Goal: Transaction & Acquisition: Book appointment/travel/reservation

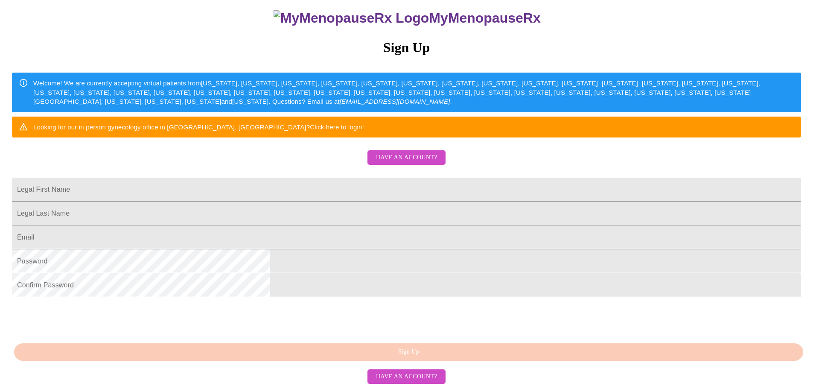
scroll to position [159, 0]
click at [351, 177] on input "Legal First Name" at bounding box center [406, 189] width 789 height 24
type input "j"
type input "JENNIFER"
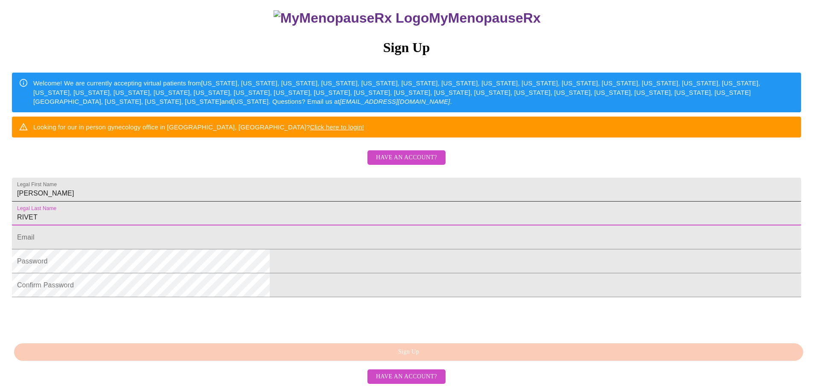
type input "RIVET"
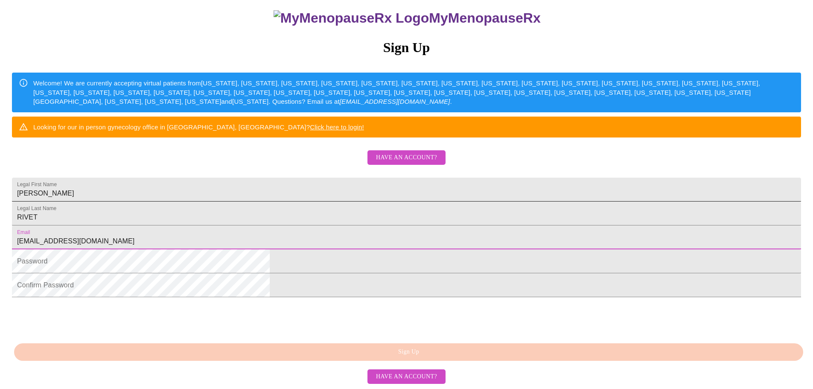
type input "JRIVET4@GMAIL.COM"
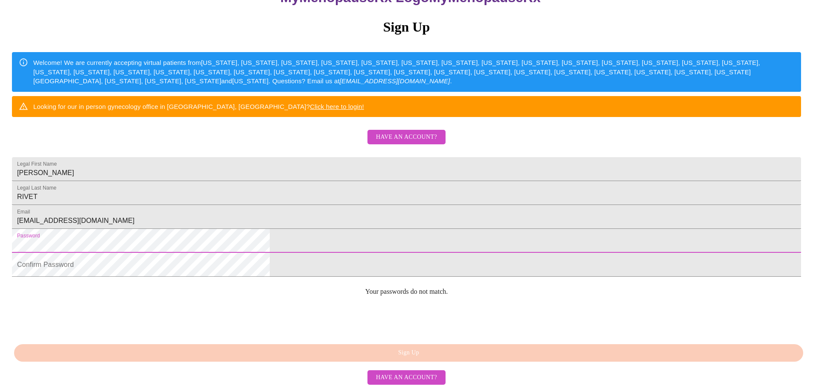
click at [253, 248] on html "MyMenopauseRx Sign Up Welcome! We are currently accepting virtual patients from…" at bounding box center [406, 131] width 813 height 473
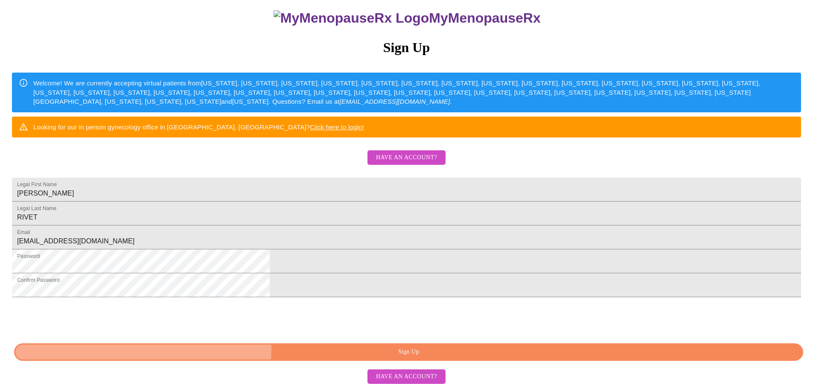
click at [376, 348] on span "Sign Up" at bounding box center [408, 351] width 769 height 11
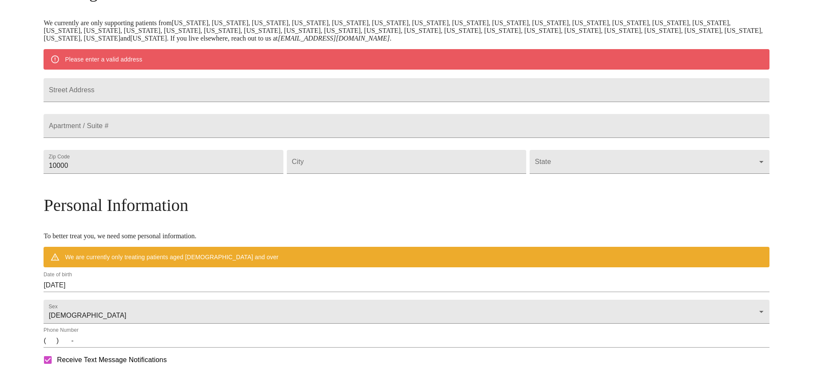
scroll to position [125, 0]
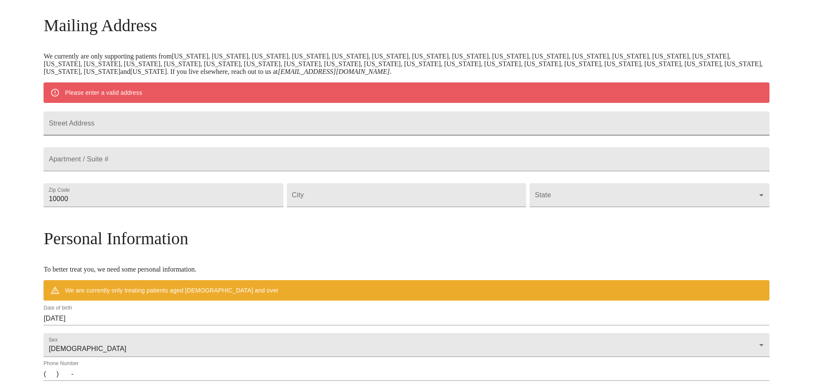
click at [207, 128] on input "Street Address" at bounding box center [406, 123] width 725 height 24
type input "[STREET_ADDRESS]"
type input "70462"
type input "[GEOGRAPHIC_DATA]"
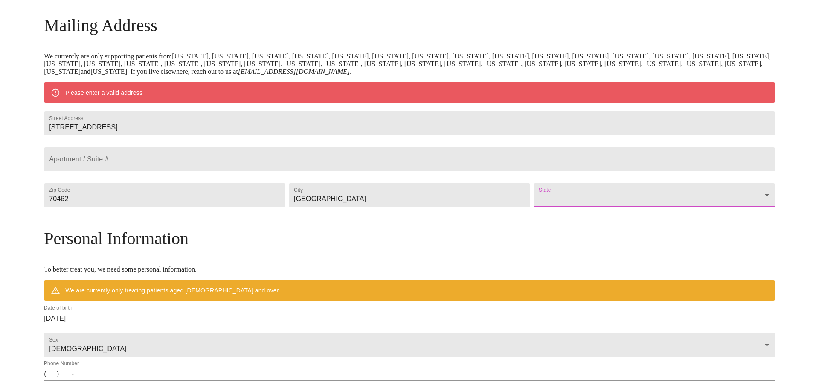
click at [592, 208] on body "MyMenopauseRx Welcome to MyMenopauseRx Since it's your first time here, you'll …" at bounding box center [409, 210] width 812 height 665
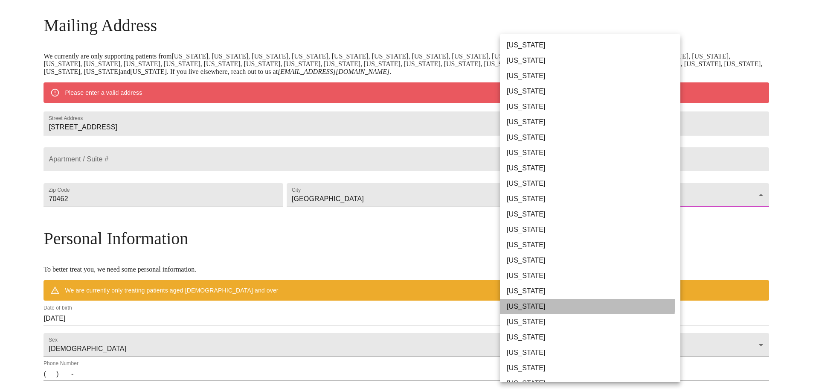
click at [539, 301] on li "[US_STATE]" at bounding box center [593, 306] width 187 height 15
type input "[US_STATE]"
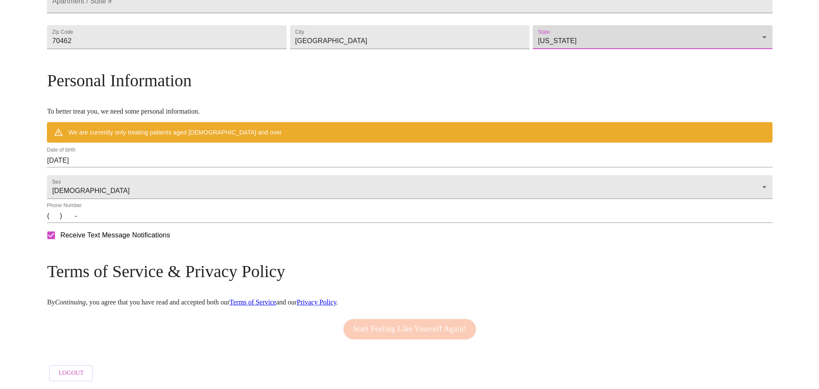
scroll to position [283, 0]
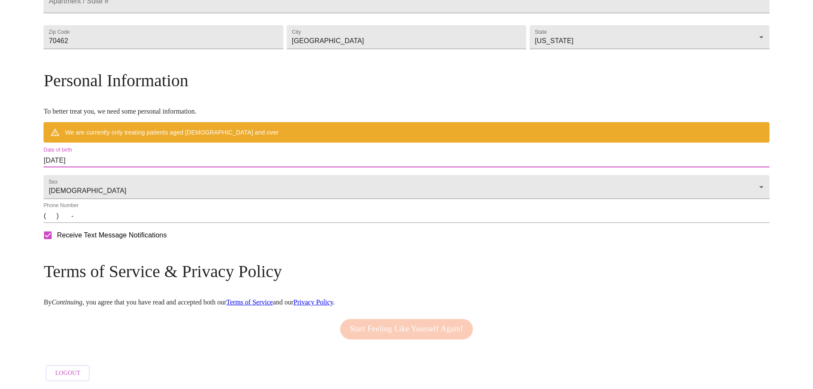
click at [226, 154] on input "10/09/2025" at bounding box center [406, 161] width 725 height 14
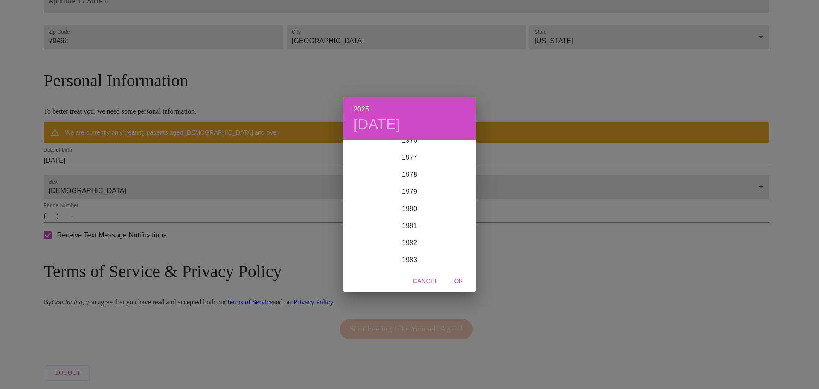
scroll to position [1331, 0]
click at [416, 201] on div "1980" at bounding box center [409, 200] width 132 height 17
click at [452, 218] on div "Sep" at bounding box center [454, 220] width 44 height 32
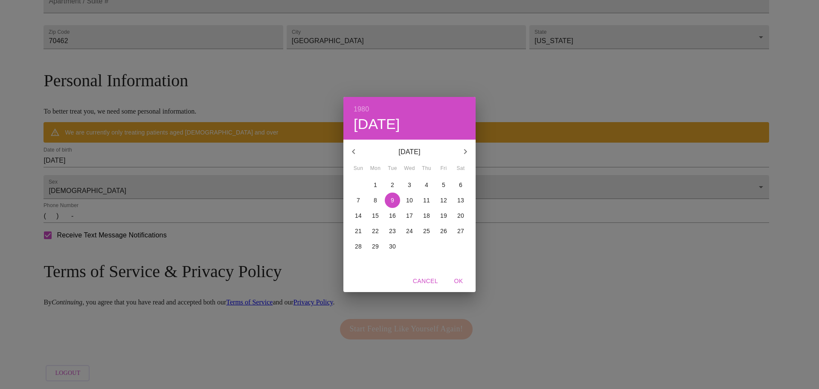
click at [462, 200] on p "13" at bounding box center [460, 200] width 7 height 9
click at [454, 284] on span "OK" at bounding box center [458, 281] width 20 height 11
type input "[DATE]"
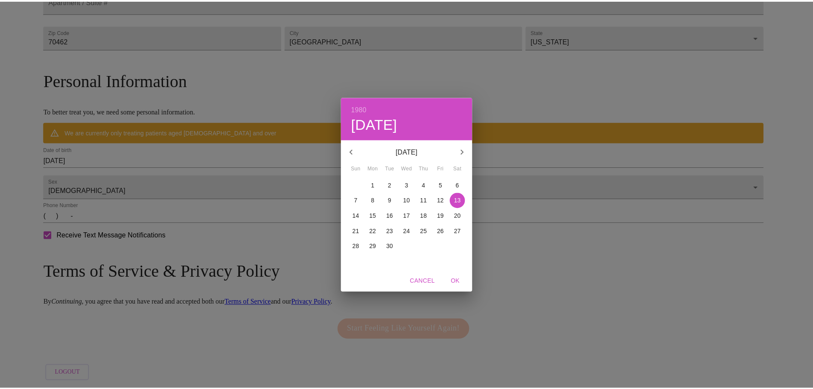
scroll to position [258, 0]
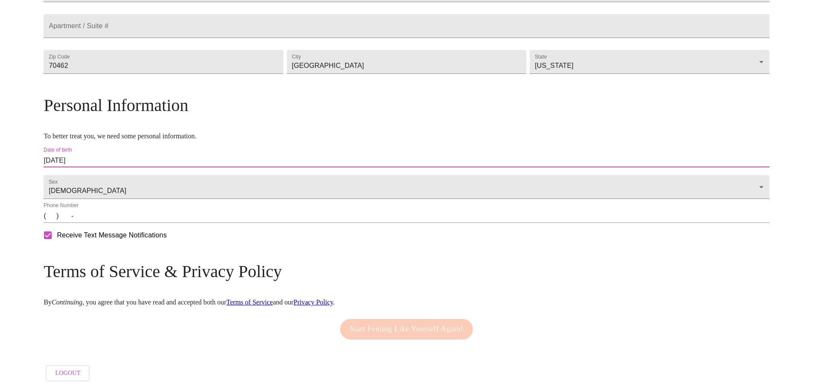
click at [144, 216] on input "(   )    -" at bounding box center [406, 216] width 725 height 14
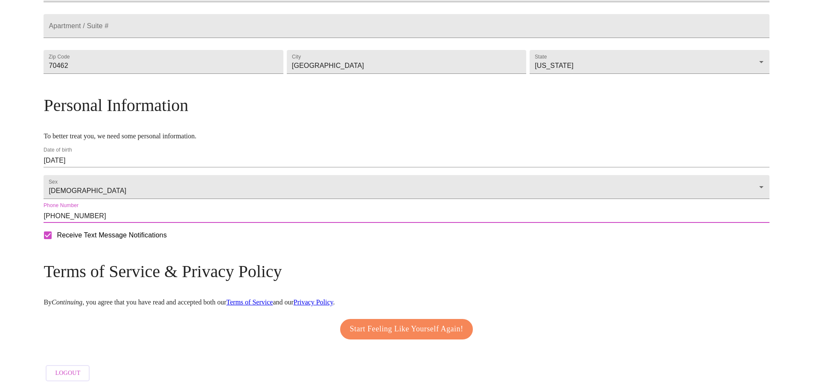
type input "[PHONE_NUMBER]"
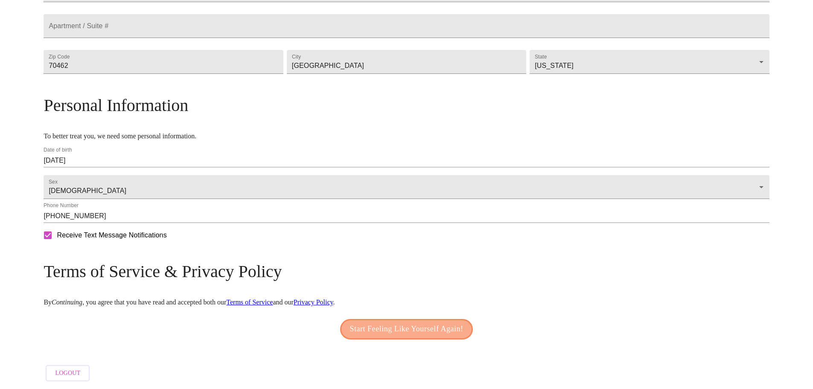
click at [417, 325] on span "Start Feeling Like Yourself Again!" at bounding box center [406, 329] width 113 height 14
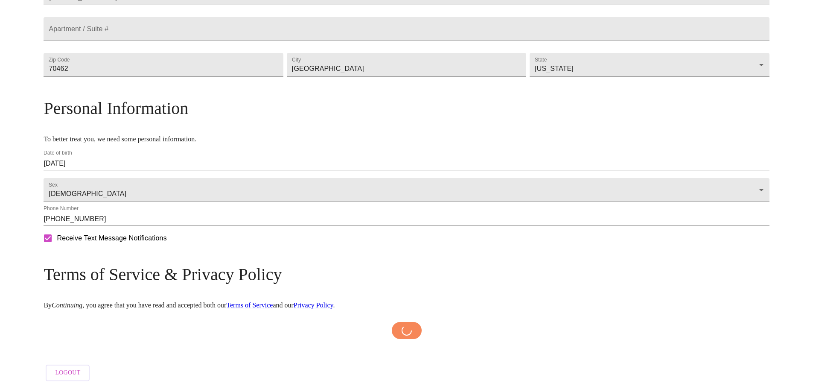
scroll to position [255, 0]
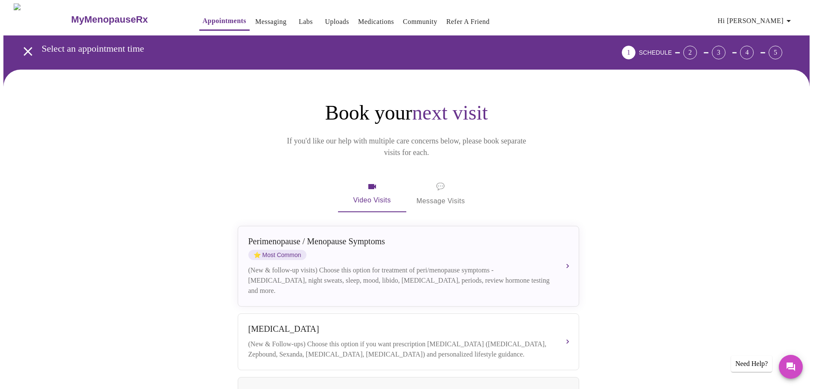
click at [437, 180] on span "💬 Message Visits" at bounding box center [440, 193] width 49 height 26
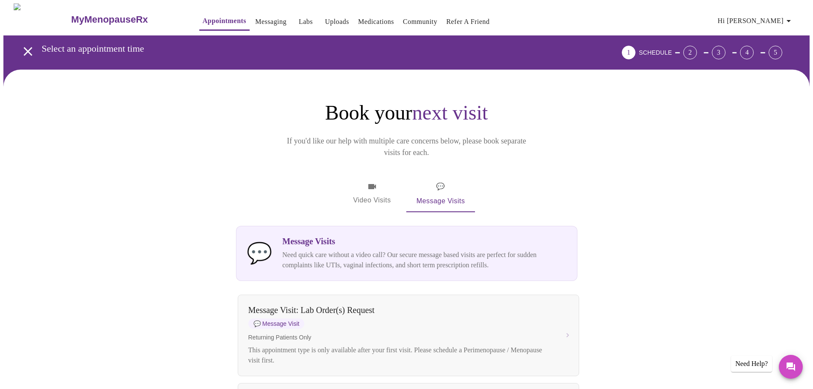
click at [363, 181] on span "Video Visits" at bounding box center [372, 193] width 48 height 25
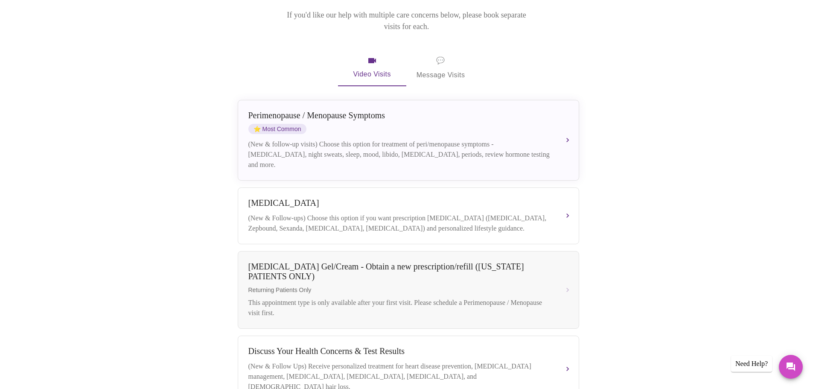
scroll to position [104, 0]
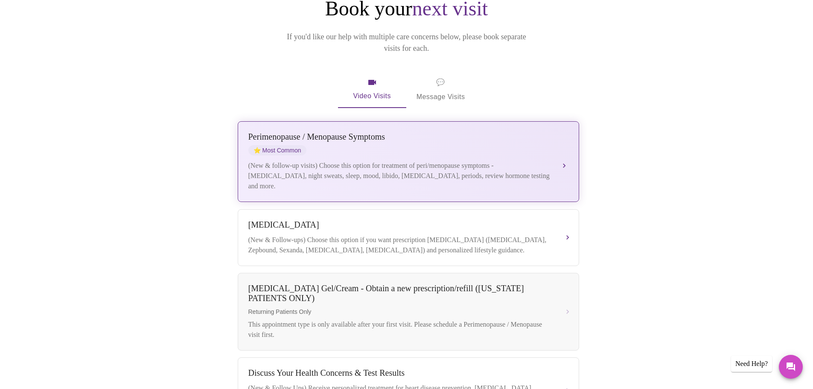
click at [425, 165] on div "(New & follow-up visits) Choose this option for treatment of peri/menopause sym…" at bounding box center [399, 175] width 303 height 31
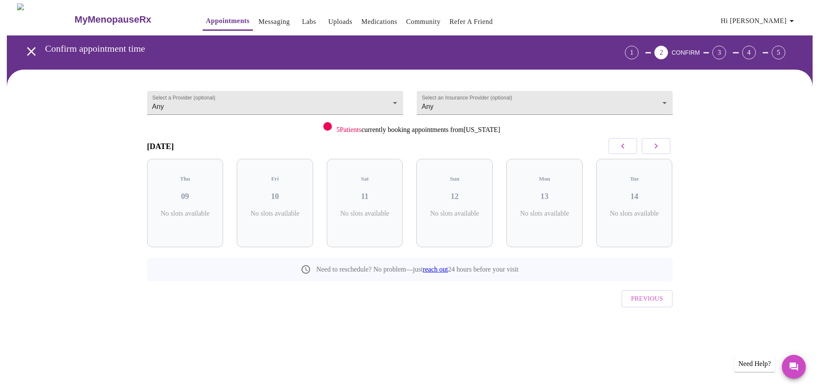
scroll to position [0, 0]
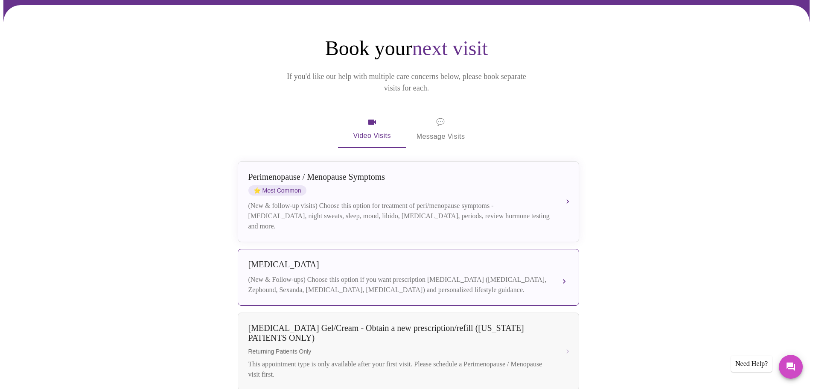
scroll to position [85, 0]
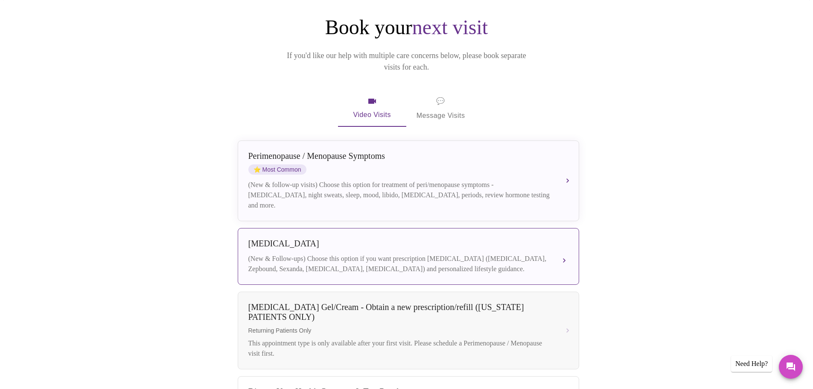
click at [409, 238] on div "[MEDICAL_DATA] (New & Follow-ups) Choose this option if you want prescription […" at bounding box center [408, 255] width 320 height 35
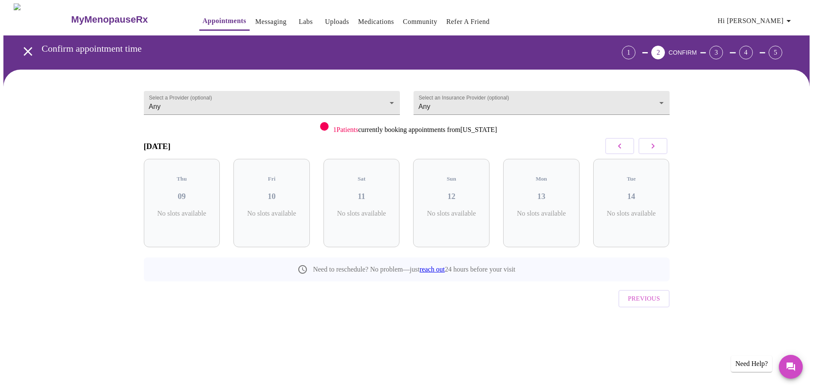
scroll to position [0, 0]
click at [197, 194] on div "Thu 09 4 Slots Left ( 9 Total)" at bounding box center [185, 203] width 76 height 88
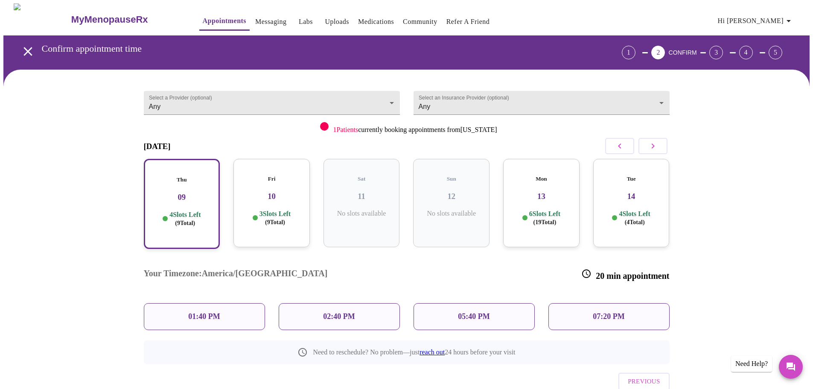
click at [248, 192] on h3 "10" at bounding box center [271, 196] width 63 height 9
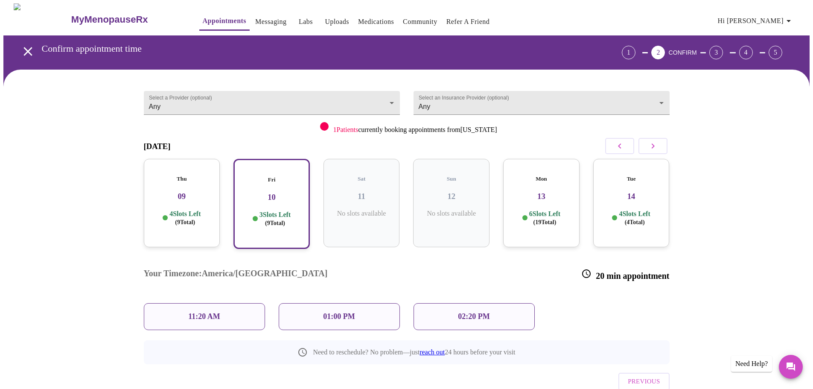
click at [310, 303] on div "01:00 PM" at bounding box center [339, 316] width 121 height 27
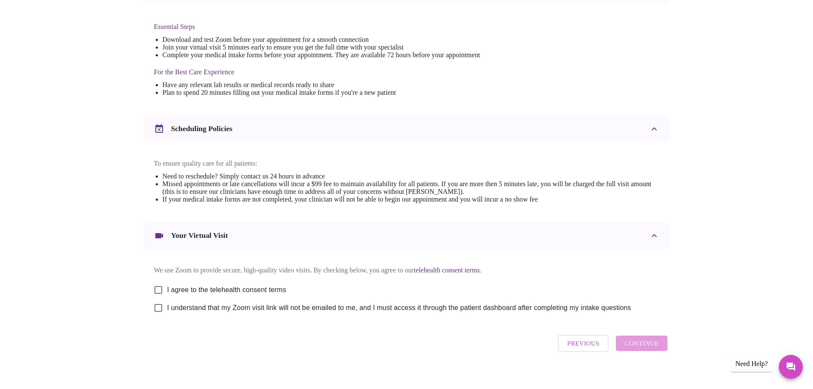
scroll to position [213, 0]
click at [158, 293] on input "I agree to the telehealth consent terms" at bounding box center [158, 288] width 18 height 18
checkbox input "true"
click at [158, 312] on input "I understand that my Zoom visit link will not be emailed to me, and I must acce…" at bounding box center [158, 306] width 18 height 18
checkbox input "true"
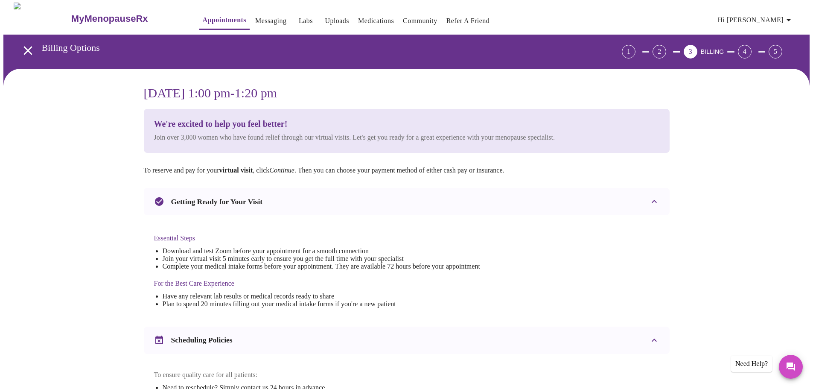
scroll to position [0, 0]
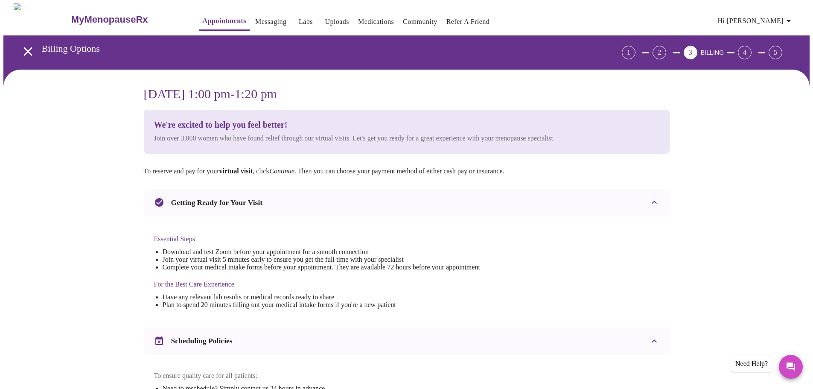
click at [304, 195] on div "Getting Ready for Your Visit" at bounding box center [406, 202] width 525 height 27
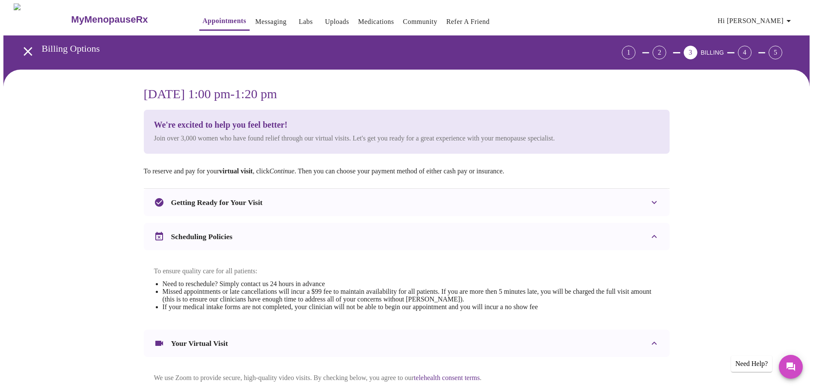
click at [304, 195] on div "Getting Ready for Your Visit" at bounding box center [406, 202] width 525 height 27
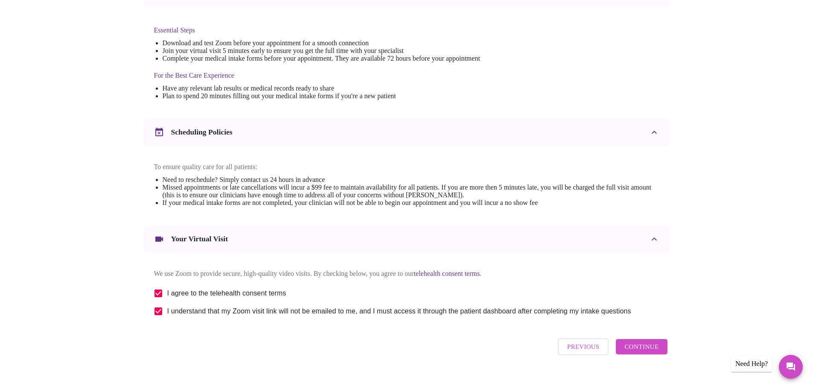
scroll to position [230, 0]
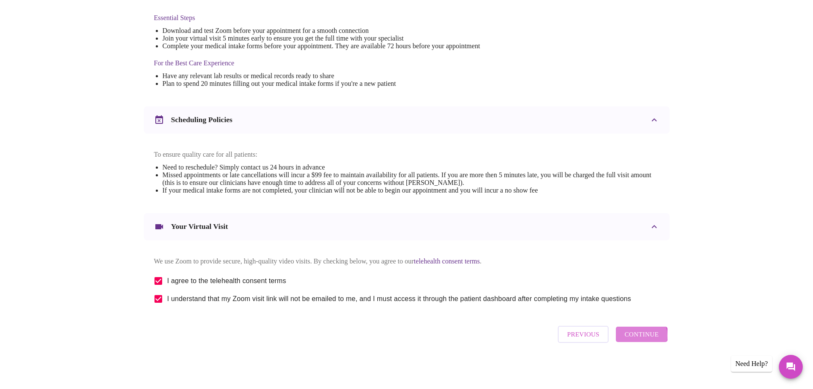
click at [641, 338] on span "Continue" at bounding box center [641, 333] width 34 height 11
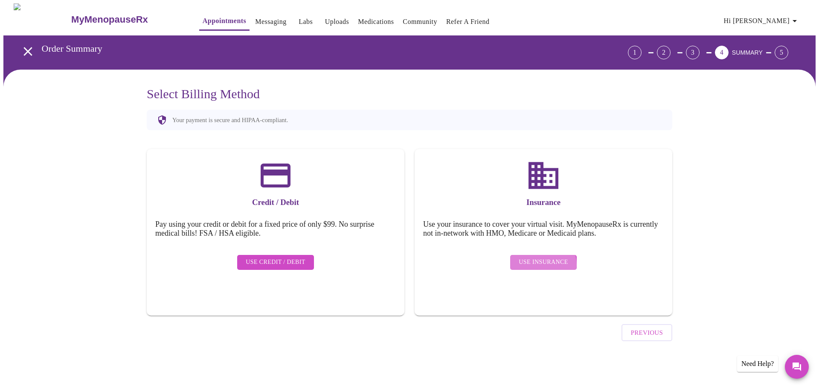
click at [542, 258] on span "Use Insurance" at bounding box center [543, 262] width 49 height 11
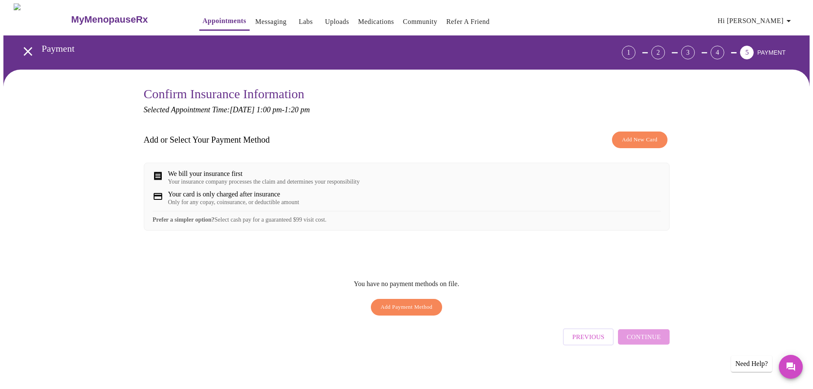
click at [214, 176] on div "We bill your insurance first" at bounding box center [264, 174] width 192 height 8
click at [617, 136] on button "Add New Card" at bounding box center [639, 139] width 55 height 17
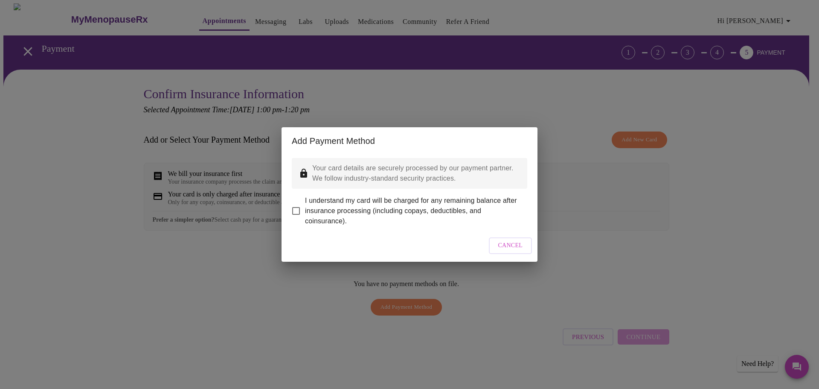
click at [299, 203] on input "I understand my card will be charged for any remaining balance after insurance …" at bounding box center [296, 211] width 18 height 18
checkbox input "true"
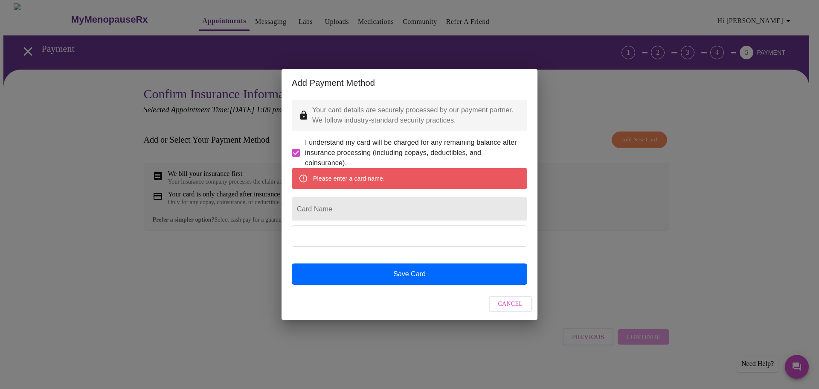
drag, startPoint x: 346, startPoint y: 282, endPoint x: 365, endPoint y: 214, distance: 70.4
click at [365, 214] on div "Please enter a card name. Card Name Save Card" at bounding box center [409, 226] width 235 height 116
click at [365, 214] on input "Card Name" at bounding box center [409, 209] width 235 height 24
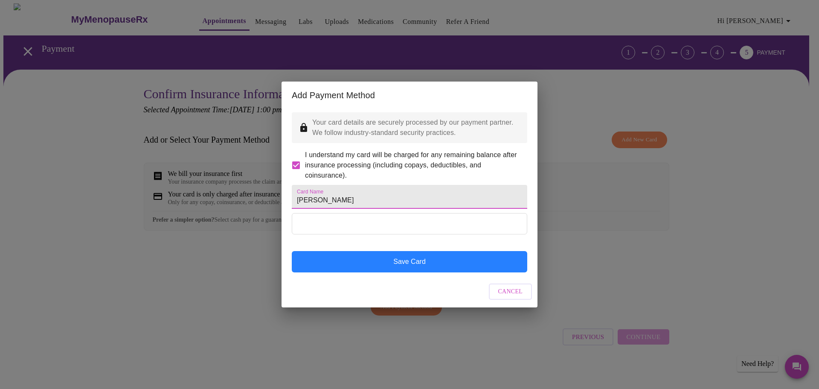
type input "[PERSON_NAME]"
click at [399, 269] on button "Save Card" at bounding box center [409, 261] width 235 height 21
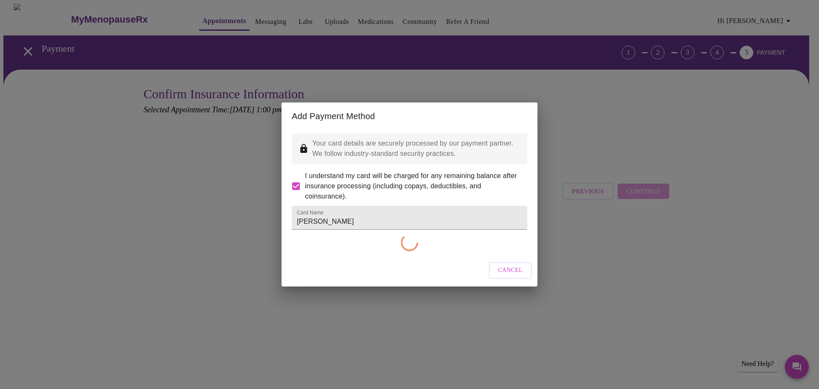
checkbox input "false"
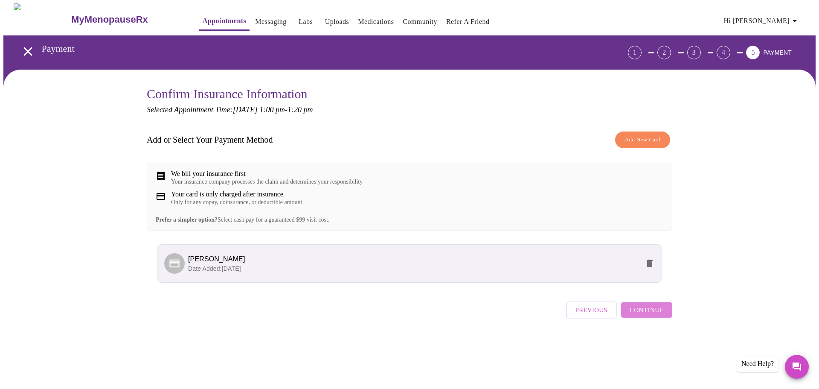
click at [661, 315] on span "Continue" at bounding box center [647, 309] width 34 height 11
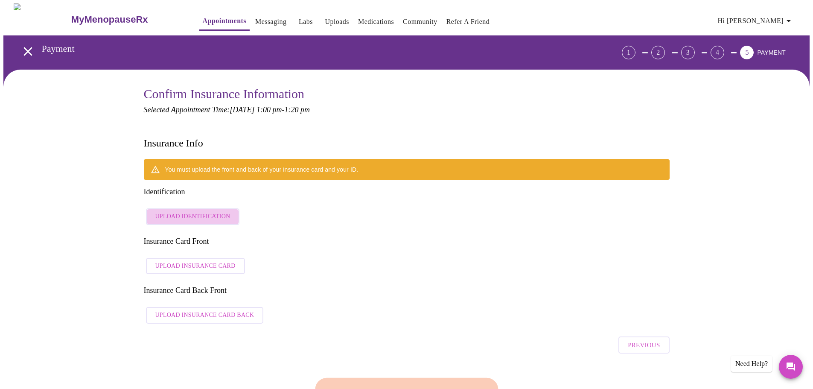
click at [204, 211] on span "Upload Identification" at bounding box center [192, 216] width 75 height 11
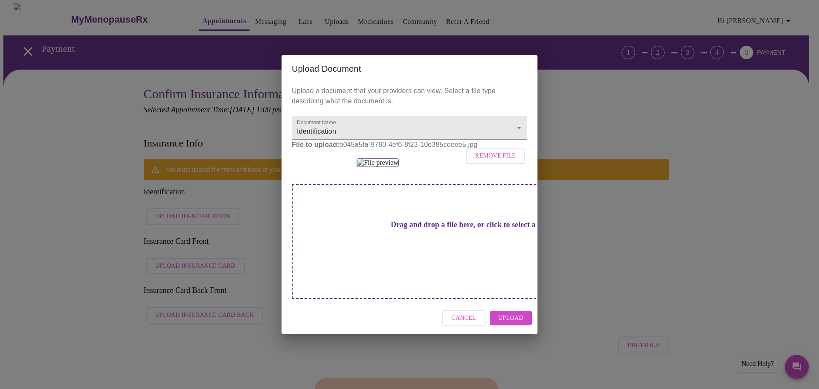
scroll to position [16, 0]
click at [512, 323] on span "Upload" at bounding box center [510, 318] width 25 height 11
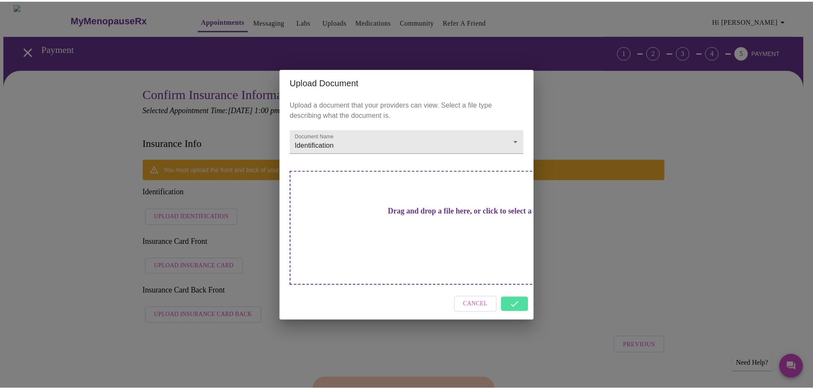
scroll to position [0, 0]
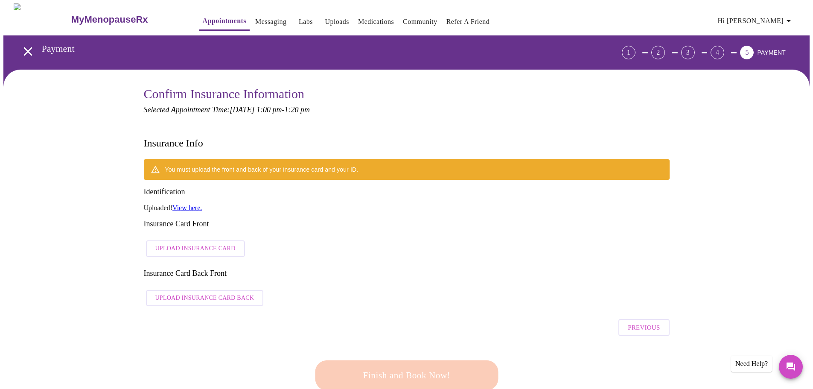
click at [191, 204] on link "View here." at bounding box center [186, 207] width 29 height 7
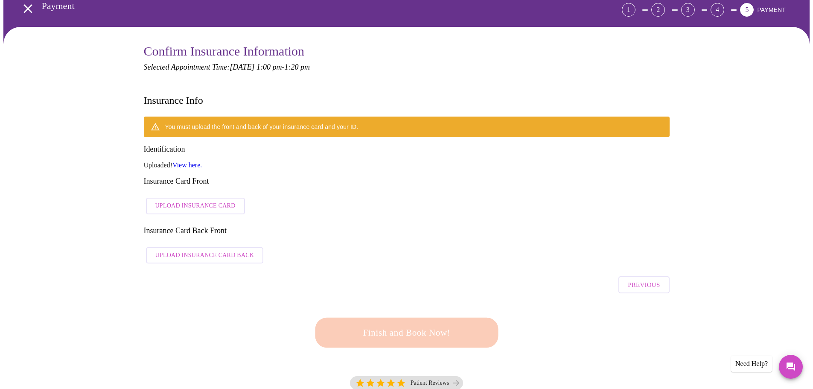
scroll to position [85, 0]
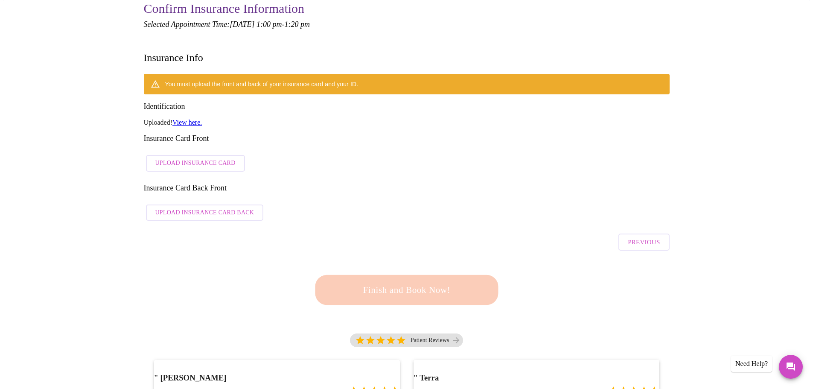
click at [341, 178] on div "You must upload the front and back of your insurance card and your ID. Identifi…" at bounding box center [406, 149] width 525 height 151
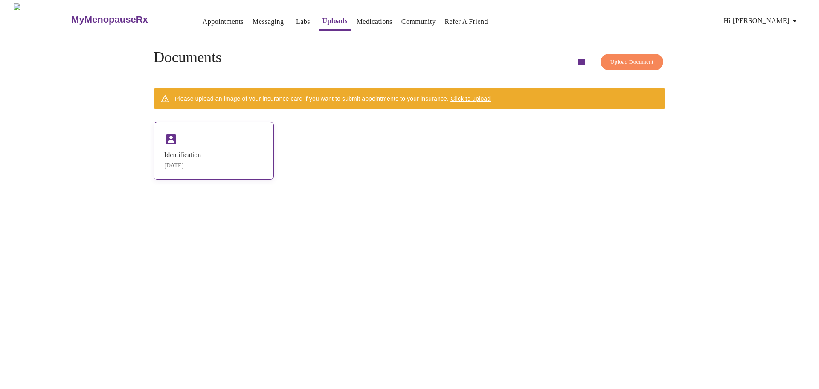
click at [196, 158] on div "Identification" at bounding box center [182, 155] width 37 height 8
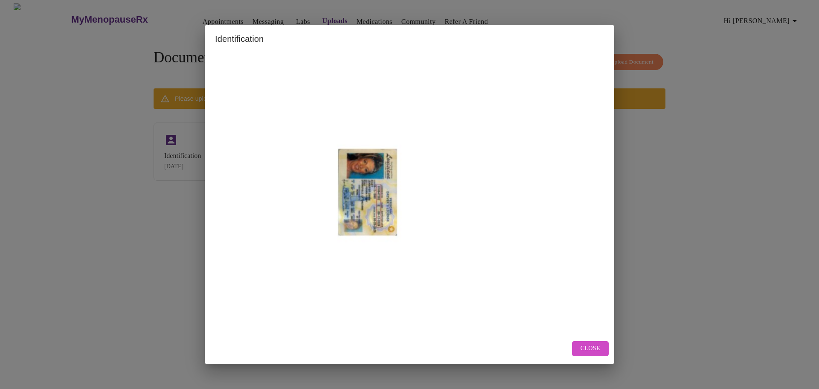
click at [390, 177] on img at bounding box center [409, 192] width 389 height 272
click at [594, 349] on span "Close" at bounding box center [590, 348] width 20 height 11
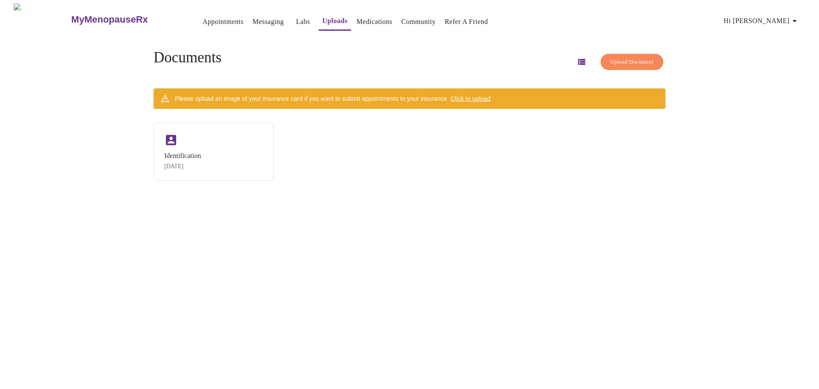
click at [576, 64] on icon "button" at bounding box center [581, 62] width 10 height 10
click at [489, 95] on span "Click to upload" at bounding box center [470, 98] width 40 height 7
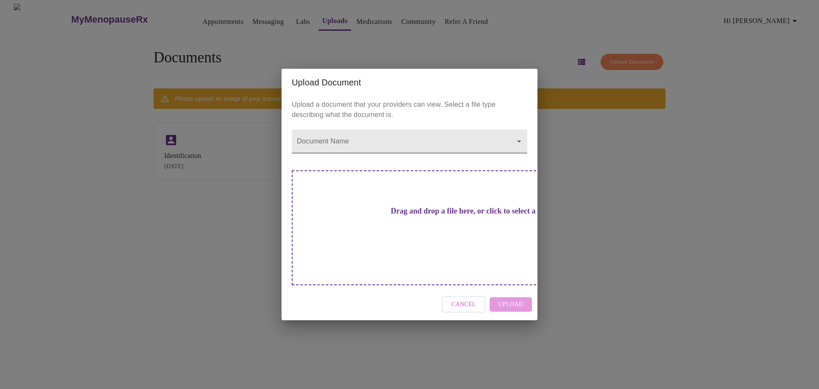
click at [491, 159] on body "MyMenopauseRx Appointments Messaging Labs Uploads Medications Community Refer a…" at bounding box center [409, 197] width 812 height 389
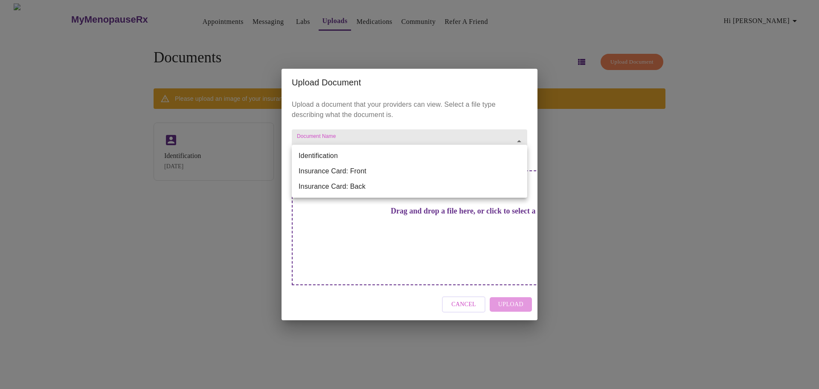
click at [354, 167] on li "Insurance Card: Front" at bounding box center [409, 170] width 235 height 15
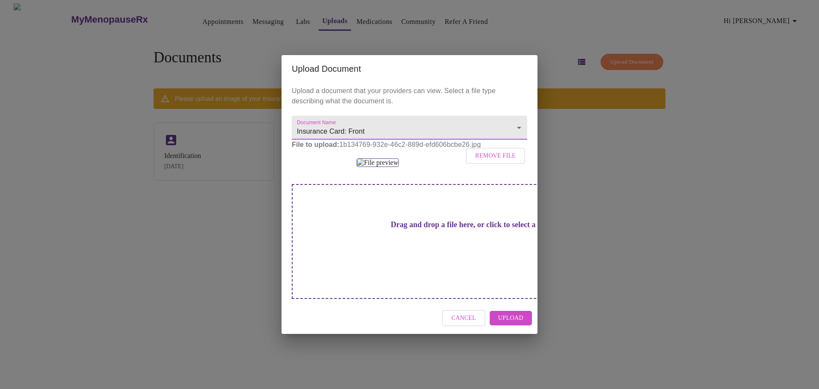
click at [517, 323] on span "Upload" at bounding box center [510, 318] width 25 height 11
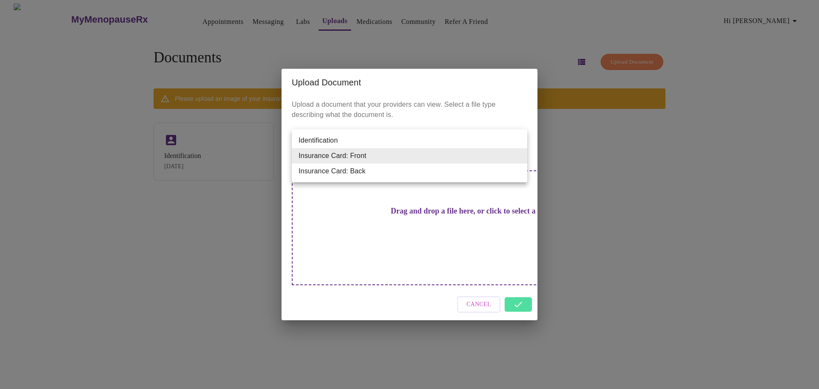
click at [519, 159] on body "MyMenopauseRx Appointments Messaging Labs Uploads Medications Community Refer a…" at bounding box center [409, 197] width 812 height 389
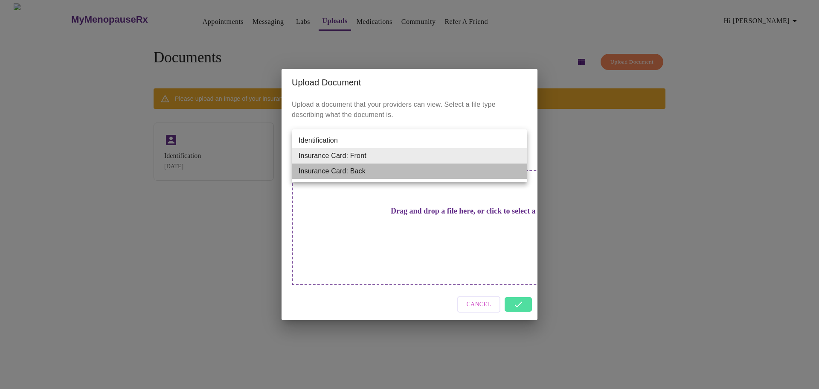
click at [471, 172] on li "Insurance Card: Back" at bounding box center [409, 170] width 235 height 15
type input "Insurance Card: Back"
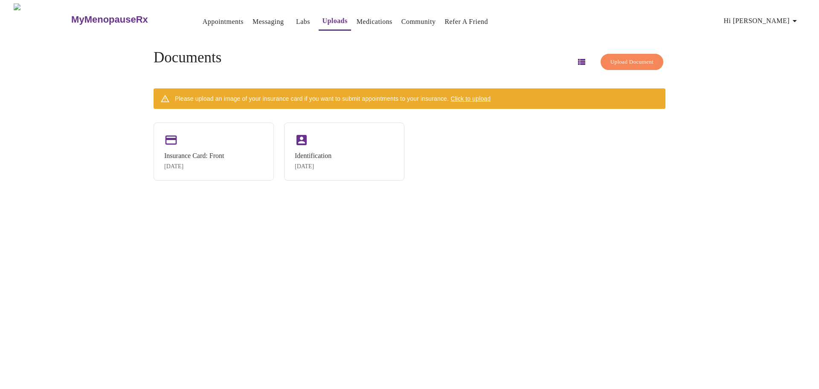
click at [486, 100] on div "Please upload an image of your insurance card if you want to submit appointment…" at bounding box center [333, 98] width 316 height 15
click at [488, 95] on span "Click to upload" at bounding box center [470, 98] width 40 height 7
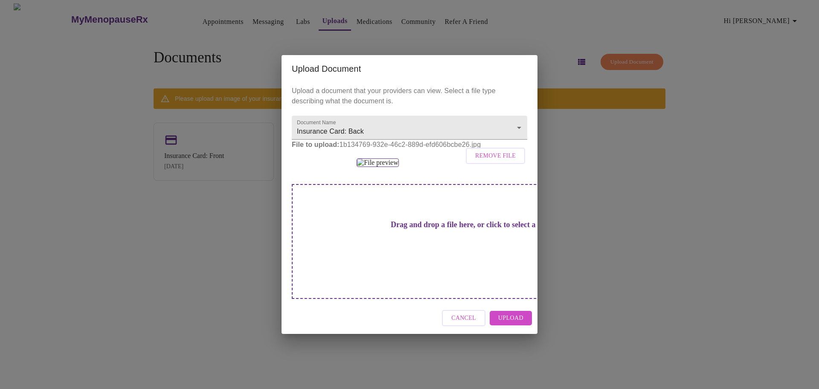
click at [514, 323] on span "Upload" at bounding box center [510, 318] width 25 height 11
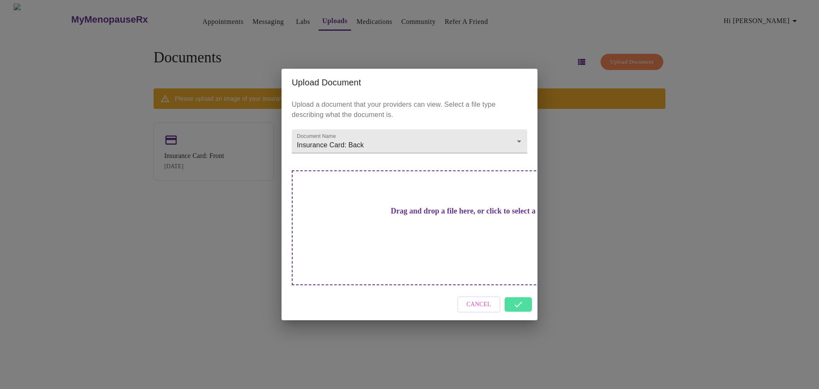
click at [517, 293] on div "Cancel" at bounding box center [409, 304] width 256 height 32
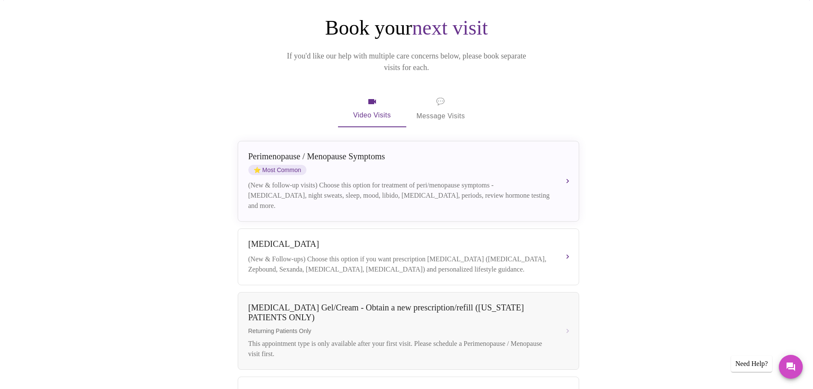
scroll to position [85, 0]
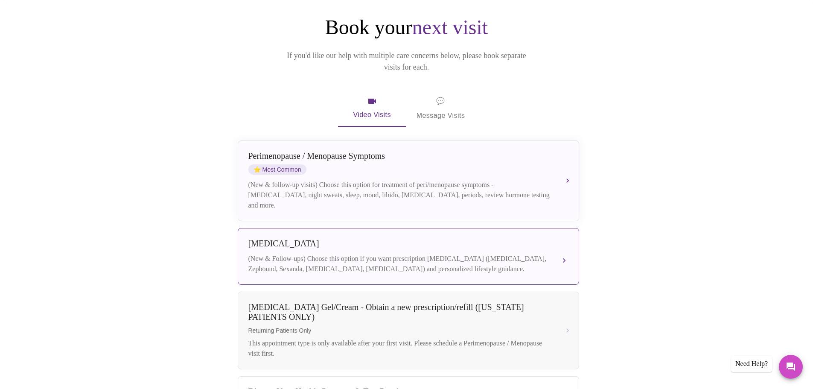
click at [381, 241] on div "[MEDICAL_DATA] (New & Follow-ups) Choose this option if you want prescription […" at bounding box center [408, 255] width 320 height 35
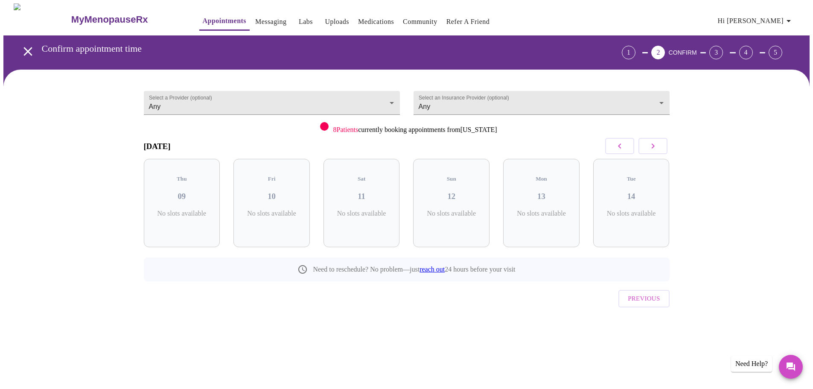
scroll to position [0, 0]
click at [283, 197] on div "Fri 10 3 Slots Left ( 9 Total)" at bounding box center [275, 203] width 76 height 88
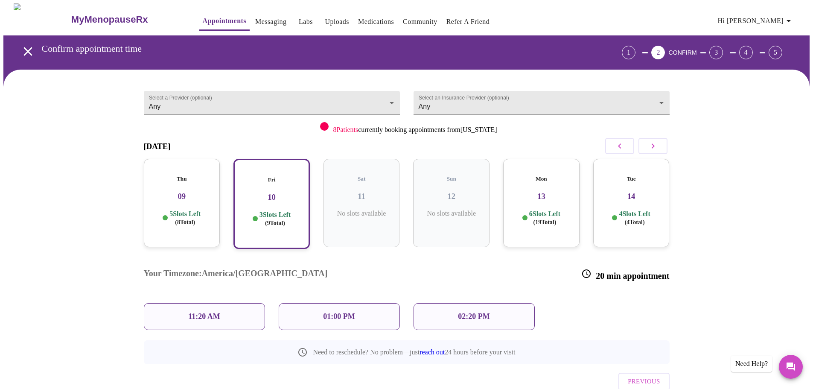
click at [316, 303] on div "01:00 PM" at bounding box center [339, 316] width 121 height 27
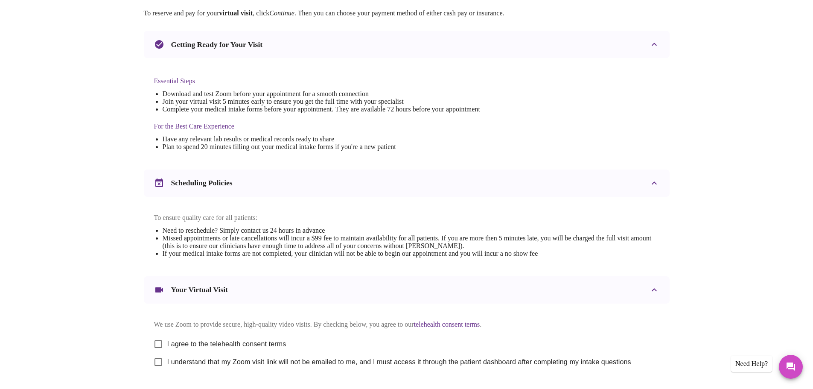
scroll to position [213, 0]
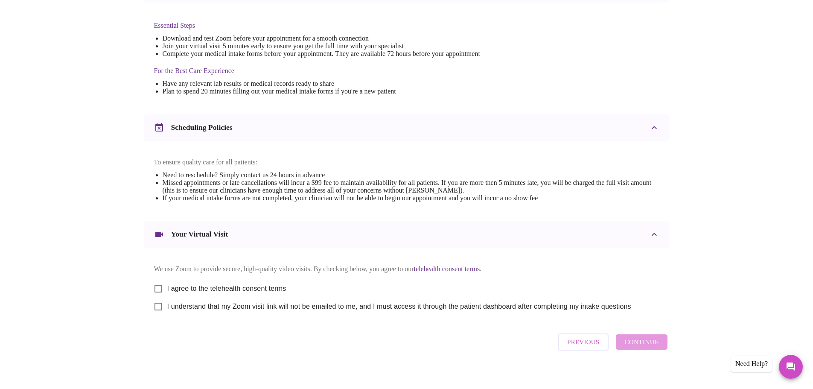
click at [158, 291] on input "I agree to the telehealth consent terms" at bounding box center [158, 288] width 18 height 18
checkbox input "true"
click at [160, 311] on input "I understand that my Zoom visit link will not be emailed to me, and I must acce…" at bounding box center [158, 306] width 18 height 18
checkbox input "true"
click at [627, 347] on span "Continue" at bounding box center [641, 341] width 34 height 11
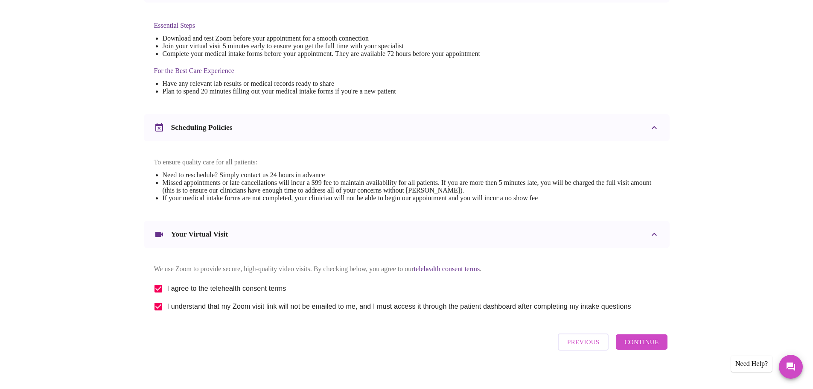
scroll to position [0, 0]
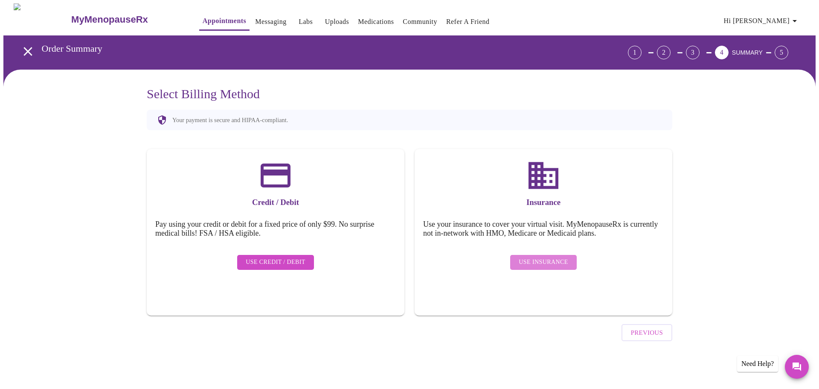
click at [566, 255] on button "Use Insurance" at bounding box center [543, 262] width 66 height 15
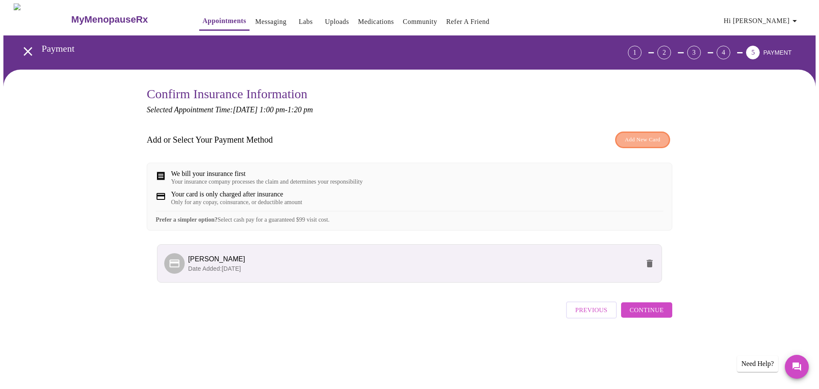
click at [638, 135] on span "Add New Card" at bounding box center [642, 140] width 35 height 10
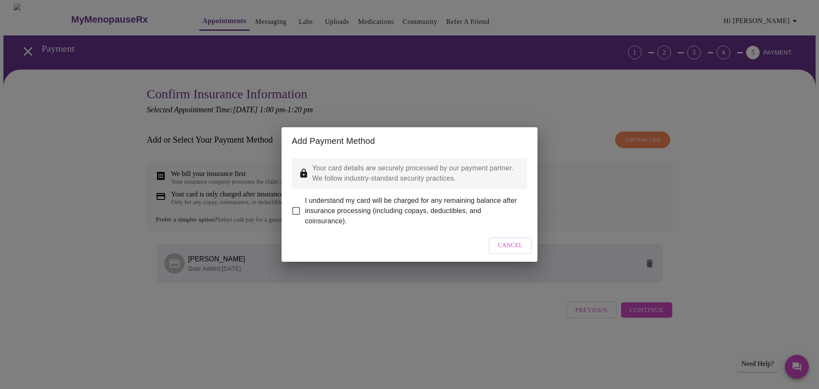
click at [638, 134] on div "Add Payment Method Your card details are securely processed by our payment part…" at bounding box center [409, 194] width 819 height 389
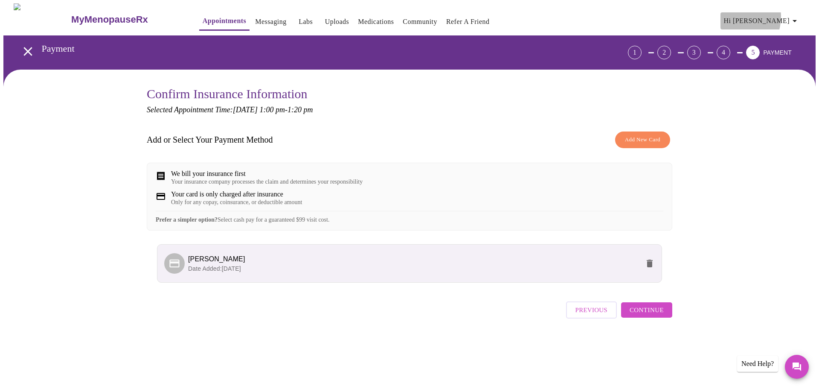
click at [759, 15] on span "Hi [PERSON_NAME]" at bounding box center [762, 21] width 76 height 12
click at [442, 225] on div at bounding box center [409, 194] width 819 height 389
drag, startPoint x: 637, startPoint y: 320, endPoint x: 334, endPoint y: 246, distance: 312.5
click at [355, 277] on div "Add or Select Your Payment Method Add New Card We bill your insurance first You…" at bounding box center [409, 224] width 525 height 195
click at [280, 198] on div "Your card is only charged after insurance" at bounding box center [236, 194] width 131 height 8
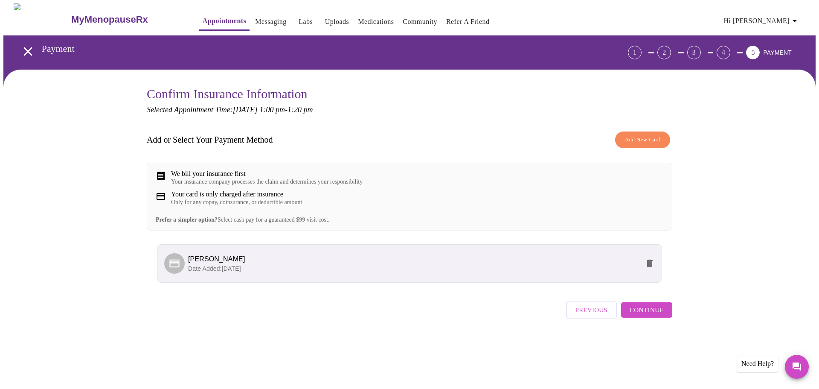
click at [659, 315] on span "Continue" at bounding box center [647, 309] width 34 height 11
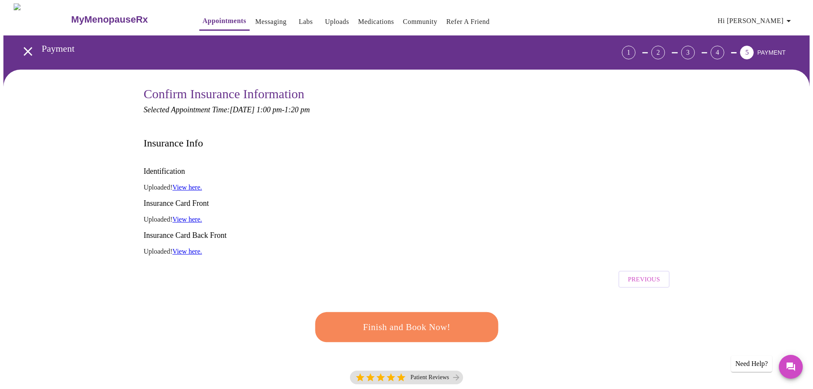
click at [446, 319] on span "Finish and Book Now!" at bounding box center [406, 327] width 165 height 17
click at [260, 19] on link "Messaging" at bounding box center [270, 22] width 31 height 12
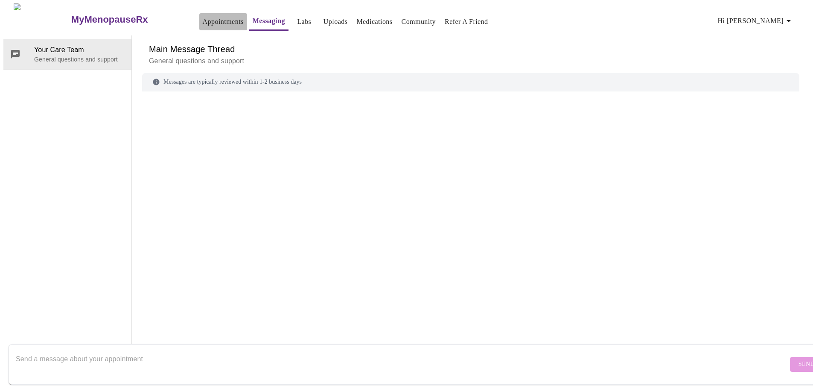
click at [203, 18] on link "Appointments" at bounding box center [223, 22] width 41 height 12
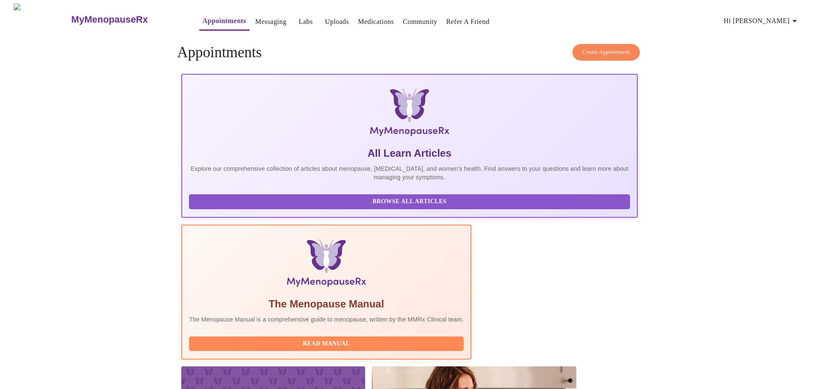
click at [258, 19] on link "Messaging" at bounding box center [270, 22] width 31 height 12
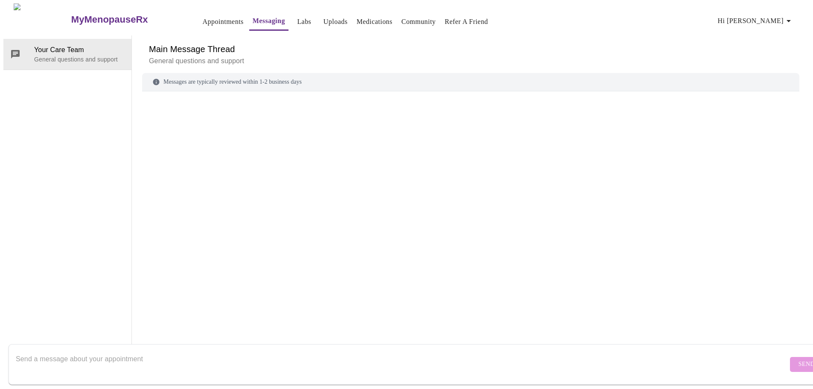
click at [297, 23] on link "Labs" at bounding box center [304, 22] width 14 height 12
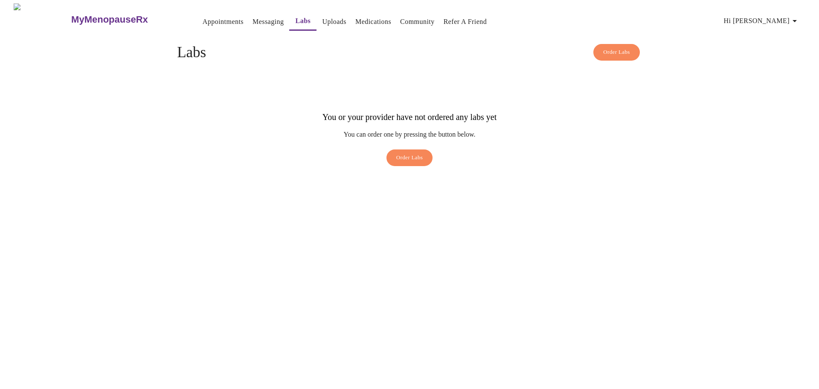
click at [322, 19] on link "Uploads" at bounding box center [334, 22] width 24 height 12
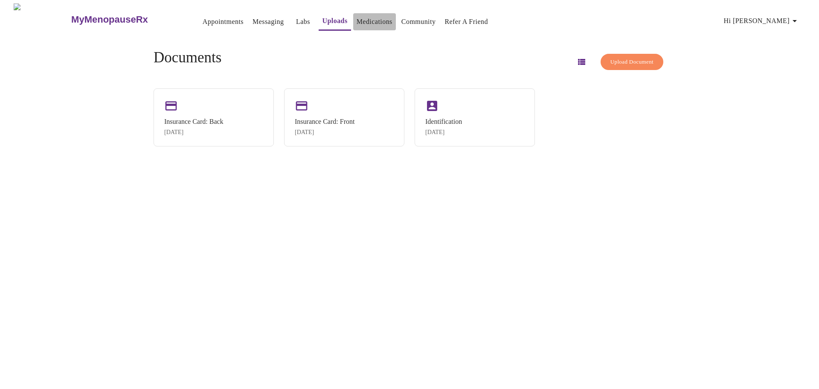
click at [357, 20] on link "Medications" at bounding box center [375, 22] width 36 height 12
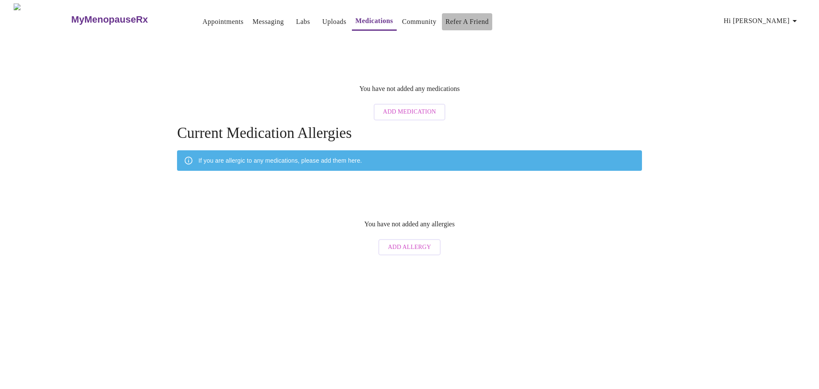
click at [447, 16] on link "Refer a Friend" at bounding box center [467, 22] width 44 height 12
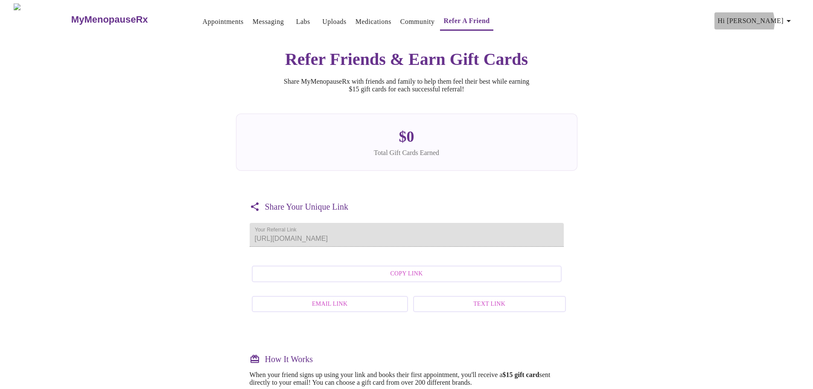
click at [769, 19] on span "Hi [PERSON_NAME]" at bounding box center [755, 21] width 76 height 12
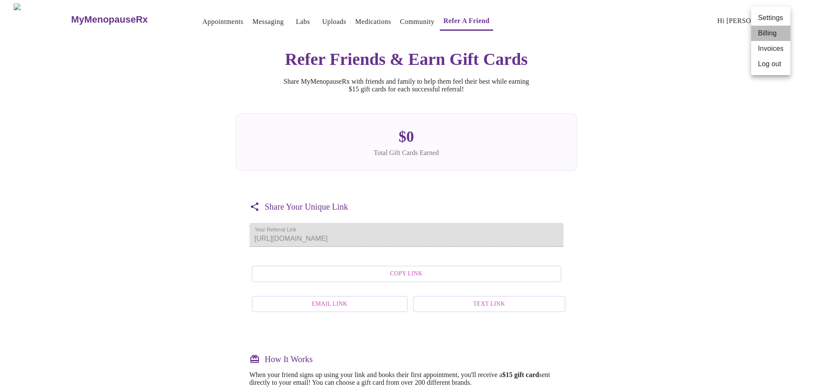
click at [765, 35] on li "Billing" at bounding box center [770, 33] width 39 height 15
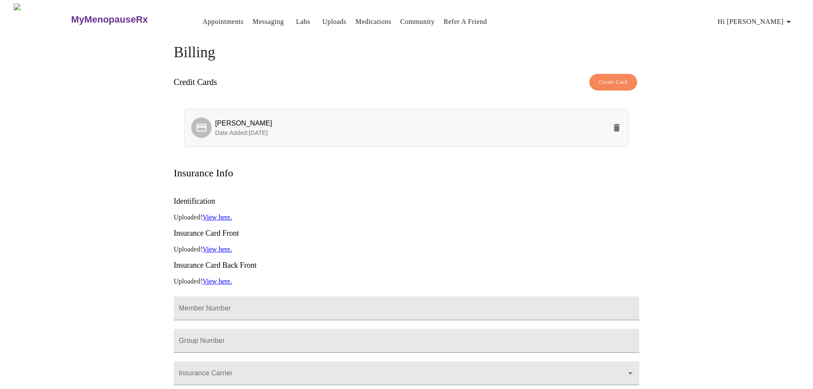
click at [576, 119] on span "[PERSON_NAME]" at bounding box center [410, 123] width 391 height 10
click at [613, 122] on icon "delete" at bounding box center [616, 127] width 10 height 10
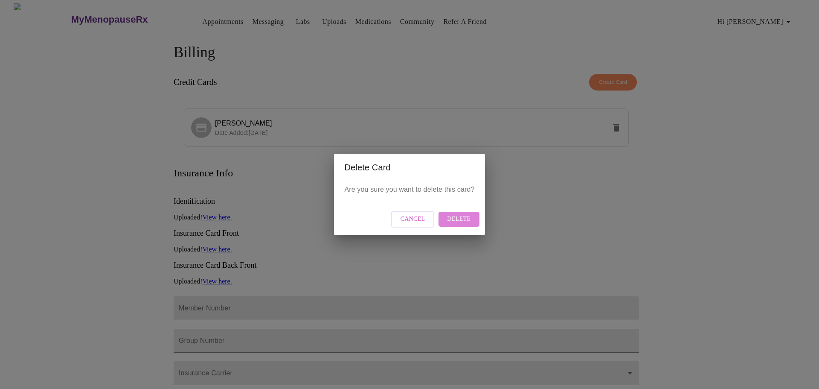
click at [458, 218] on span "Delete" at bounding box center [458, 219] width 23 height 11
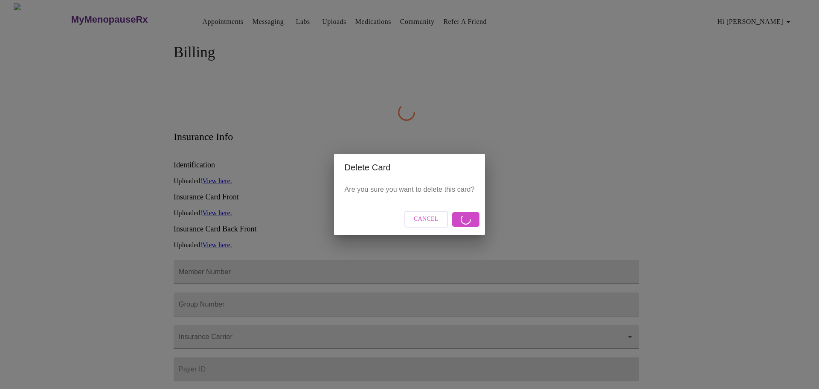
click at [456, 95] on div "Delete Card Are you sure you want to delete this card? Cancel" at bounding box center [409, 194] width 819 height 389
click at [432, 215] on span "Cancel" at bounding box center [426, 219] width 25 height 11
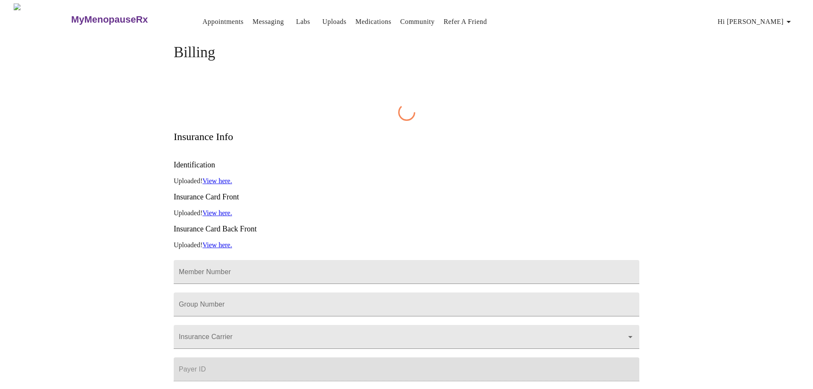
click at [557, 78] on div "Billing Insurance Info Identification Uploaded! View here. Insurance Card Front…" at bounding box center [406, 281] width 465 height 475
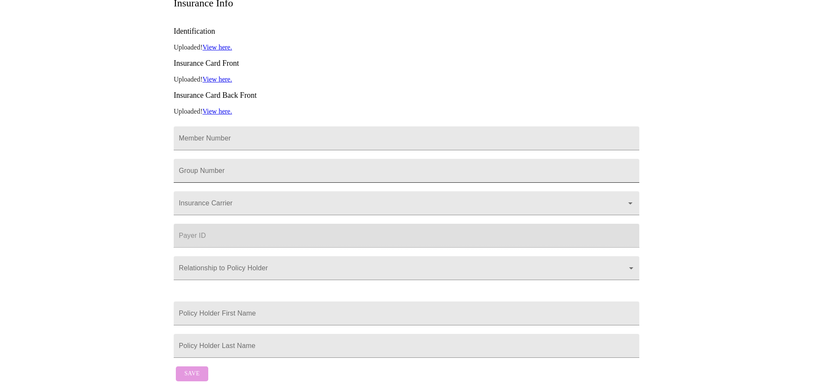
scroll to position [157, 0]
click at [340, 126] on input "Member Number" at bounding box center [406, 138] width 465 height 24
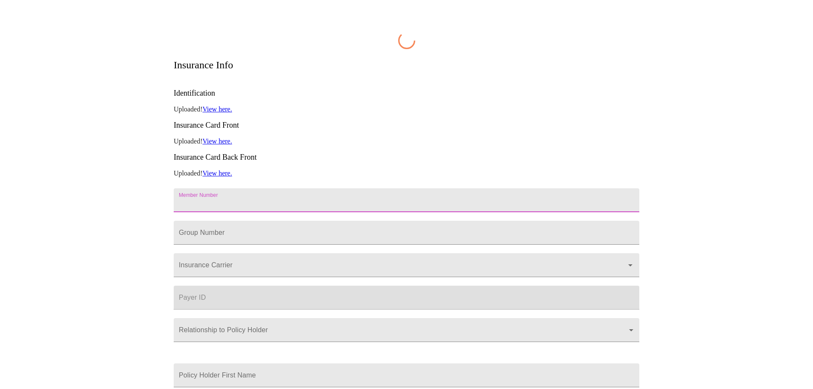
scroll to position [38, 0]
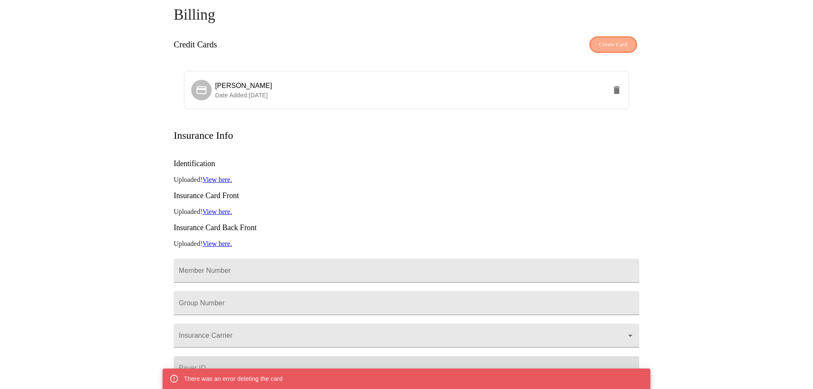
click at [608, 40] on span "Create Card" at bounding box center [613, 45] width 29 height 10
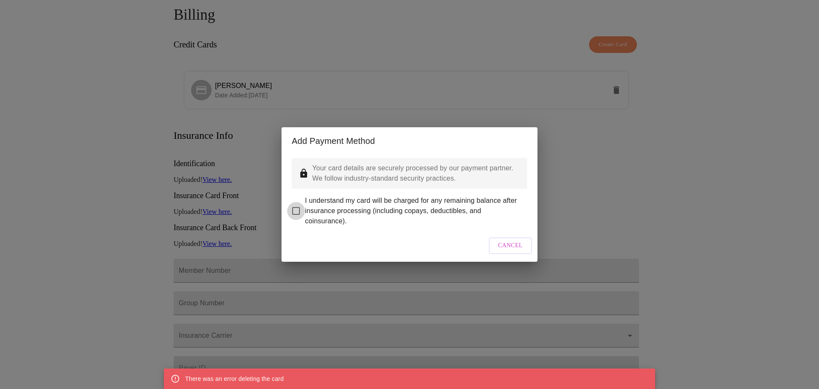
click at [299, 206] on input "I understand my card will be charged for any remaining balance after insurance …" at bounding box center [296, 211] width 18 height 18
checkbox input "true"
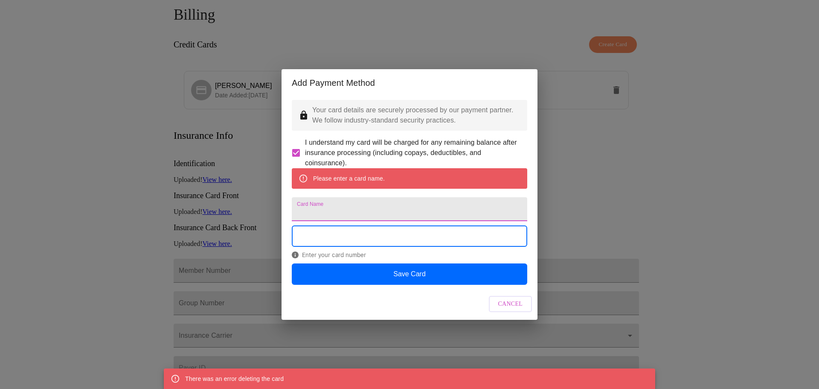
click at [377, 209] on input "Card Name" at bounding box center [409, 209] width 235 height 24
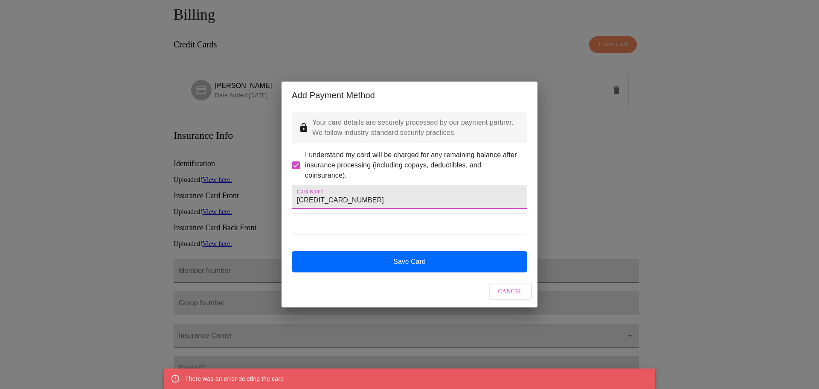
type input "[CREDIT_CARD_NUMBER]"
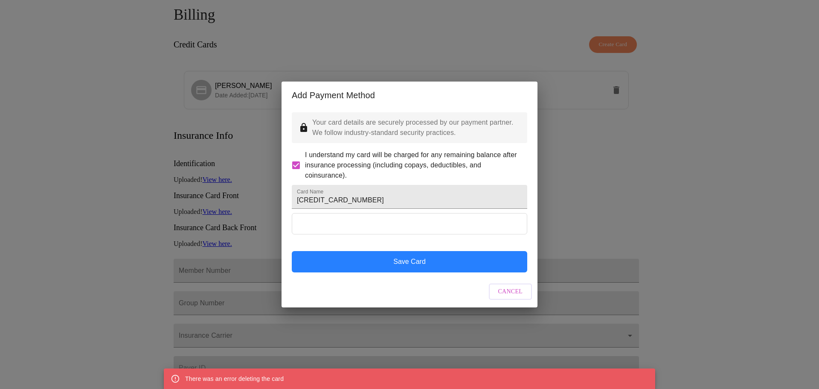
click at [409, 272] on button "Save Card" at bounding box center [409, 261] width 235 height 21
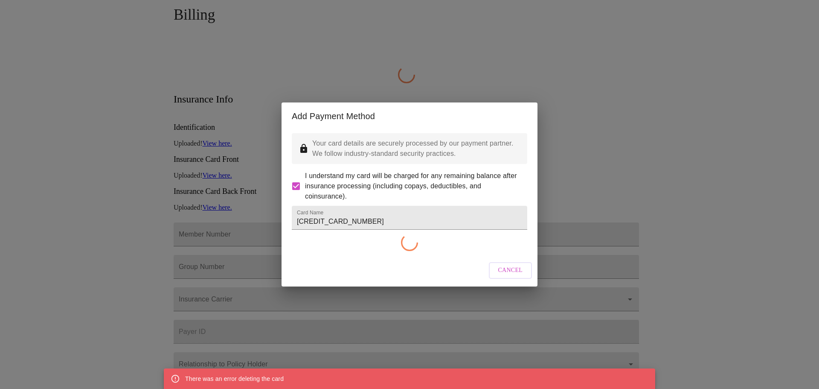
checkbox input "false"
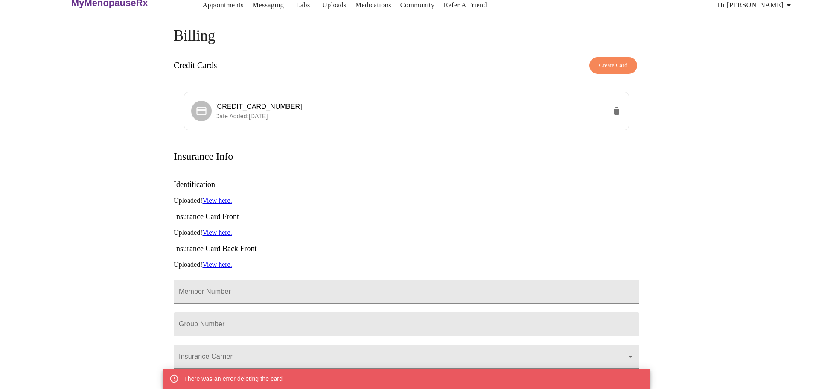
scroll to position [0, 0]
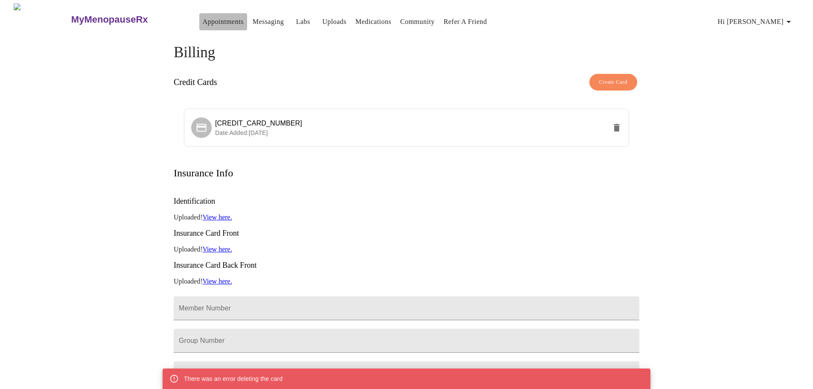
click at [203, 19] on link "Appointments" at bounding box center [223, 22] width 41 height 12
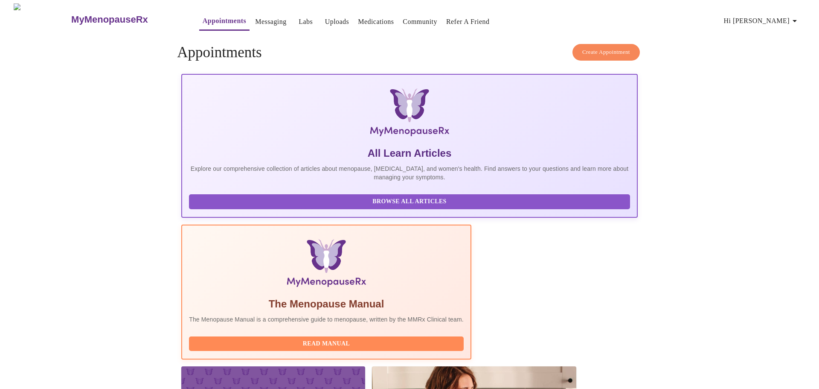
click at [589, 47] on span "Create Appointment" at bounding box center [606, 52] width 48 height 10
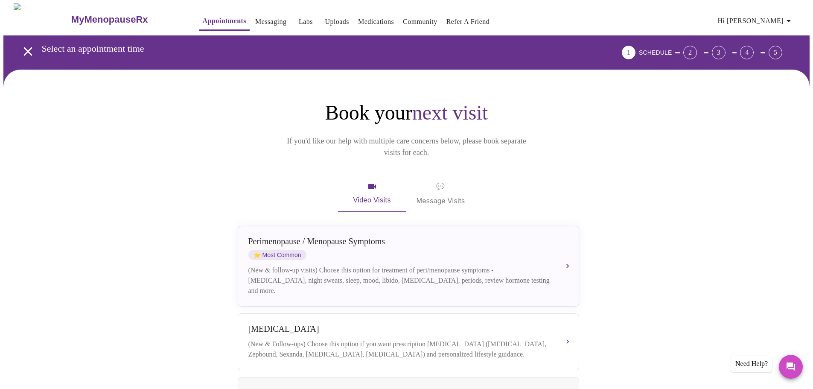
click at [320, 313] on button "[MEDICAL_DATA] (New & Follow-ups) Choose this option if you want prescription […" at bounding box center [408, 341] width 341 height 57
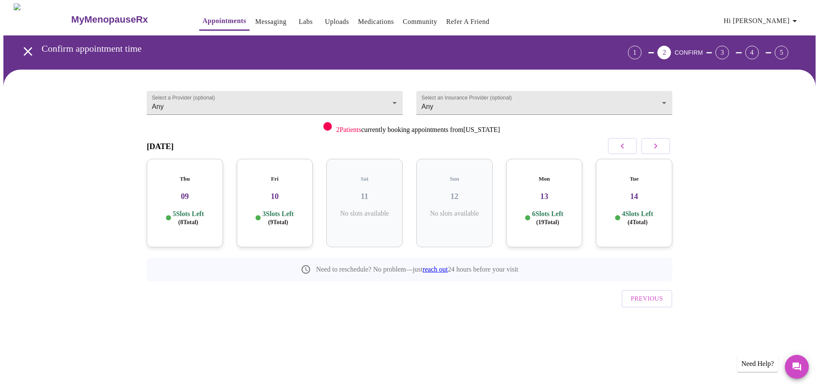
click at [278, 192] on h3 "10" at bounding box center [275, 196] width 63 height 9
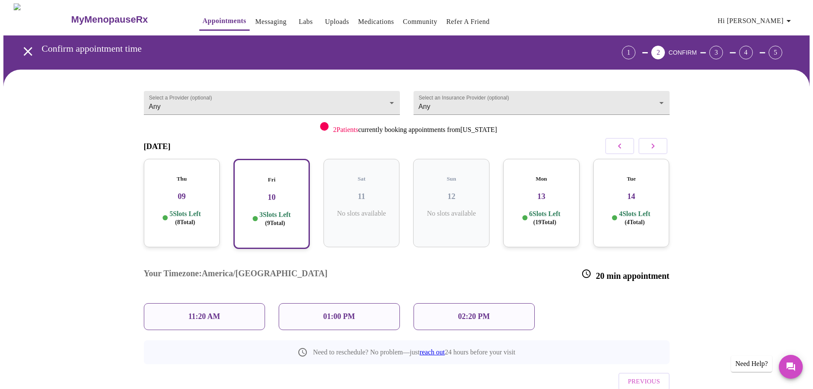
click at [303, 303] on div "01:00 PM" at bounding box center [339, 316] width 121 height 27
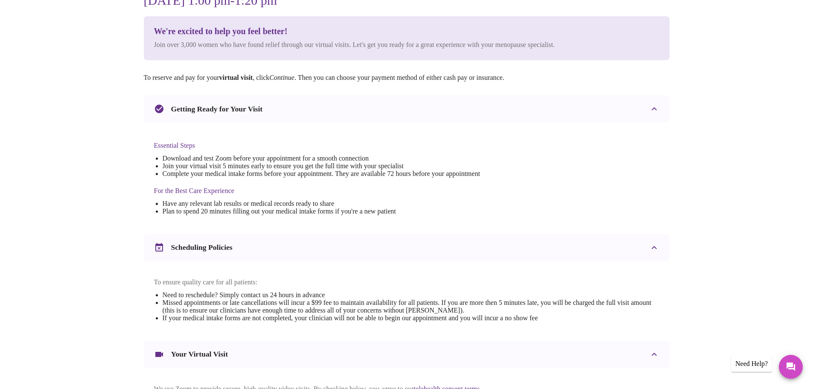
scroll to position [213, 0]
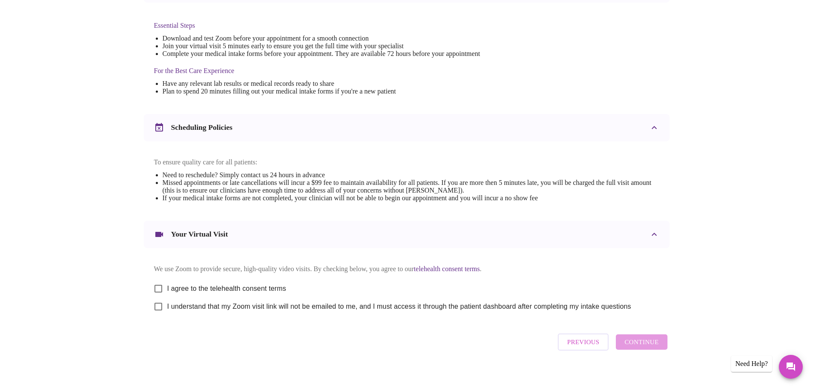
click at [193, 293] on span "I agree to the telehealth consent terms" at bounding box center [226, 288] width 119 height 10
click at [167, 295] on input "I agree to the telehealth consent terms" at bounding box center [158, 288] width 18 height 18
checkbox input "true"
click at [186, 311] on span "I understand that my Zoom visit link will not be emailed to me, and I must acce…" at bounding box center [399, 306] width 464 height 10
click at [167, 311] on input "I understand that my Zoom visit link will not be emailed to me, and I must acce…" at bounding box center [158, 306] width 18 height 18
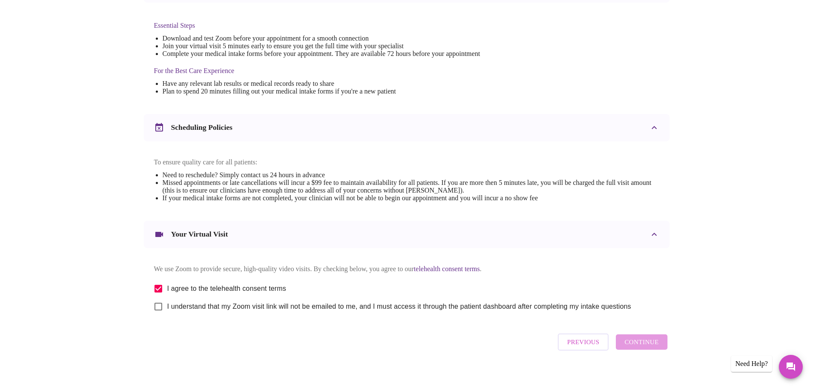
checkbox input "true"
click at [633, 347] on span "Continue" at bounding box center [641, 341] width 34 height 11
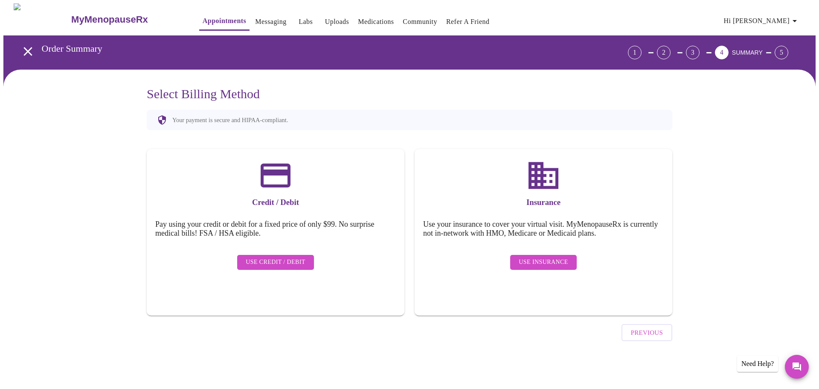
click at [528, 257] on span "Use Insurance" at bounding box center [543, 262] width 49 height 11
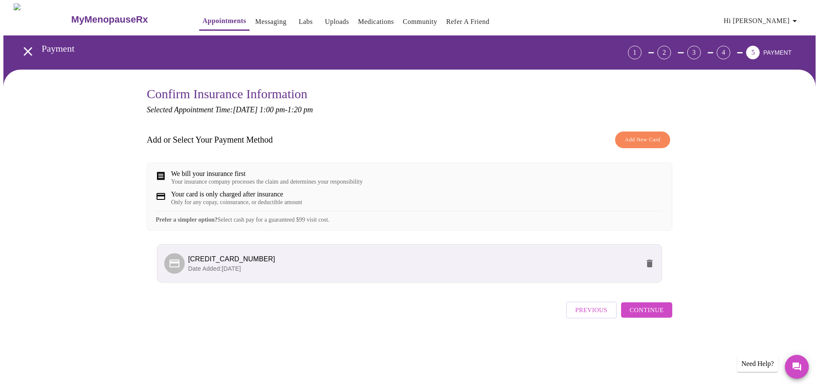
click at [644, 315] on span "Continue" at bounding box center [647, 309] width 34 height 11
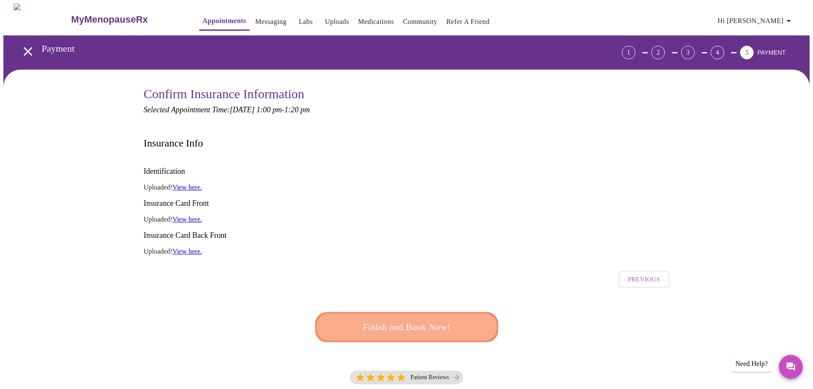
click at [467, 319] on span "Finish and Book Now!" at bounding box center [406, 327] width 165 height 17
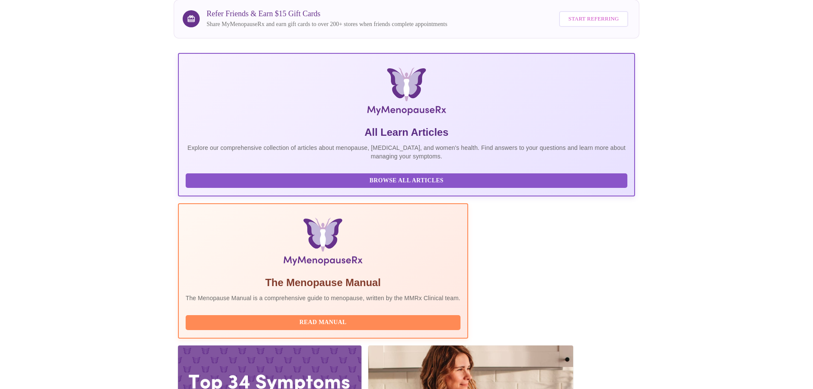
scroll to position [78, 0]
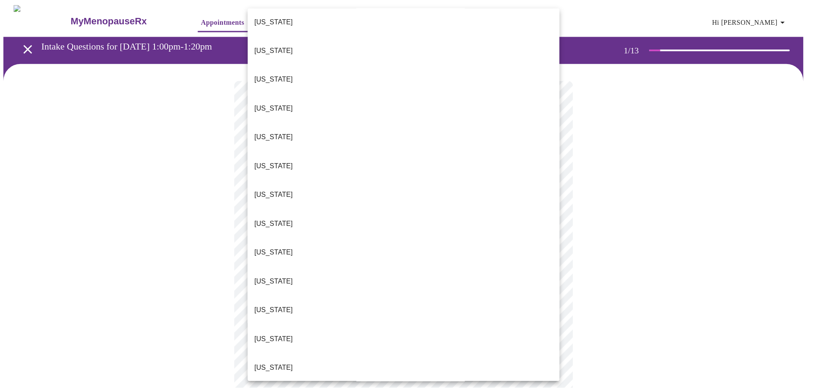
scroll to position [128, 0]
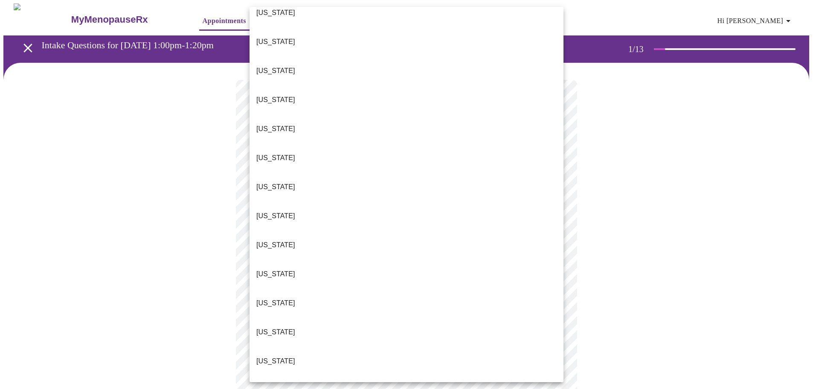
click at [301, 375] on li "[US_STATE]" at bounding box center [407, 389] width 314 height 29
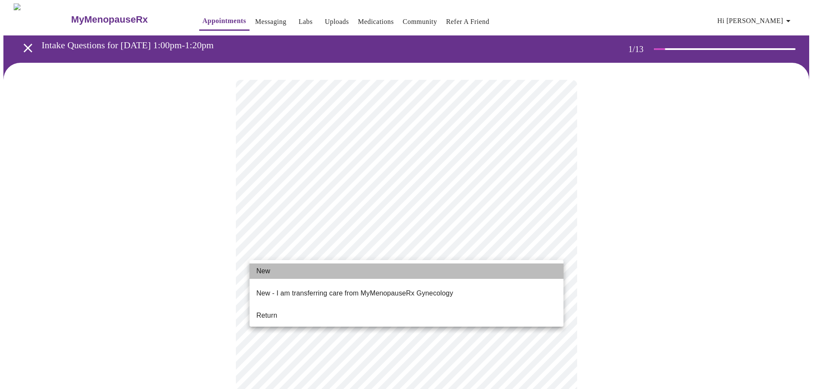
click at [302, 270] on li "New" at bounding box center [407, 270] width 314 height 15
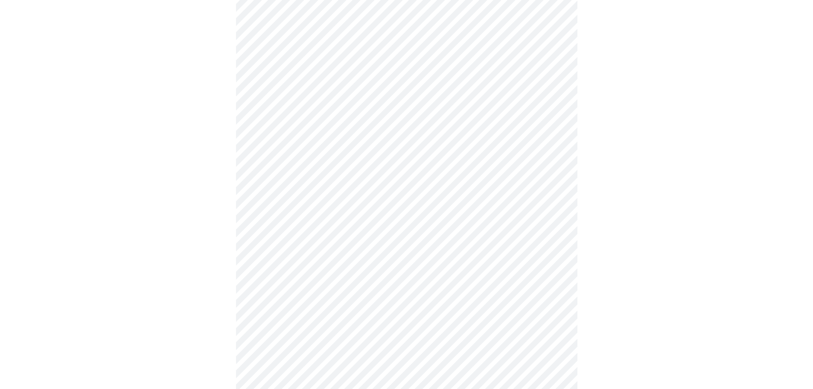
scroll to position [427, 0]
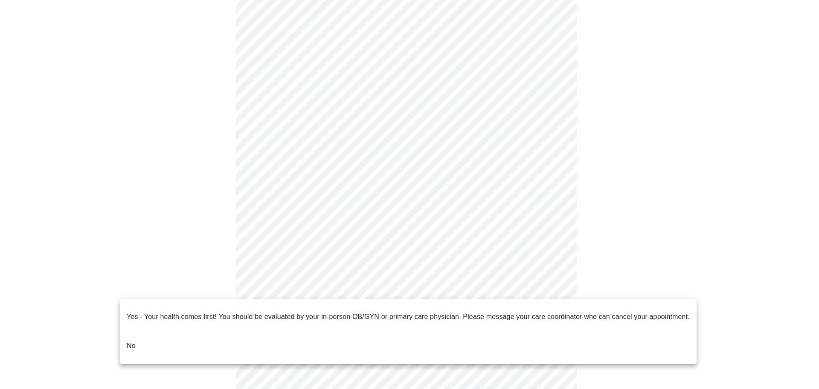
click at [176, 332] on li "No" at bounding box center [408, 345] width 577 height 29
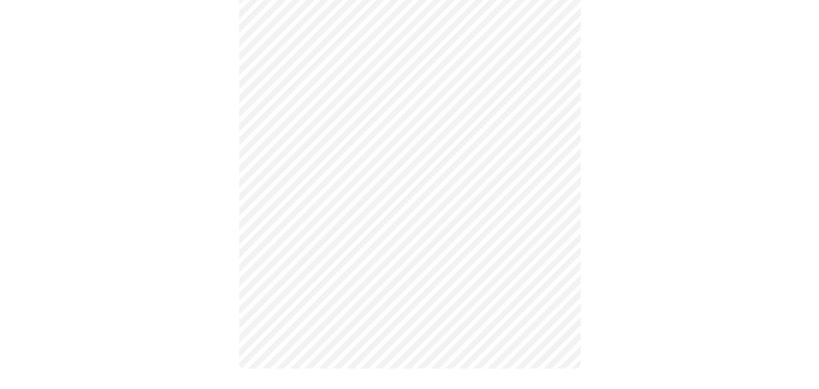
scroll to position [0, 0]
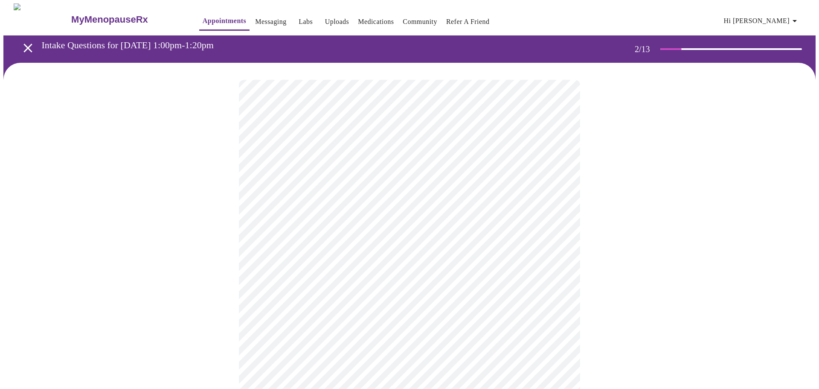
click at [352, 169] on body "MyMenopauseRx Appointments Messaging Labs Uploads Medications Community Refer a…" at bounding box center [409, 299] width 812 height 592
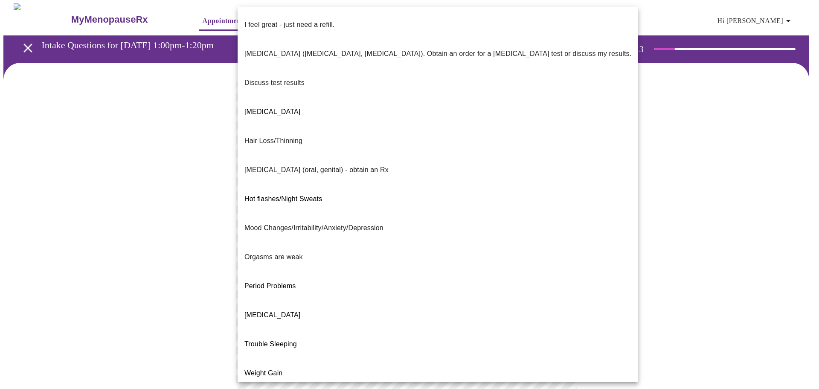
click at [273, 368] on p "Weight Gain" at bounding box center [263, 373] width 38 height 10
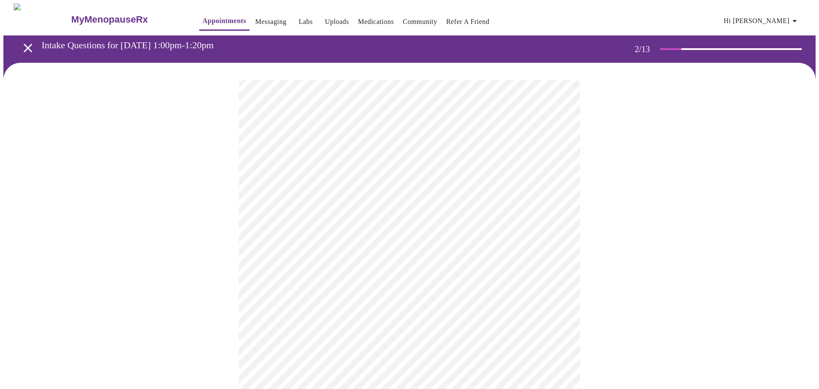
click at [354, 241] on body "MyMenopauseRx Appointments Messaging Labs Uploads Medications Community Refer a…" at bounding box center [409, 296] width 812 height 587
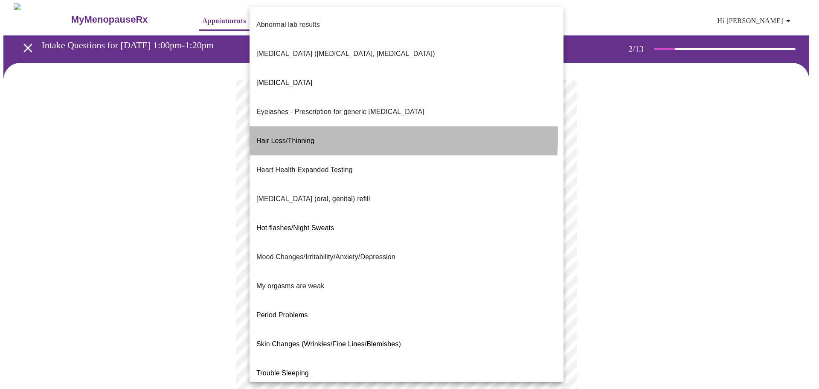
click at [297, 137] on span "Hair Loss/Thinning" at bounding box center [285, 140] width 58 height 7
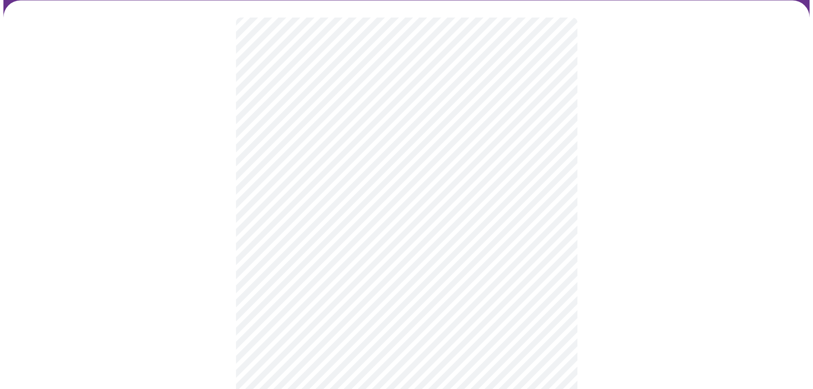
scroll to position [85, 0]
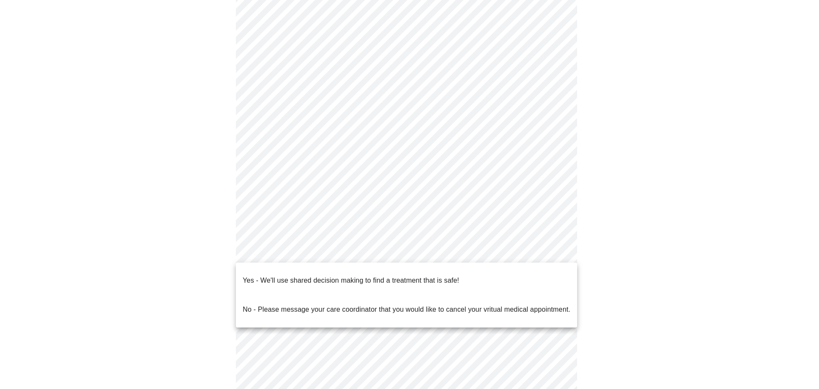
click at [381, 244] on body "MyMenopauseRx Appointments Messaging Labs Uploads Medications Community Refer a…" at bounding box center [409, 209] width 812 height 582
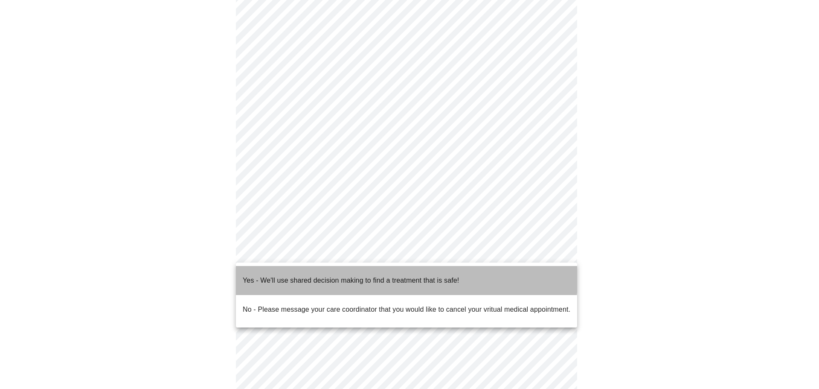
click at [366, 275] on p "Yes - We'll use shared decision making to find a treatment that is safe!" at bounding box center [351, 280] width 216 height 10
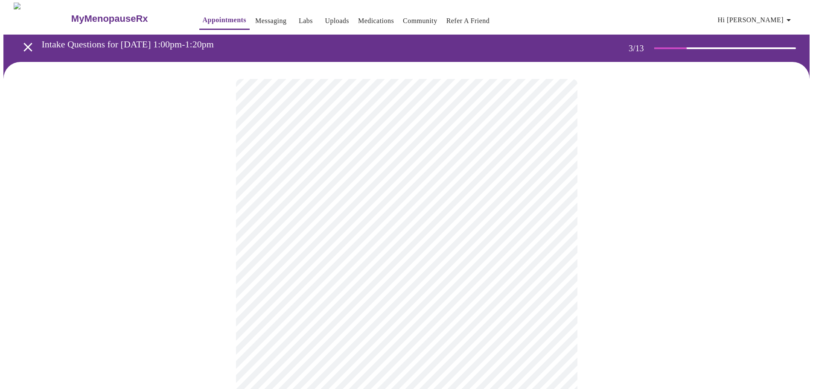
scroll to position [0, 0]
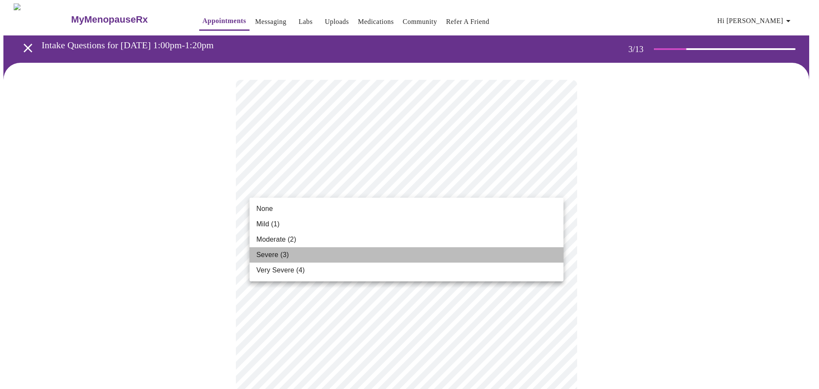
click at [276, 252] on span "Severe (3)" at bounding box center [272, 255] width 32 height 10
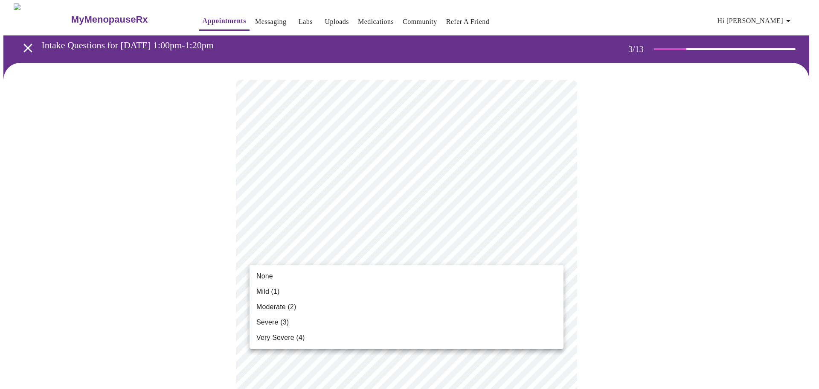
click at [275, 306] on span "Moderate (2)" at bounding box center [276, 307] width 40 height 10
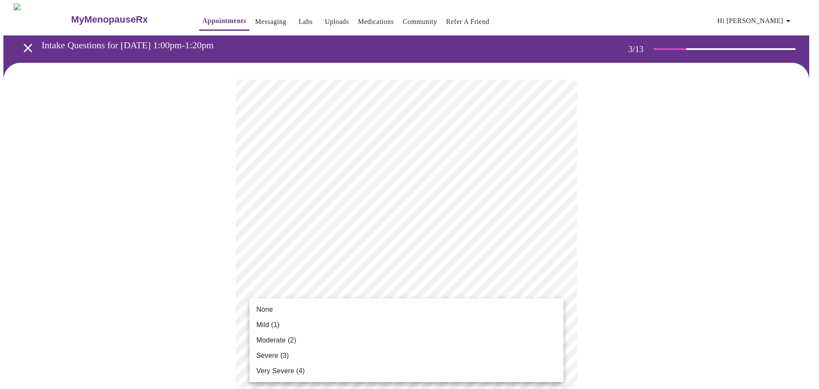
click at [314, 320] on li "Mild (1)" at bounding box center [407, 324] width 314 height 15
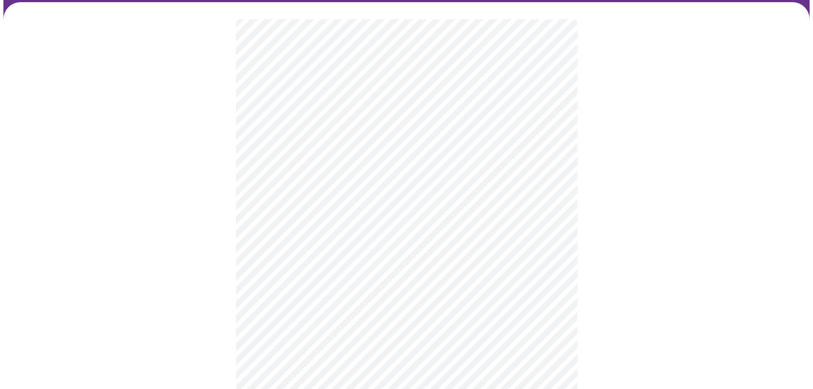
scroll to position [171, 0]
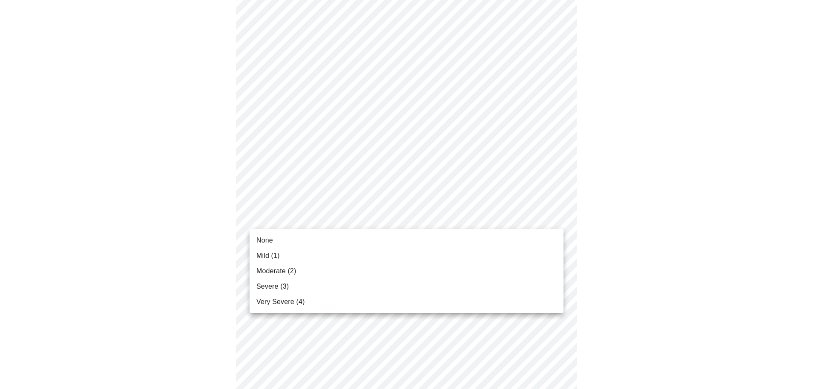
click at [368, 219] on body "MyMenopauseRx Appointments Messaging Labs Uploads Medications Community Refer a…" at bounding box center [409, 382] width 812 height 1099
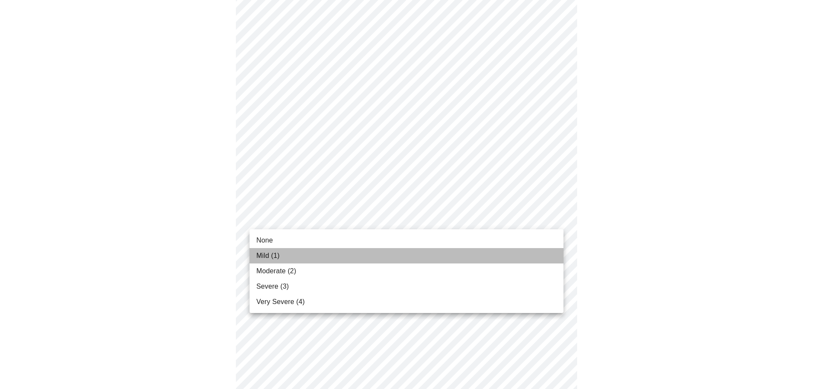
click at [320, 257] on li "Mild (1)" at bounding box center [407, 255] width 314 height 15
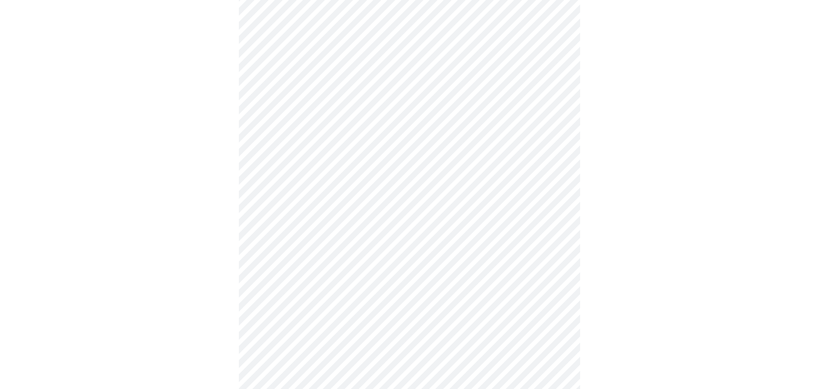
click at [354, 269] on body "MyMenopauseRx Appointments Messaging Labs Uploads Medications Community Refer a…" at bounding box center [409, 376] width 812 height 1087
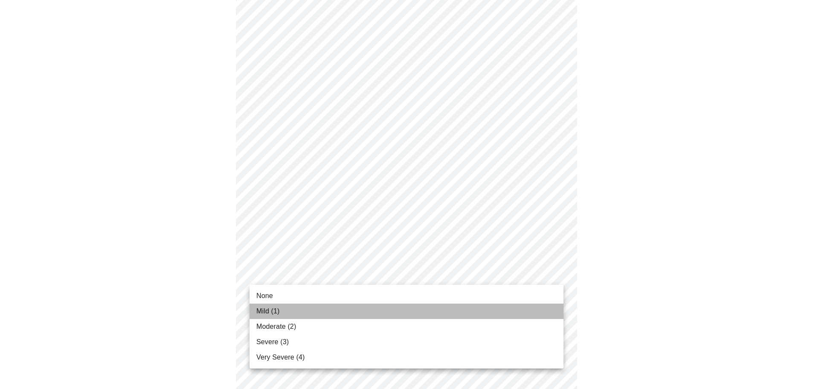
click at [280, 315] on li "Mild (1)" at bounding box center [407, 310] width 314 height 15
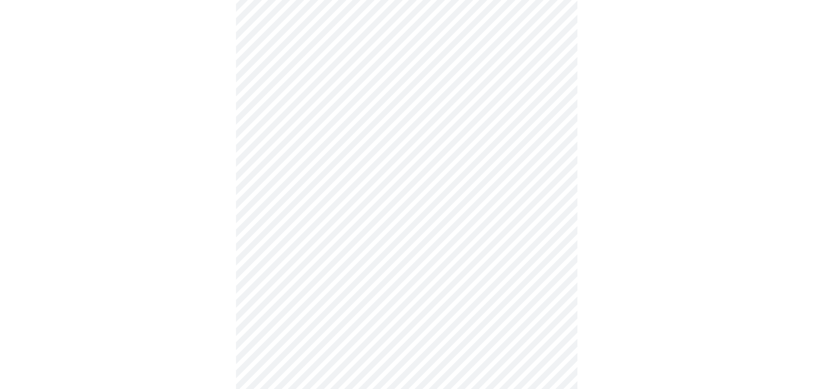
scroll to position [256, 0]
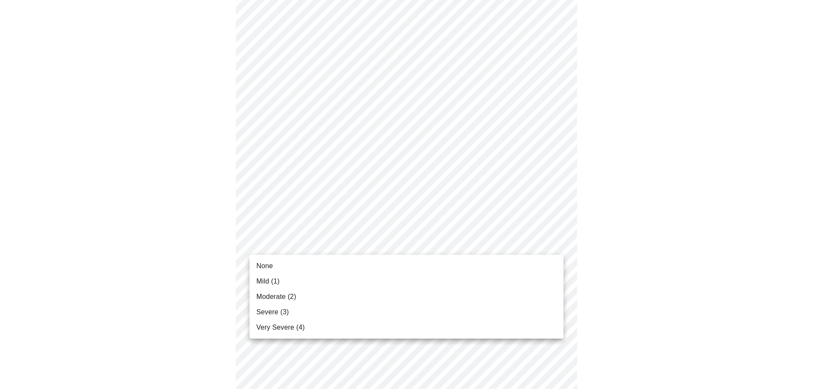
click at [363, 246] on body "MyMenopauseRx Appointments Messaging Labs Uploads Medications Community Refer a…" at bounding box center [409, 285] width 812 height 1075
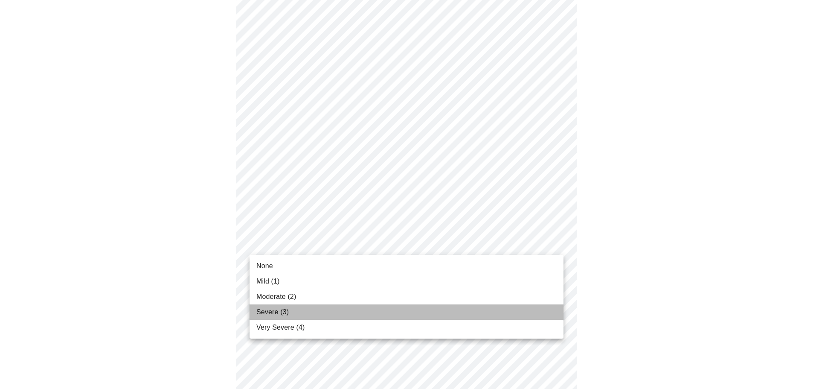
click at [316, 306] on li "Severe (3)" at bounding box center [407, 311] width 314 height 15
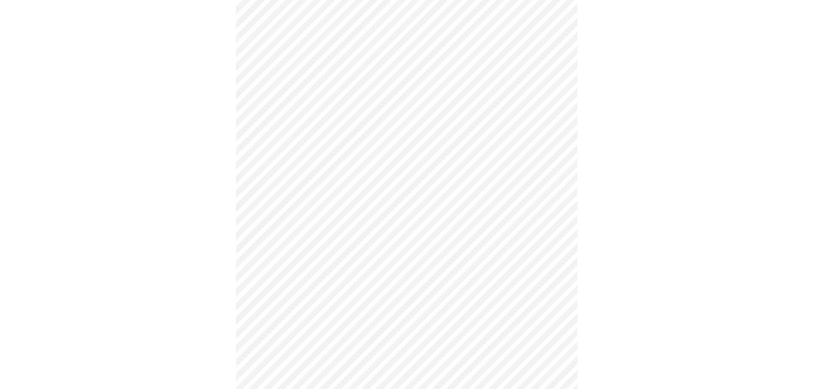
click at [385, 305] on body "MyMenopauseRx Appointments Messaging Labs Uploads Medications Community Refer a…" at bounding box center [406, 279] width 806 height 1063
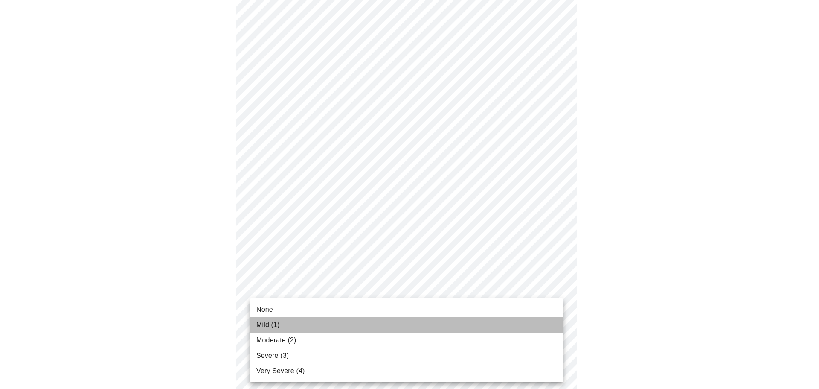
click at [357, 329] on li "Mild (1)" at bounding box center [407, 324] width 314 height 15
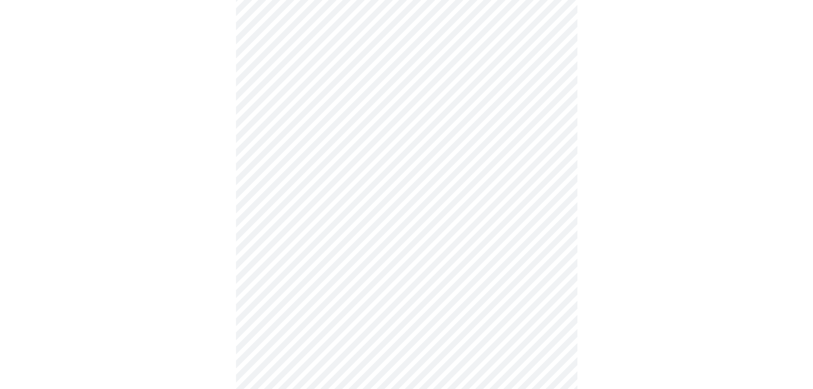
scroll to position [384, 0]
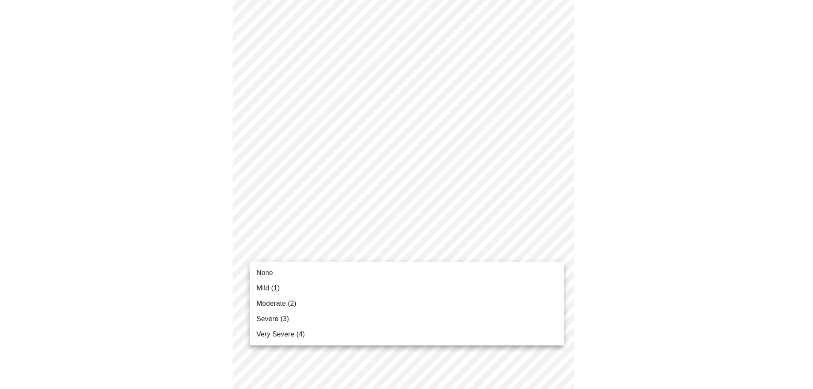
click at [367, 247] on body "MyMenopauseRx Appointments Messaging Labs Uploads Medications Community Refer a…" at bounding box center [406, 145] width 806 height 1051
click at [310, 286] on li "Mild (1)" at bounding box center [407, 287] width 314 height 15
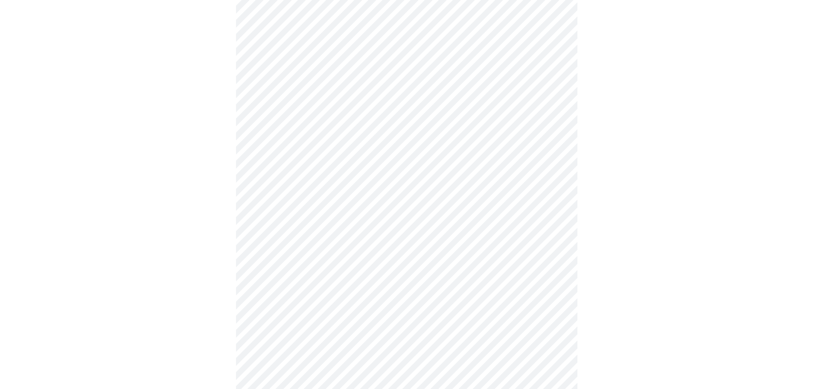
click at [387, 310] on body "MyMenopauseRx Appointments Messaging Labs Uploads Medications Community Refer a…" at bounding box center [406, 139] width 806 height 1039
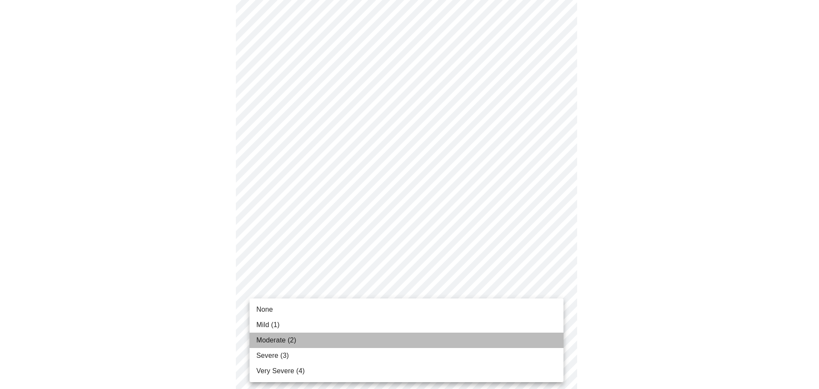
click at [299, 337] on li "Moderate (2)" at bounding box center [407, 339] width 314 height 15
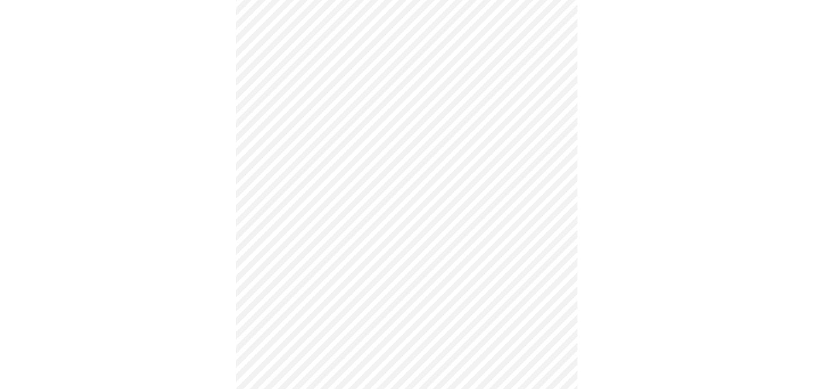
scroll to position [512, 0]
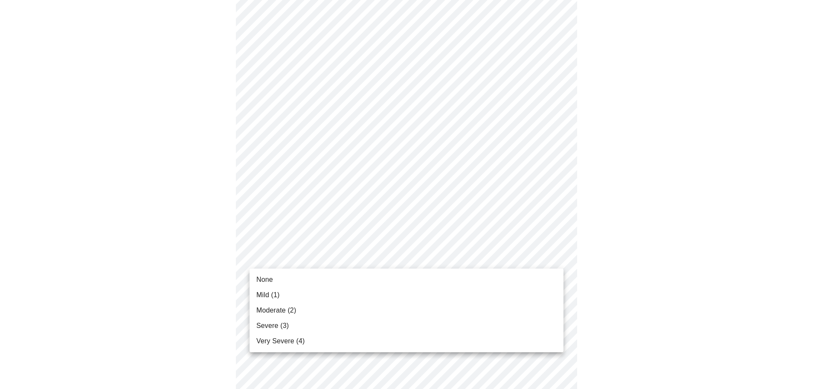
click at [404, 261] on body "MyMenopauseRx Appointments Messaging Labs Uploads Medications Community Refer a…" at bounding box center [409, 5] width 812 height 1027
click at [300, 293] on li "Mild (1)" at bounding box center [407, 294] width 314 height 15
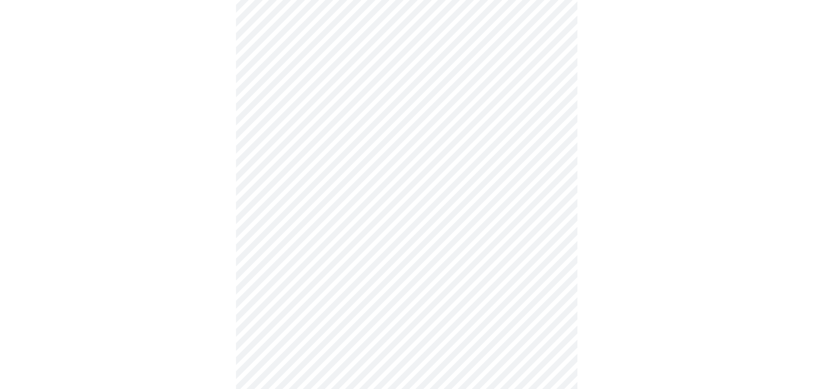
scroll to position [554, 0]
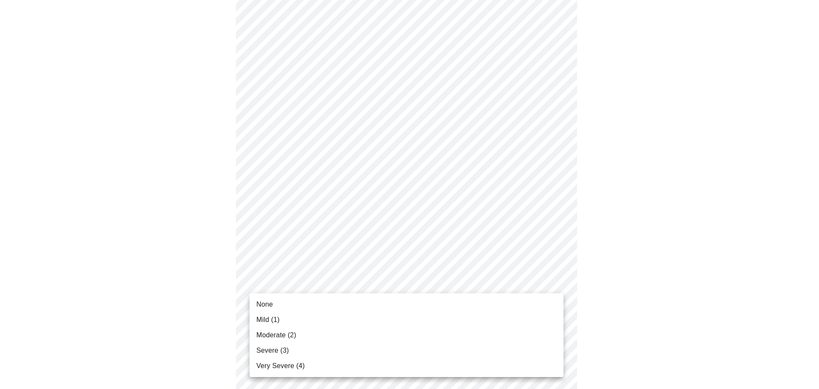
drag, startPoint x: 306, startPoint y: 342, endPoint x: 310, endPoint y: 336, distance: 7.3
click at [310, 336] on ul "None Mild (1) Moderate (2) Severe (3) Very Severe (4)" at bounding box center [407, 335] width 314 height 84
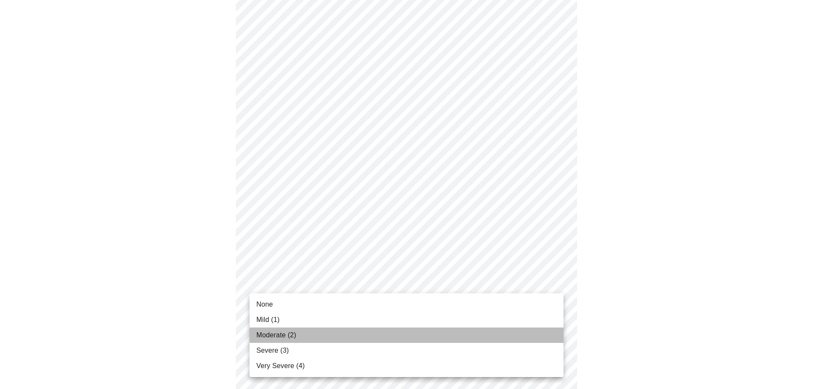
click at [310, 335] on li "Moderate (2)" at bounding box center [407, 334] width 314 height 15
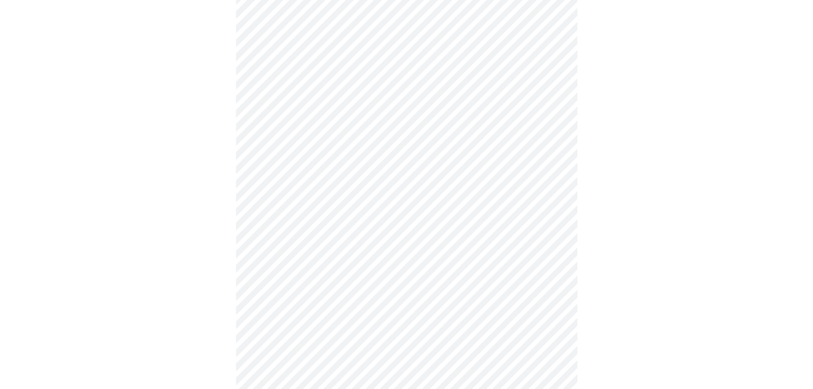
scroll to position [299, 0]
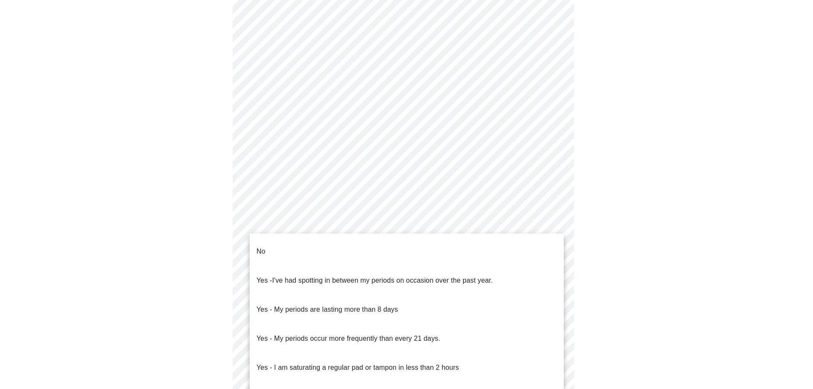
click at [329, 218] on body "MyMenopauseRx Appointments Messaging Labs Uploads Medications Community Refer a…" at bounding box center [406, 126] width 806 height 842
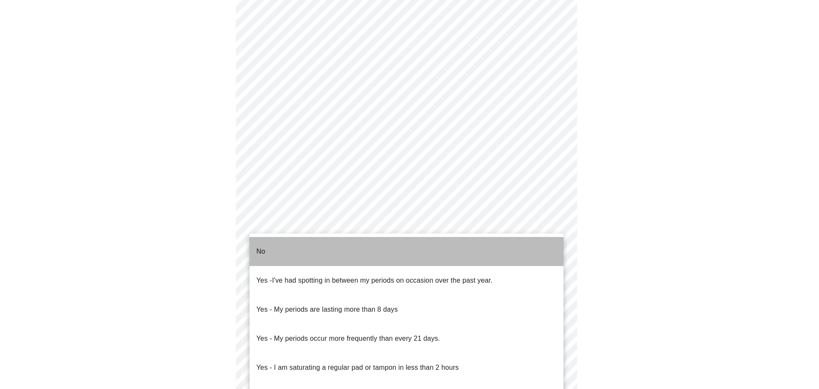
click at [274, 247] on li "No" at bounding box center [407, 251] width 314 height 29
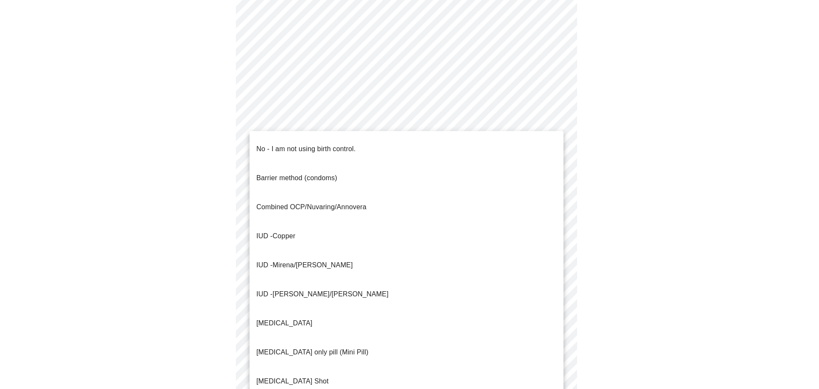
click at [283, 290] on body "MyMenopauseRx Appointments Messaging Labs Uploads Medications Community Refer a…" at bounding box center [409, 123] width 812 height 837
click at [278, 145] on p "No - I am not using birth control." at bounding box center [305, 149] width 99 height 10
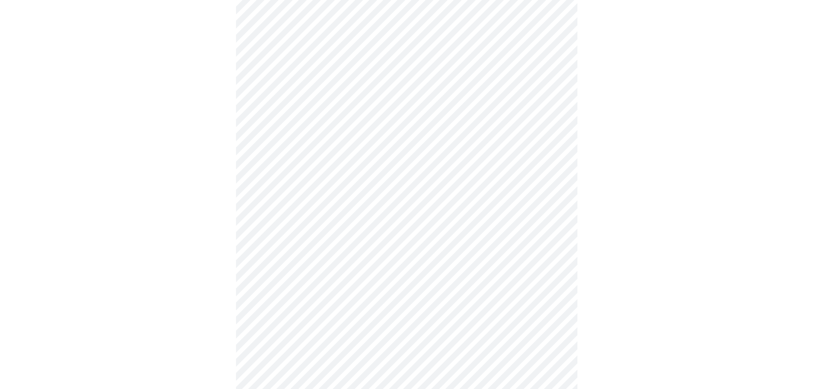
scroll to position [341, 0]
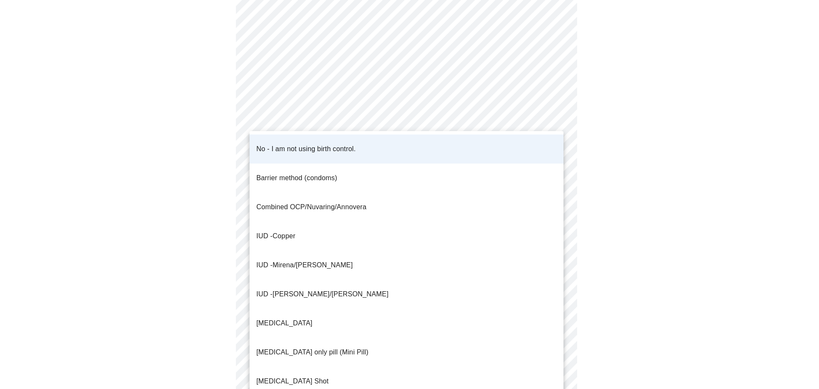
click at [311, 248] on body "MyMenopauseRx Appointments Messaging Labs Uploads Medications Community Refer a…" at bounding box center [409, 78] width 812 height 832
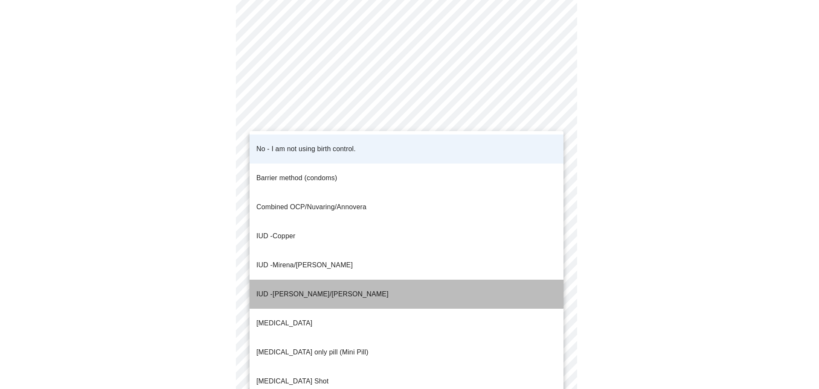
click at [311, 289] on p "IUD - [PERSON_NAME]/[PERSON_NAME]" at bounding box center [322, 294] width 132 height 10
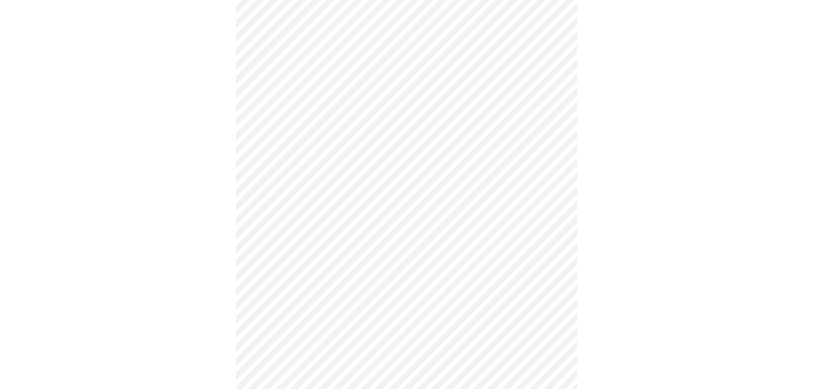
click at [310, 241] on body "MyMenopauseRx Appointments Messaging Labs Uploads Medications Community Refer a…" at bounding box center [406, 78] width 806 height 832
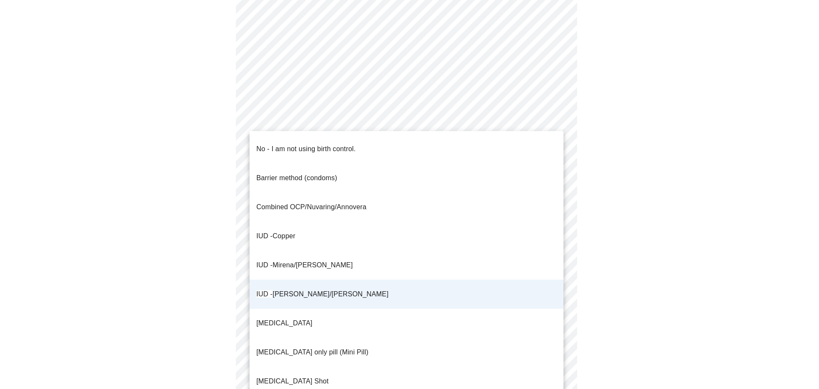
click at [299, 144] on p "No - I am not using birth control." at bounding box center [305, 149] width 99 height 10
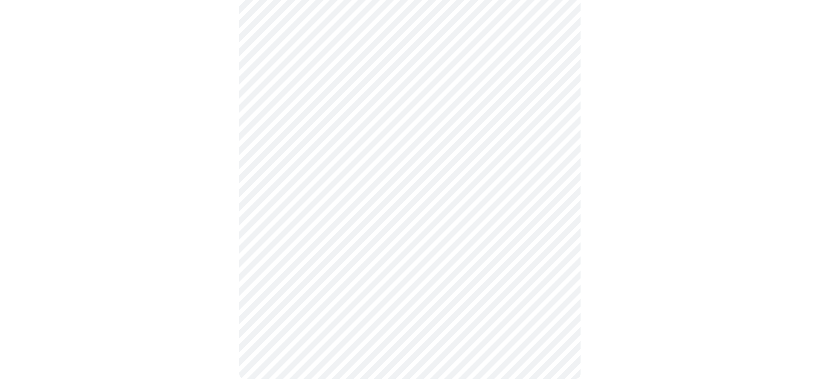
scroll to position [443, 0]
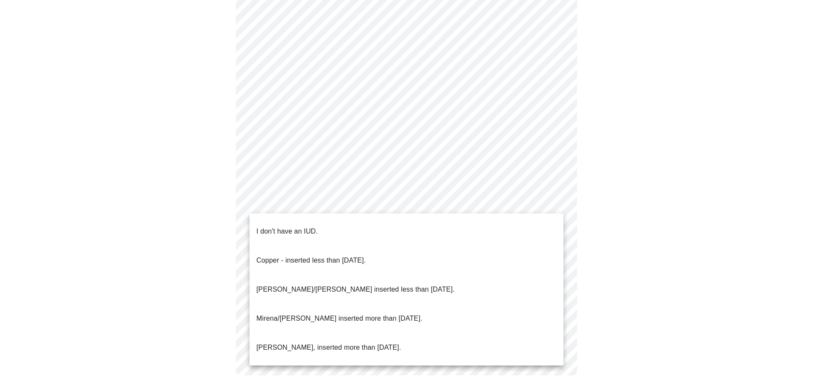
click at [299, 226] on p "I don't have an IUD." at bounding box center [286, 231] width 61 height 10
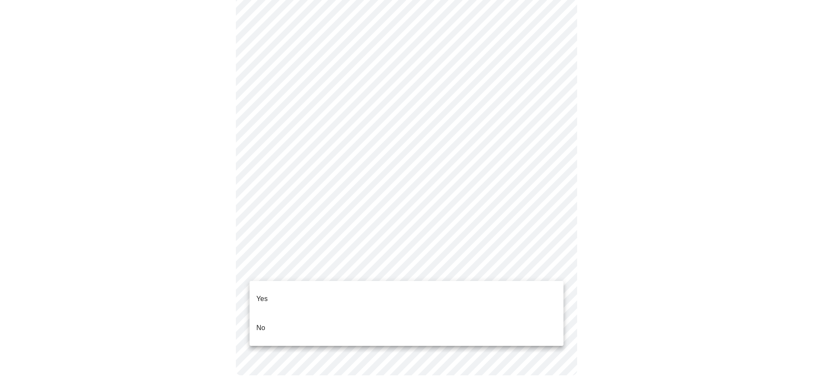
click at [277, 293] on li "Yes" at bounding box center [407, 298] width 314 height 29
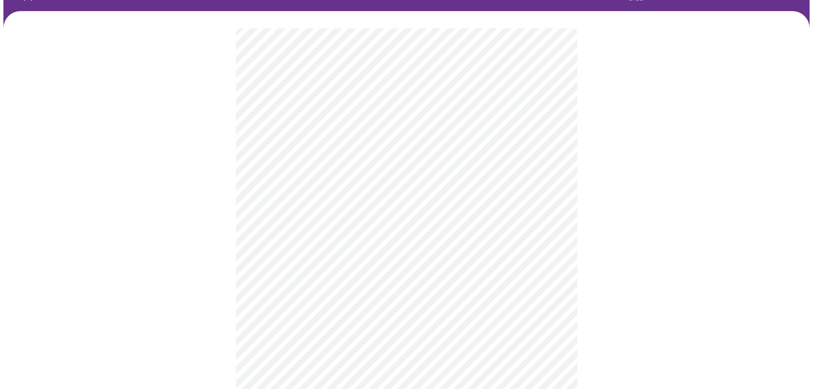
scroll to position [0, 0]
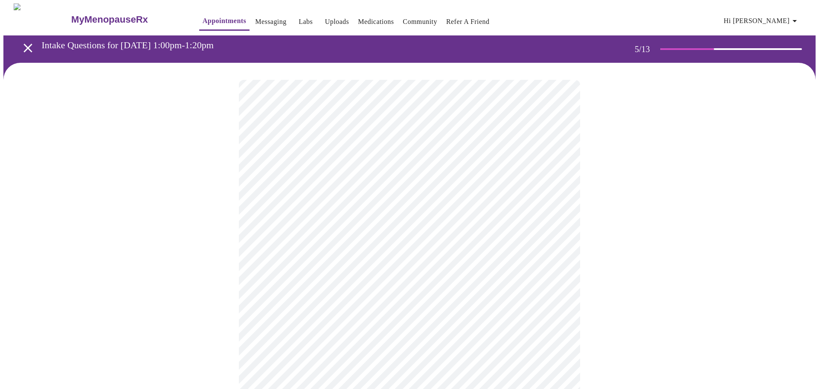
click at [358, 223] on body "MyMenopauseRx Appointments Messaging Labs Uploads Medications Community Refer a…" at bounding box center [409, 348] width 812 height 691
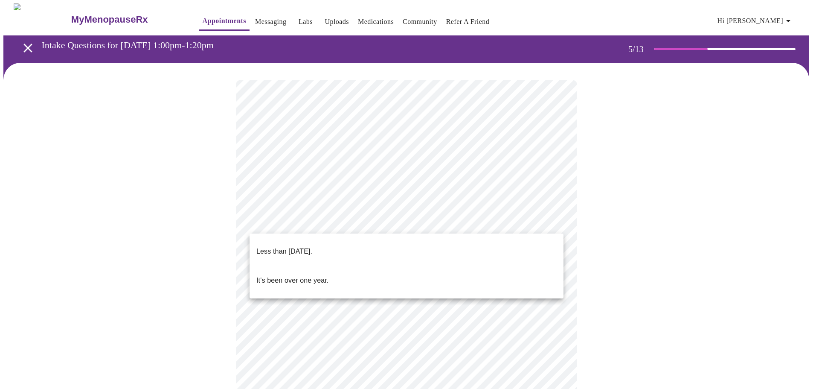
click at [306, 246] on p "Less than [DATE]." at bounding box center [284, 251] width 56 height 10
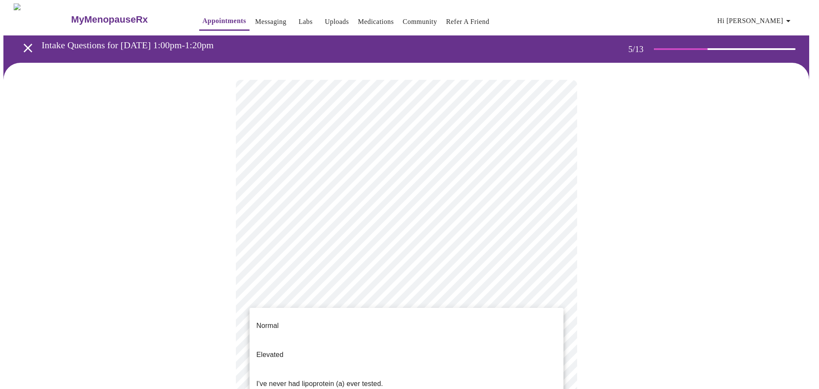
click at [409, 289] on body "MyMenopauseRx Appointments Messaging Labs Uploads Medications Community Refer a…" at bounding box center [409, 346] width 812 height 686
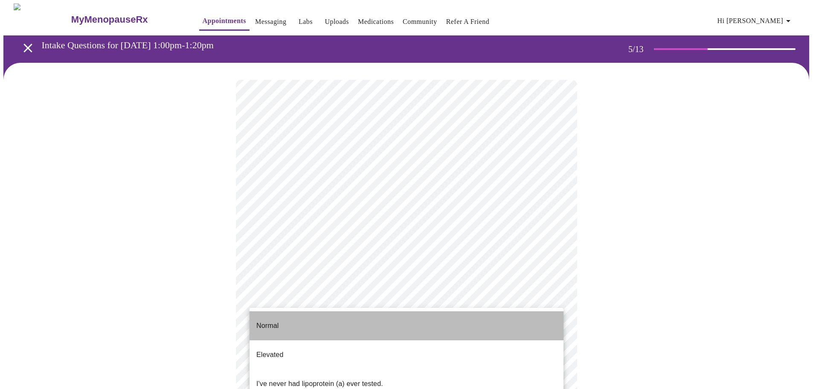
click at [376, 317] on li "Normal" at bounding box center [407, 325] width 314 height 29
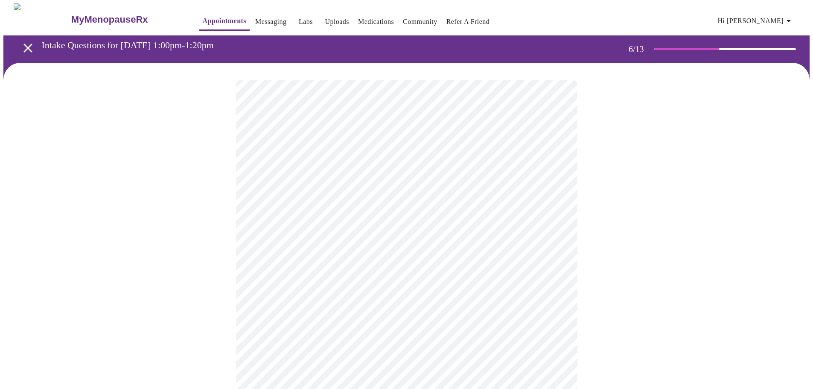
click at [299, 254] on body "MyMenopauseRx Appointments Messaging Labs Uploads Medications Community Refer a…" at bounding box center [406, 231] width 806 height 456
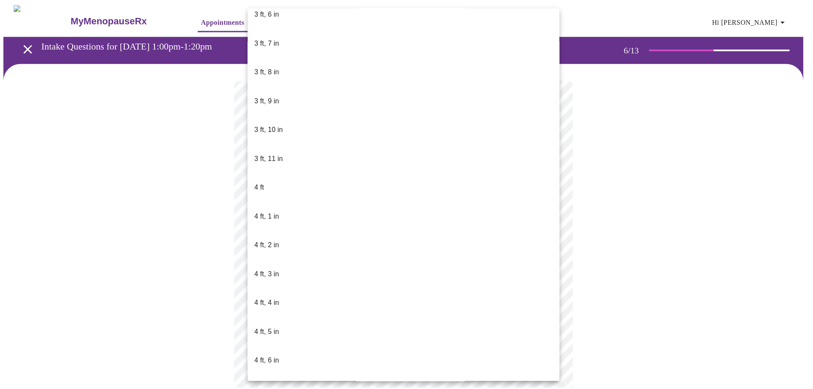
scroll to position [256, 0]
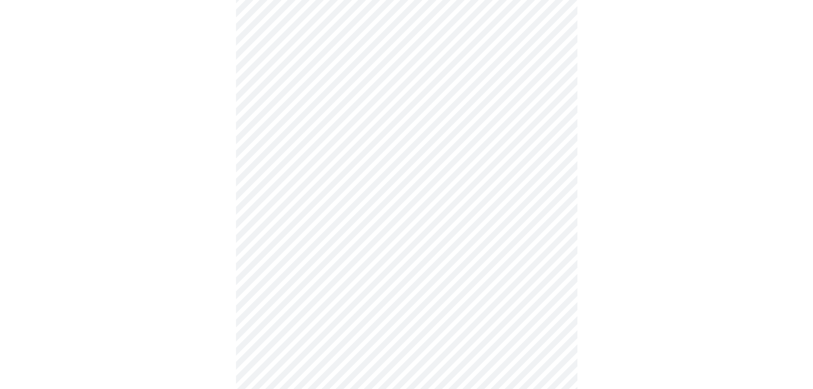
scroll to position [2133, 0]
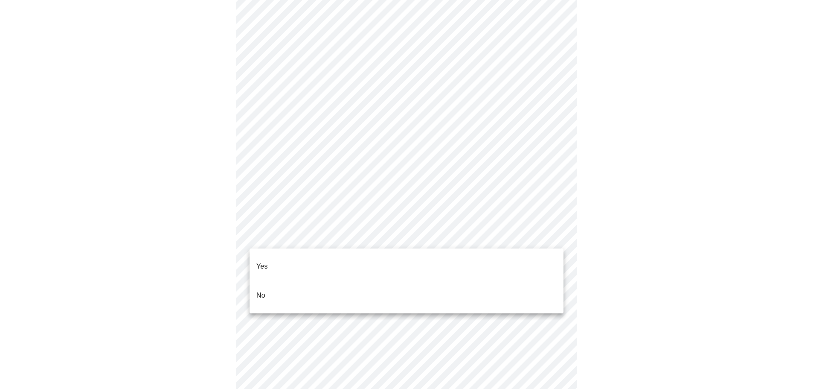
click at [261, 290] on p "No" at bounding box center [260, 295] width 9 height 10
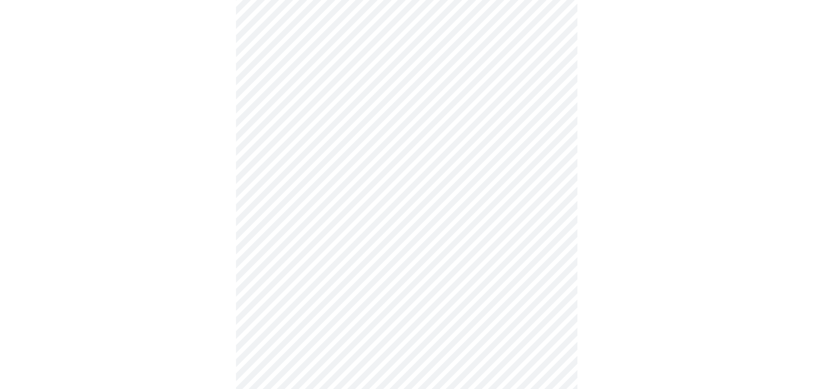
scroll to position [384, 0]
click at [336, 324] on body "MyMenopauseRx Appointments Messaging Labs Uploads Medications Community Refer a…" at bounding box center [406, 36] width 806 height 833
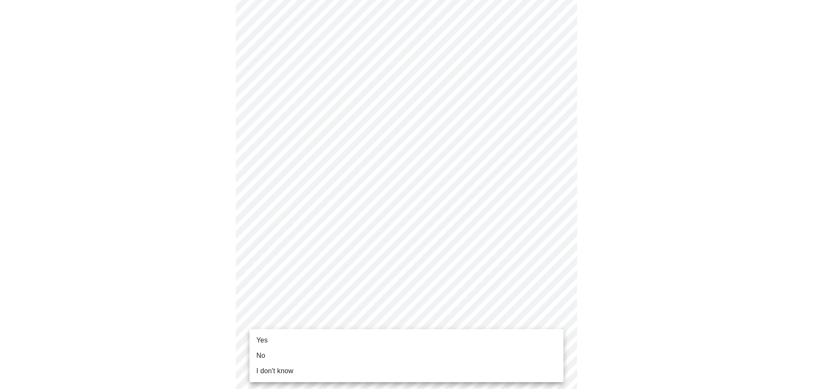
click at [283, 352] on li "No" at bounding box center [407, 355] width 314 height 15
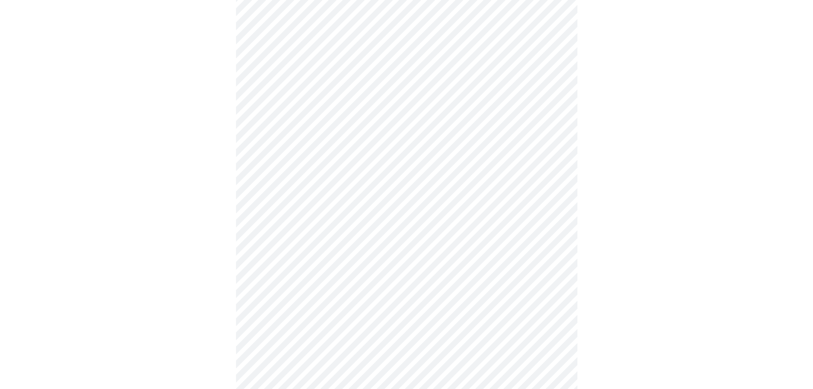
scroll to position [0, 0]
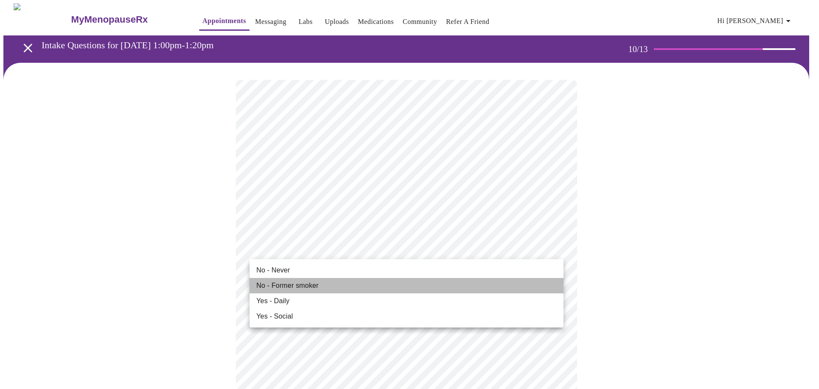
click at [285, 284] on span "No - Former smoker" at bounding box center [287, 285] width 62 height 10
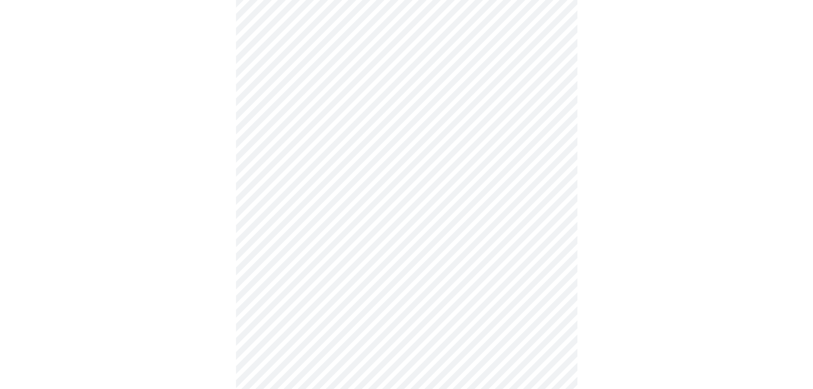
scroll to position [554, 0]
click at [298, 303] on body "MyMenopauseRx Appointments Messaging Labs Uploads Medications Community Refer a…" at bounding box center [409, 7] width 812 height 1117
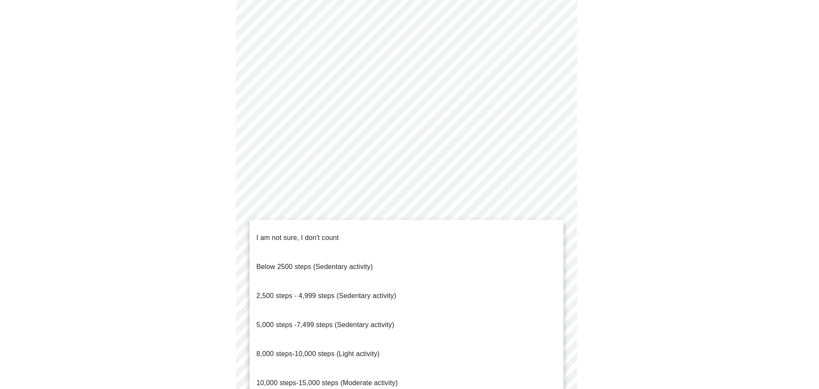
click at [302, 368] on li "10,000 steps-15,000 steps (Moderate activity)" at bounding box center [407, 382] width 314 height 29
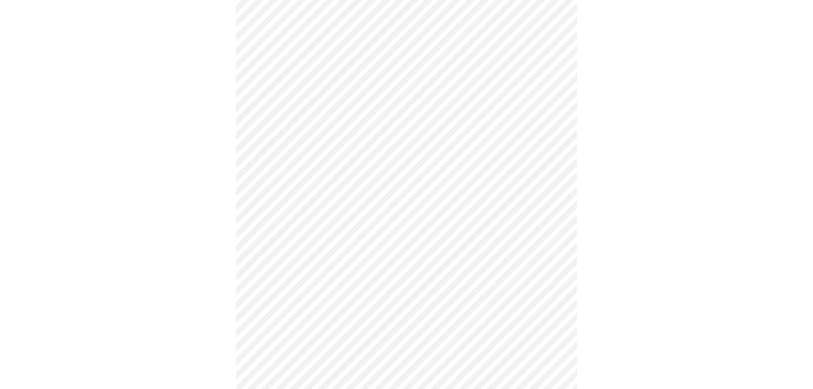
scroll to position [682, 0]
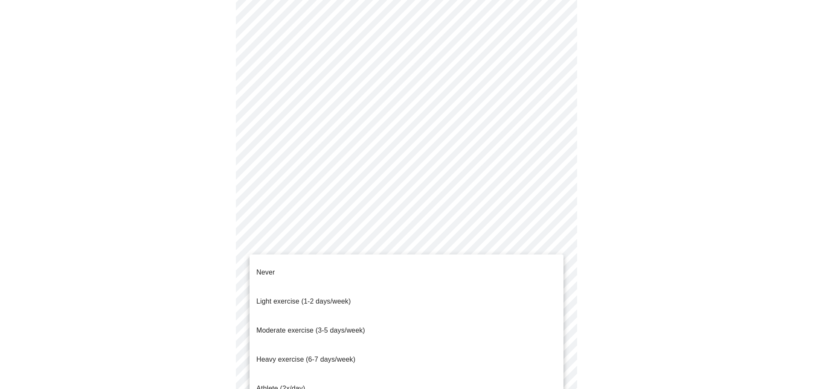
click at [287, 326] on span "Moderate exercise (3-5 days/week)" at bounding box center [310, 329] width 109 height 7
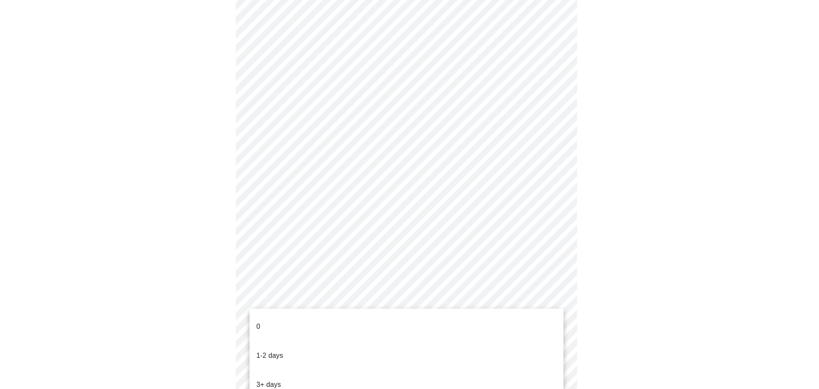
click at [276, 350] on p "1-2 days" at bounding box center [269, 355] width 27 height 10
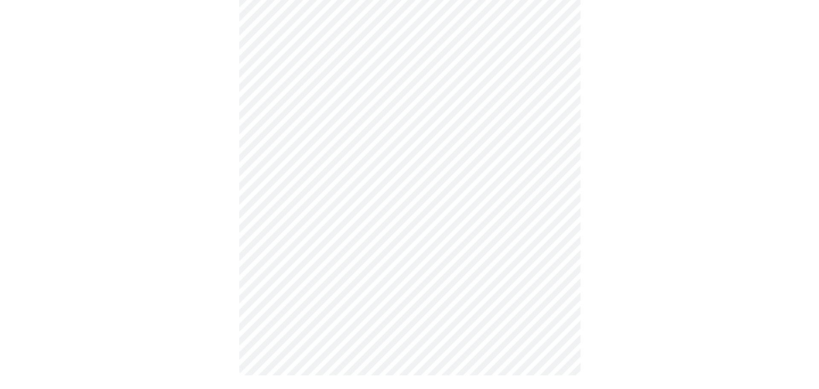
scroll to position [0, 0]
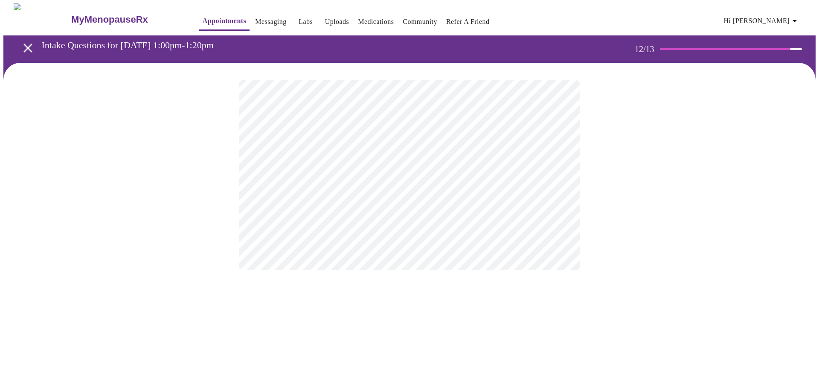
click at [405, 171] on body "MyMenopauseRx Appointments Messaging Labs Uploads Medications Community Refer a…" at bounding box center [409, 145] width 812 height 284
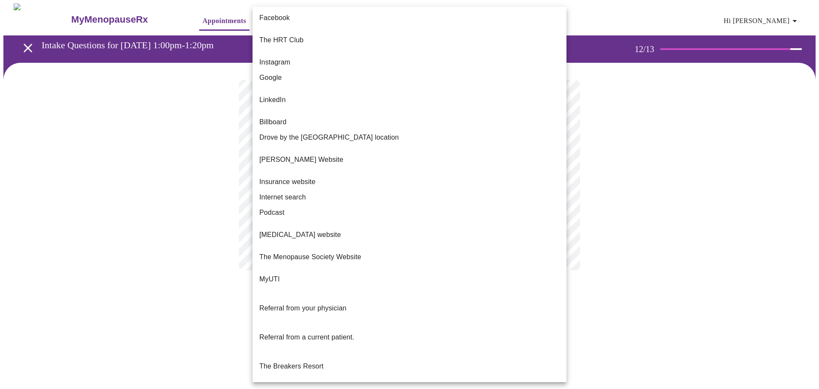
click at [284, 70] on li "Google" at bounding box center [409, 77] width 314 height 15
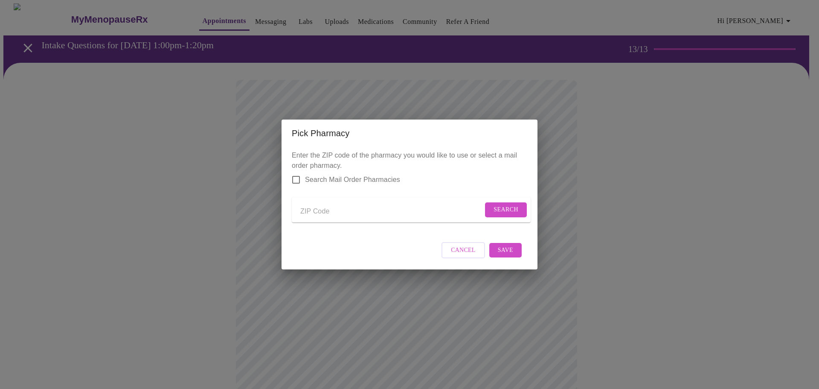
drag, startPoint x: 335, startPoint y: 212, endPoint x: 350, endPoint y: 212, distance: 14.9
click at [335, 212] on input "Send a message to your care team" at bounding box center [391, 211] width 183 height 14
type input "6"
type input "70462"
click at [513, 210] on span "Search" at bounding box center [505, 209] width 25 height 11
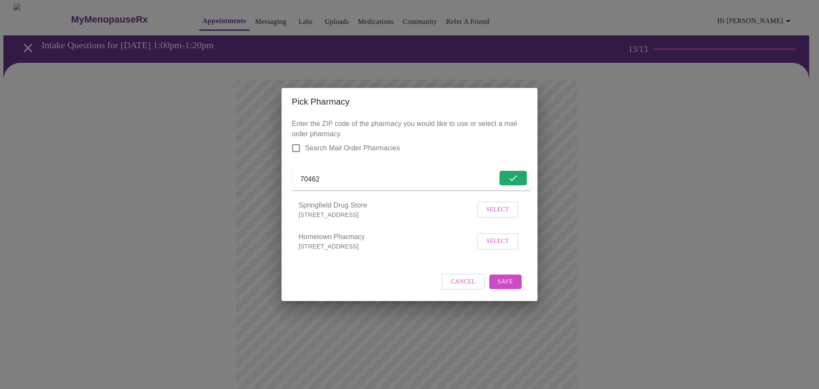
click at [497, 215] on span "Select" at bounding box center [497, 209] width 23 height 11
click at [502, 286] on span "Save" at bounding box center [505, 281] width 15 height 11
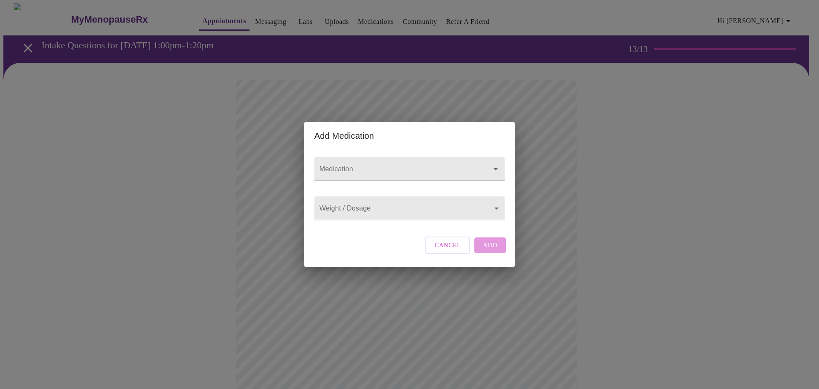
click at [432, 165] on input "Medication" at bounding box center [397, 173] width 159 height 16
click at [479, 163] on div at bounding box center [490, 169] width 22 height 12
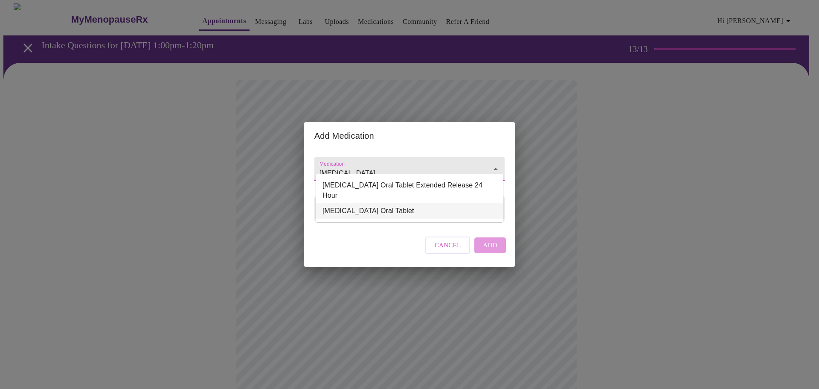
click at [358, 203] on li "[MEDICAL_DATA] Oral Tablet" at bounding box center [410, 210] width 188 height 15
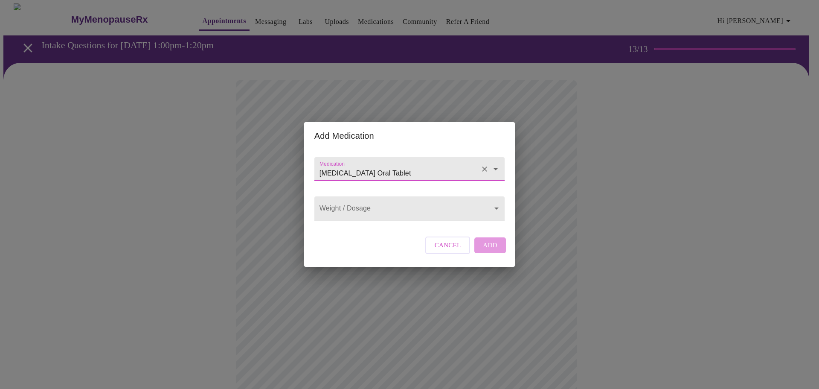
type input "[MEDICAL_DATA] Oral Tablet"
click at [374, 203] on body "MyMenopauseRx Appointments Messaging Labs Uploads Medications Community Refer a…" at bounding box center [409, 323] width 812 height 641
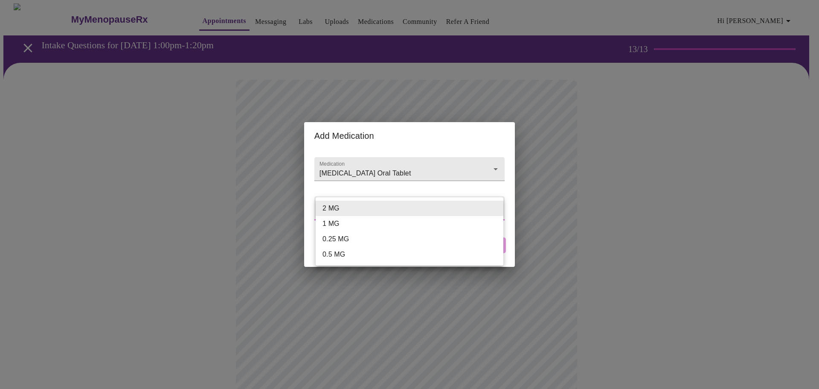
click at [354, 242] on li "0.25 MG" at bounding box center [410, 238] width 188 height 15
type input "0.25 MG"
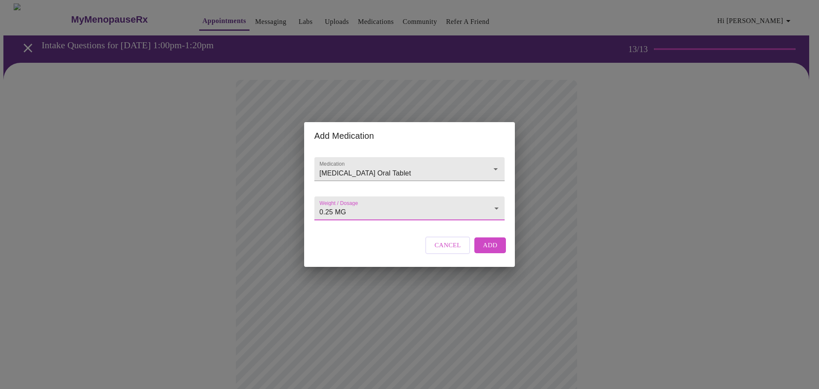
click at [494, 250] on span "Add" at bounding box center [490, 244] width 15 height 11
click at [418, 165] on input "Medication" at bounding box center [397, 173] width 159 height 16
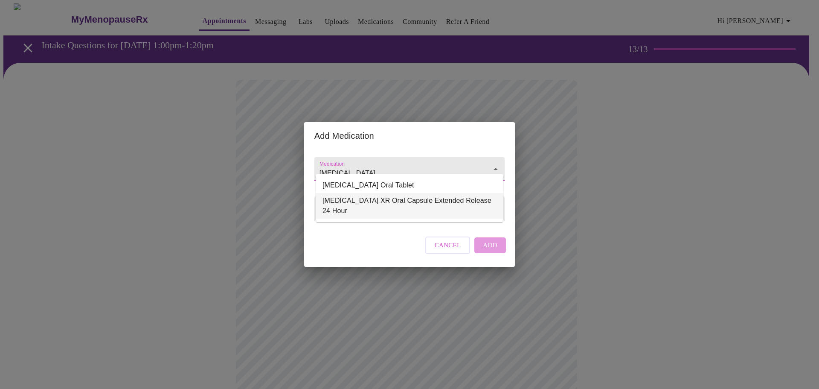
click at [406, 197] on li "[MEDICAL_DATA] XR Oral Capsule Extended Release 24 Hour" at bounding box center [410, 206] width 188 height 26
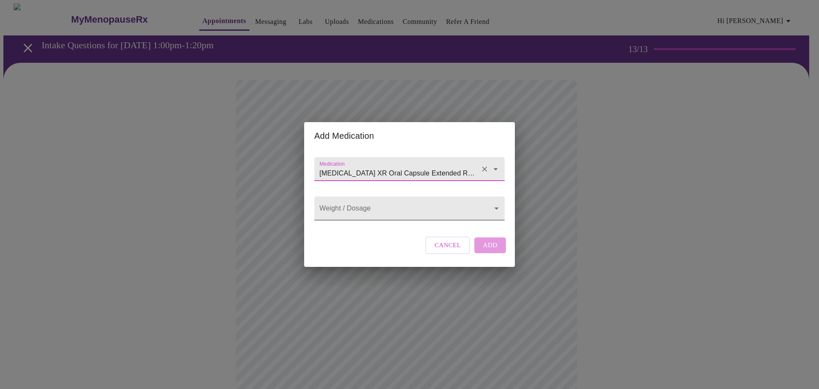
type input "[MEDICAL_DATA] XR Oral Capsule Extended Release 24 Hour"
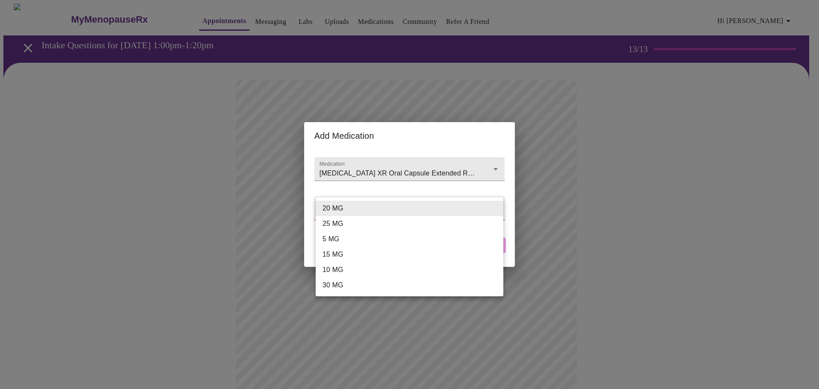
click at [402, 201] on body "MyMenopauseRx Appointments Messaging Labs Uploads Medications Community Refer a…" at bounding box center [409, 333] width 812 height 660
click at [381, 210] on li "20 MG" at bounding box center [410, 207] width 188 height 15
type input "20 MG"
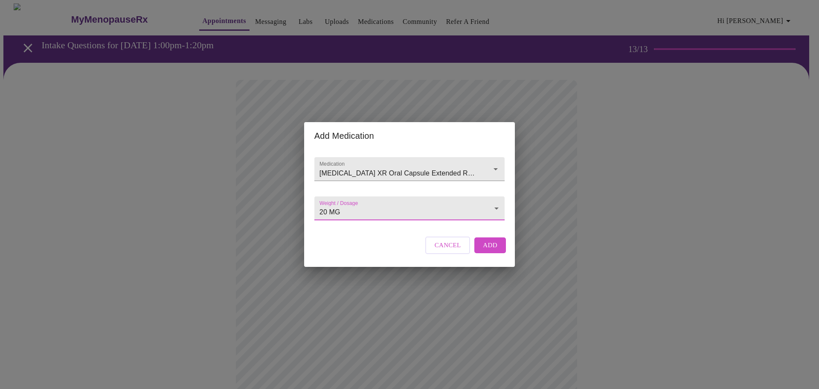
click at [491, 250] on span "Add" at bounding box center [490, 244] width 15 height 11
click at [406, 165] on input "Medication" at bounding box center [397, 173] width 159 height 16
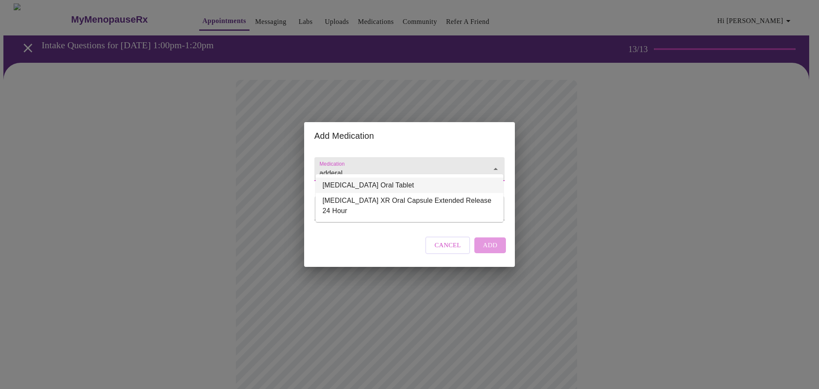
click at [386, 181] on li "[MEDICAL_DATA] Oral Tablet" at bounding box center [410, 184] width 188 height 15
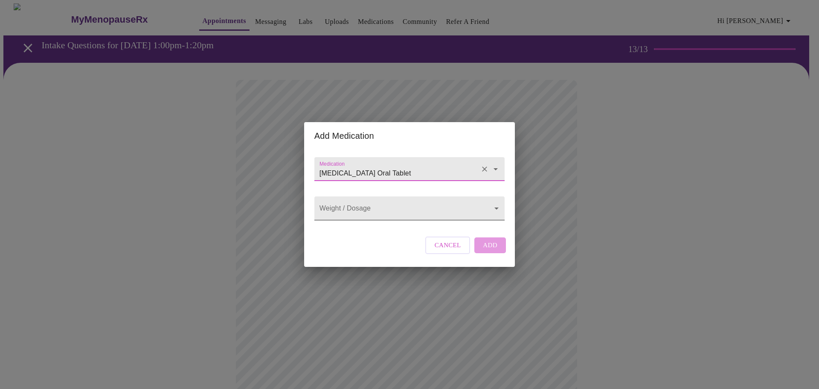
type input "[MEDICAL_DATA] Oral Tablet"
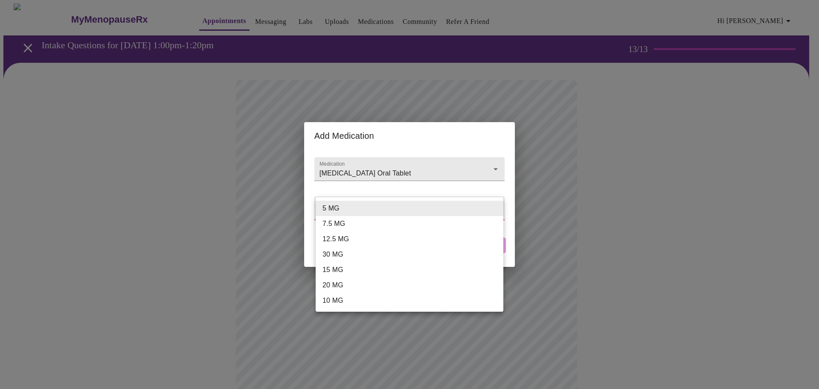
click at [375, 209] on body "MyMenopauseRx Appointments Messaging Labs Uploads Medications Community Refer a…" at bounding box center [409, 349] width 812 height 692
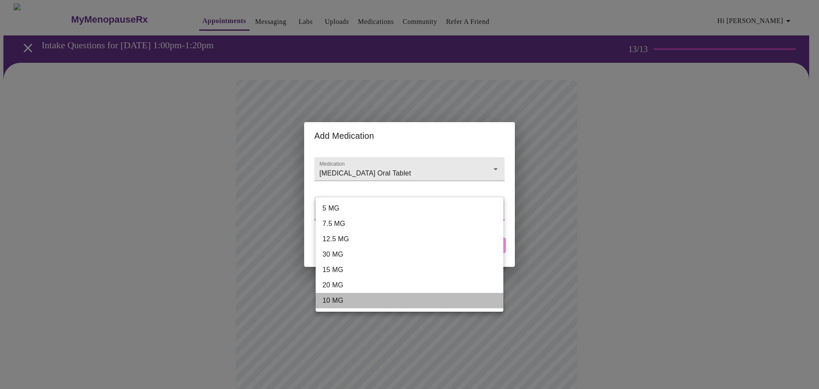
click at [334, 297] on li "10 MG" at bounding box center [410, 300] width 188 height 15
type input "10 MG"
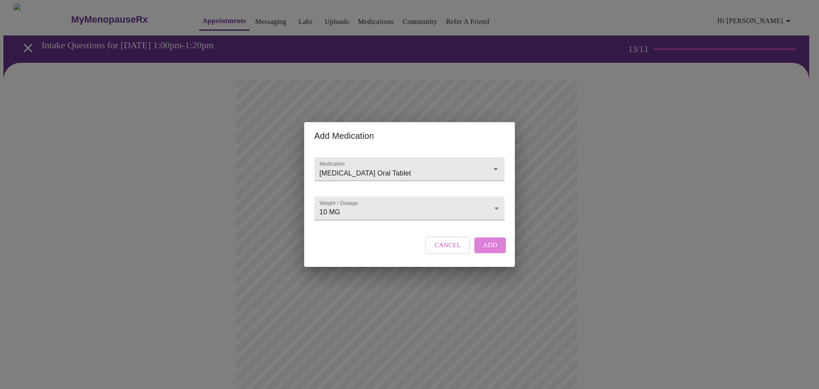
click at [499, 252] on button "Add" at bounding box center [490, 244] width 32 height 15
click at [381, 165] on input "Medication" at bounding box center [397, 173] width 159 height 16
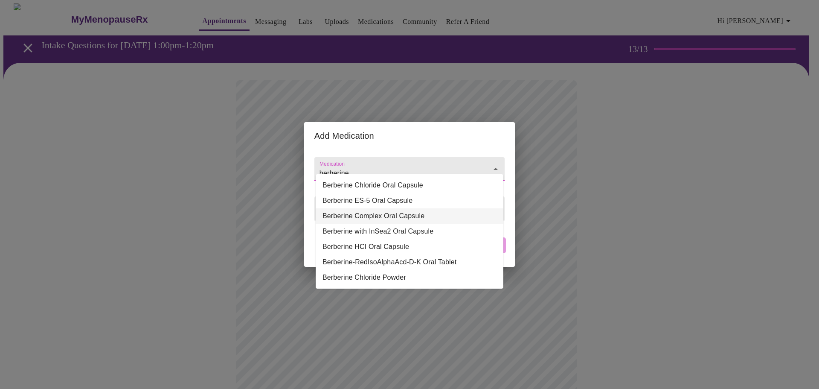
click at [395, 218] on li "Berberine Complex Oral Capsule" at bounding box center [410, 215] width 188 height 15
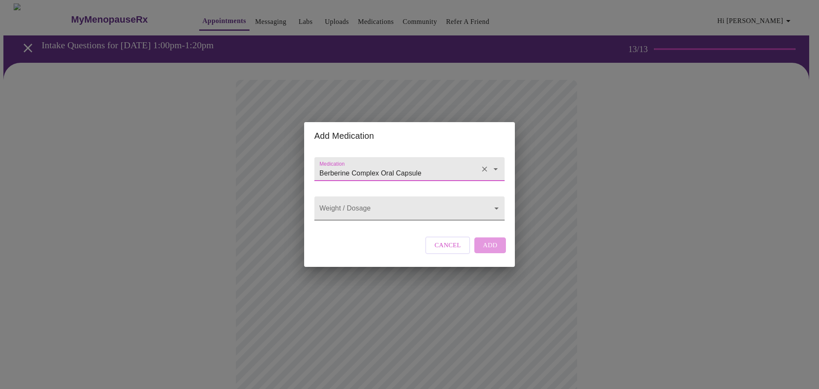
type input "Berberine Complex Oral Capsule"
click at [393, 210] on body "MyMenopauseRx Appointments Messaging Labs Uploads Medications Community Refer a…" at bounding box center [409, 364] width 812 height 723
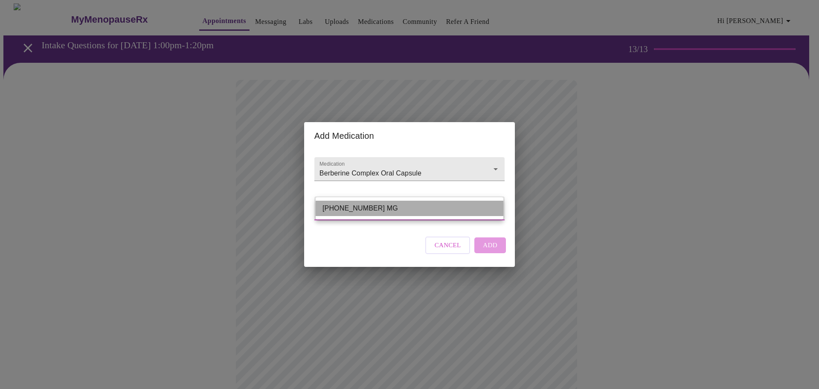
click at [394, 209] on li "[PHONE_NUMBER] MG" at bounding box center [410, 207] width 188 height 15
type input "[PHONE_NUMBER] MG"
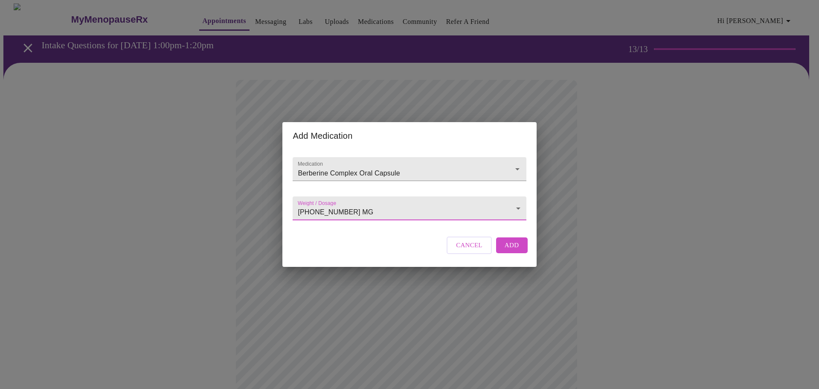
click at [498, 209] on body "MyMenopauseRx Appointments Messaging Labs Uploads Medications Community Refer a…" at bounding box center [409, 364] width 812 height 723
click at [444, 166] on div at bounding box center [409, 194] width 819 height 389
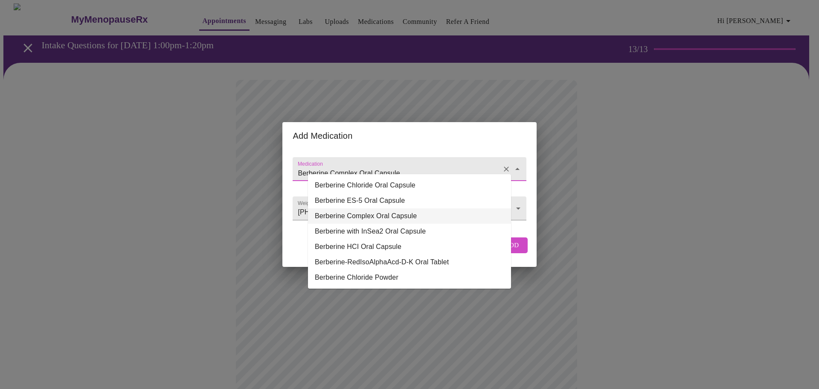
click at [445, 165] on input "Berberine Complex Oral Capsule" at bounding box center [397, 173] width 202 height 16
click at [415, 182] on li "Berberine Chloride Oral Capsule" at bounding box center [409, 184] width 203 height 15
type input "Berberine Chloride Oral Capsule"
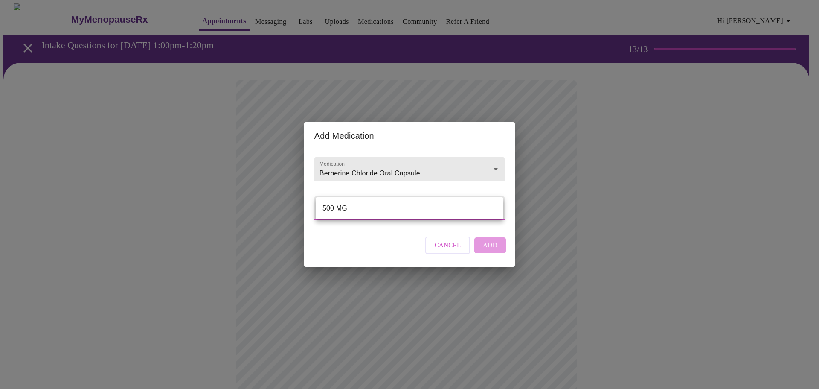
click at [398, 202] on body "MyMenopauseRx Appointments Messaging Labs Uploads Medications Community Refer a…" at bounding box center [409, 364] width 812 height 723
click at [392, 207] on li "500 MG" at bounding box center [410, 207] width 188 height 15
type input "500 MG"
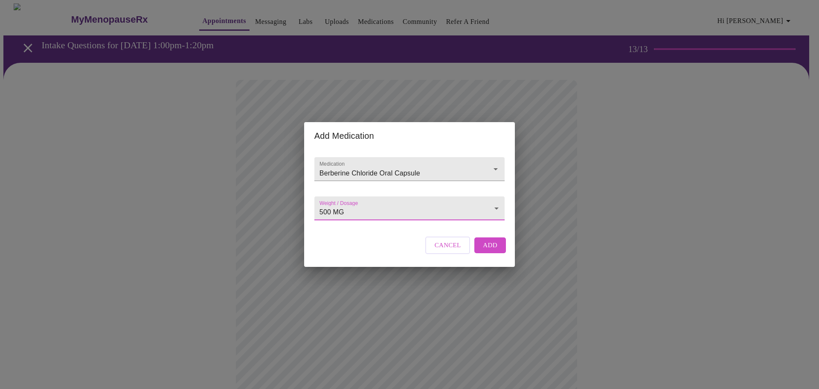
click at [493, 250] on span "Add" at bounding box center [490, 244] width 15 height 11
click at [446, 165] on input "Medication" at bounding box center [397, 173] width 159 height 16
type input "d"
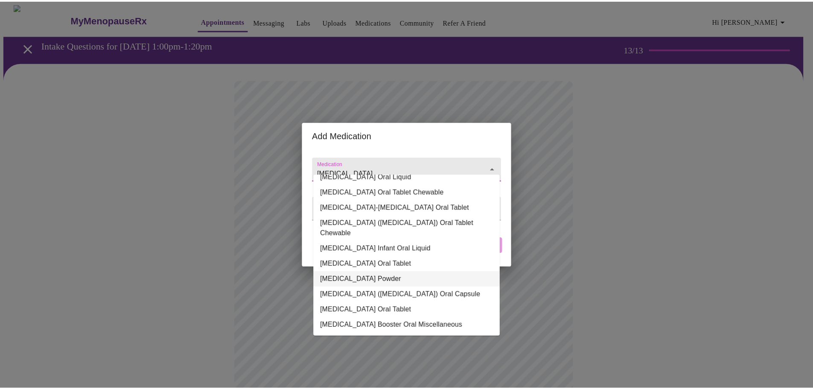
scroll to position [128, 0]
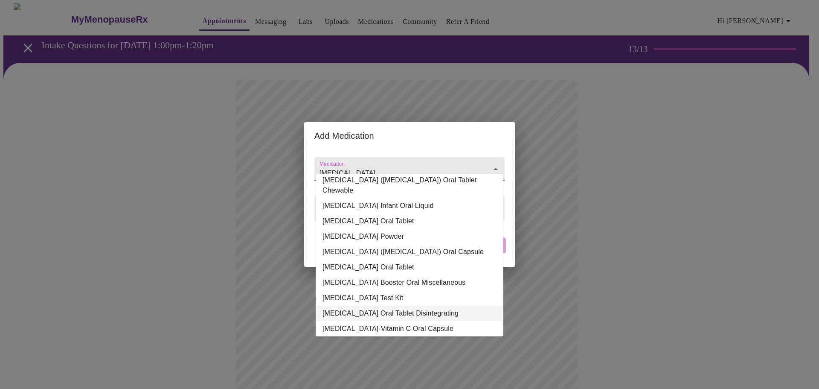
click at [426, 305] on li "[MEDICAL_DATA] Oral Tablet Disintegrating" at bounding box center [410, 312] width 188 height 15
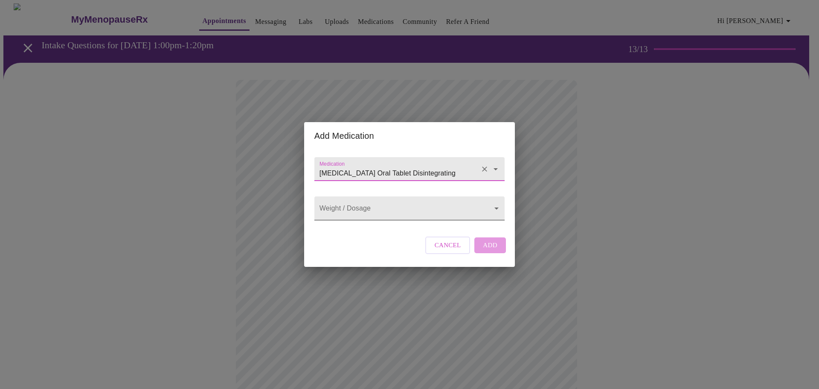
type input "[MEDICAL_DATA] Oral Tablet Disintegrating"
click at [385, 204] on body "MyMenopauseRx Appointments Messaging Labs Uploads Medications Community Refer a…" at bounding box center [409, 380] width 812 height 755
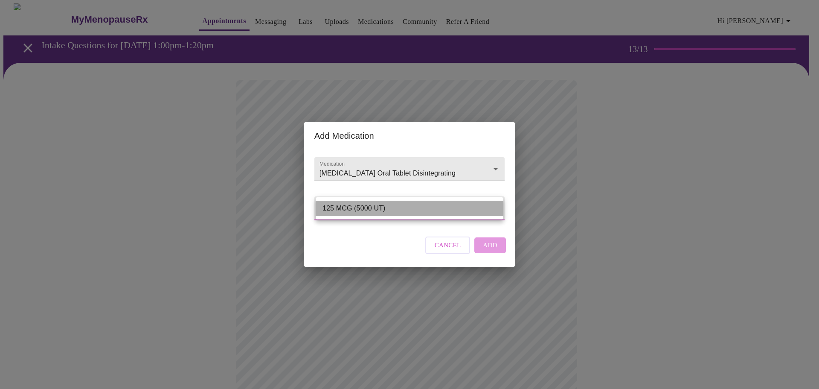
click at [385, 204] on li "125 MCG (5000 UT)" at bounding box center [410, 207] width 188 height 15
type input "125 MCG (5000 UT)"
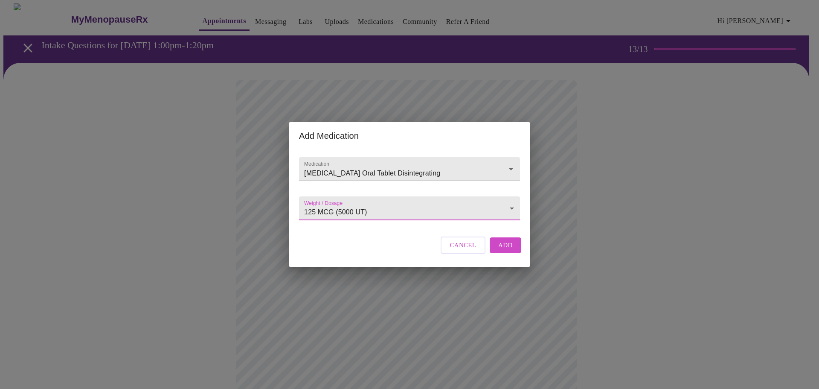
click at [503, 250] on span "Add" at bounding box center [505, 244] width 15 height 11
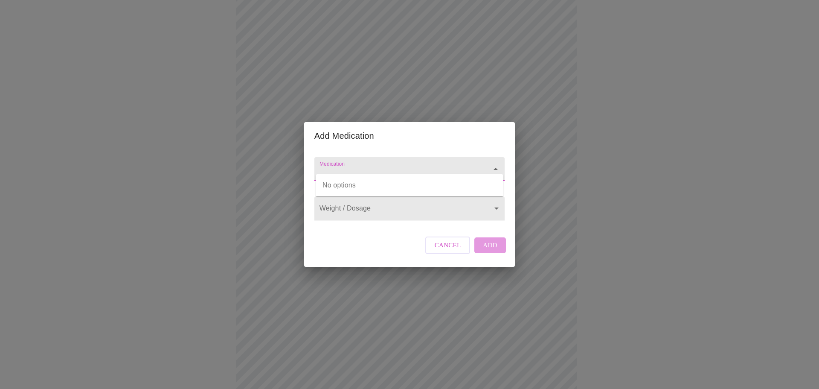
click at [427, 165] on input "Medication" at bounding box center [397, 173] width 159 height 16
click at [422, 165] on input "tumeric" at bounding box center [397, 173] width 159 height 16
type input "tumeric"
click at [382, 165] on input "Medication" at bounding box center [397, 173] width 159 height 16
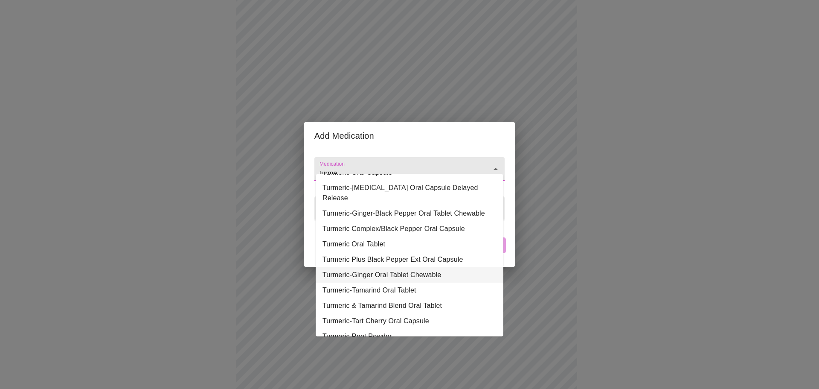
scroll to position [67, 0]
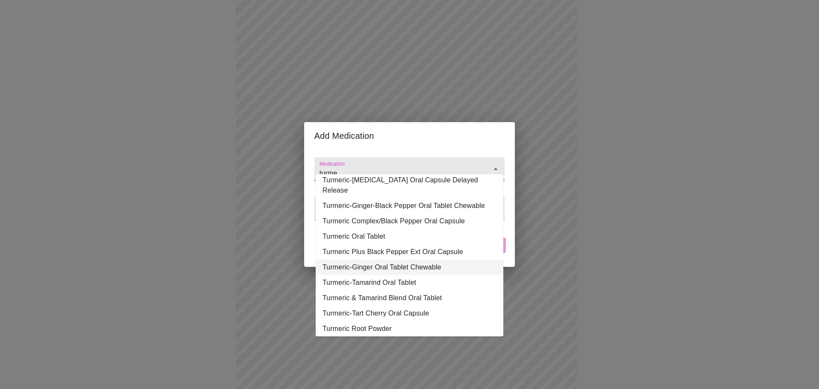
click at [377, 259] on li "Turmeric-Ginger Oral Tablet Chewable" at bounding box center [410, 266] width 188 height 15
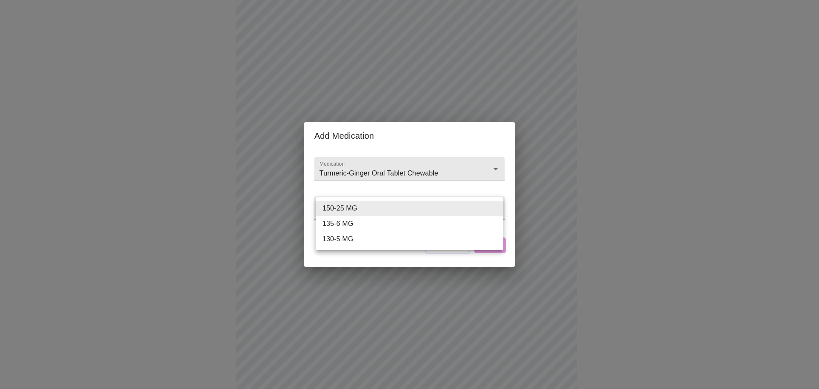
click at [399, 212] on body "MyMenopauseRx Appointments Messaging Labs Uploads Medications Community Refer a…" at bounding box center [409, 268] width 812 height 786
click at [401, 192] on div at bounding box center [409, 194] width 819 height 389
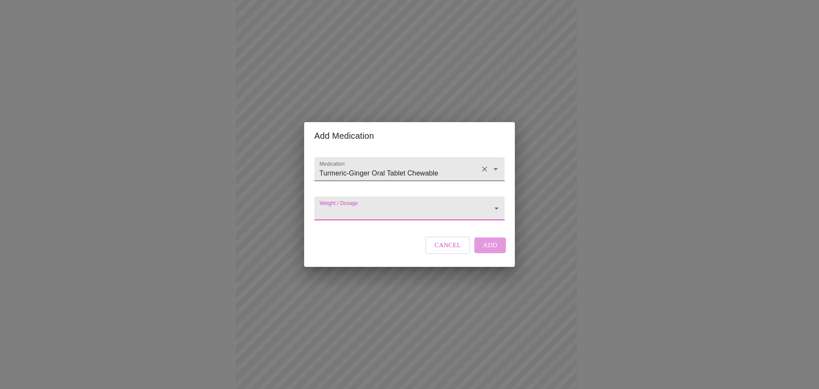
click at [425, 171] on input "Turmeric-Ginger Oral Tablet Chewable" at bounding box center [397, 173] width 159 height 16
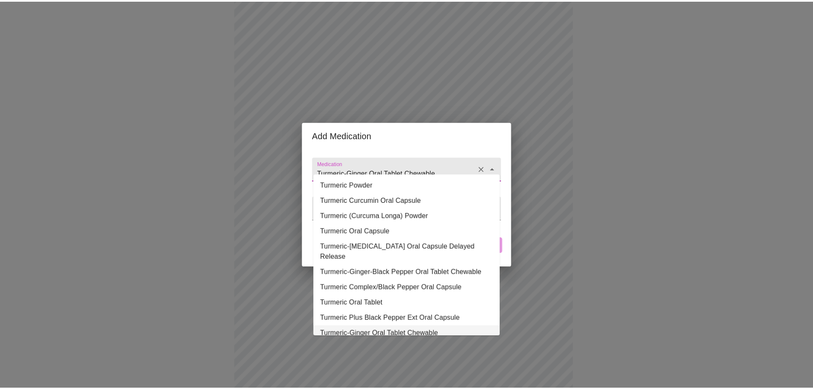
scroll to position [3, 0]
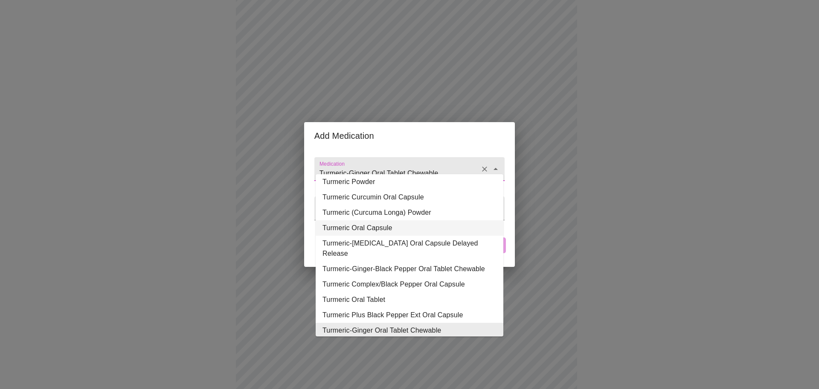
click at [370, 225] on li "Turmeric Oral Capsule" at bounding box center [410, 227] width 188 height 15
type input "Turmeric Oral Capsule"
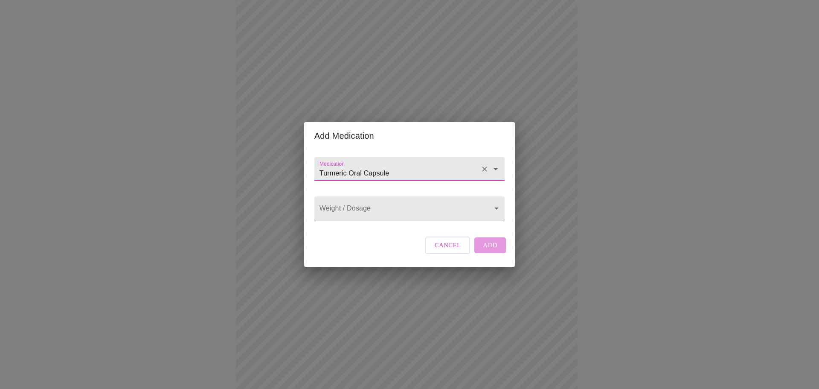
click at [408, 211] on body "MyMenopauseRx Appointments Messaging Labs Uploads Medications Community Refer a…" at bounding box center [409, 268] width 812 height 786
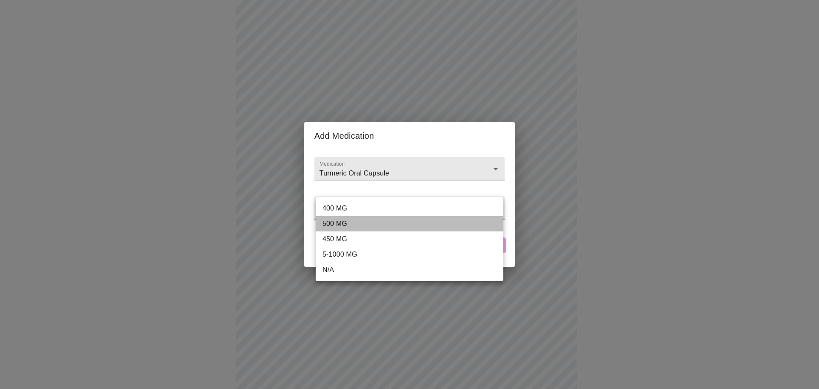
click at [345, 225] on li "500 MG" at bounding box center [410, 223] width 188 height 15
type input "500 MG"
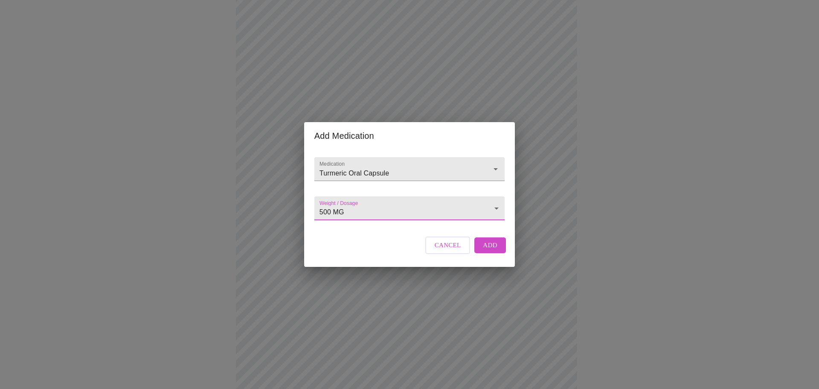
click at [497, 251] on button "Add" at bounding box center [490, 244] width 32 height 15
click at [377, 165] on input "Medication" at bounding box center [397, 173] width 159 height 16
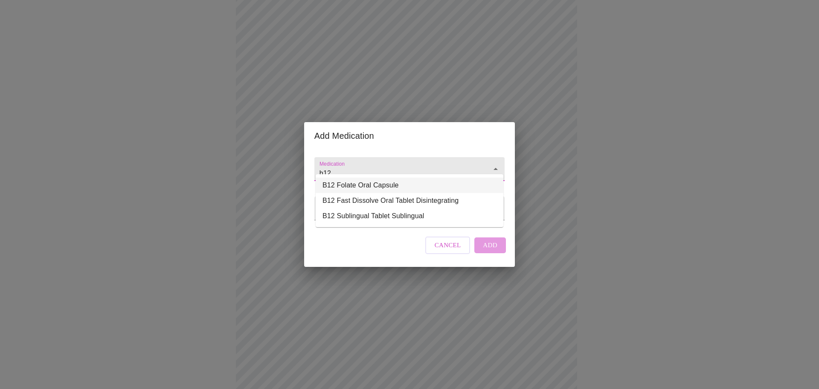
drag, startPoint x: 406, startPoint y: 160, endPoint x: 254, endPoint y: 155, distance: 152.3
click at [254, 155] on div "Add Medication Medication b12 Weight / Dosage ​ Cancel Add" at bounding box center [409, 194] width 819 height 389
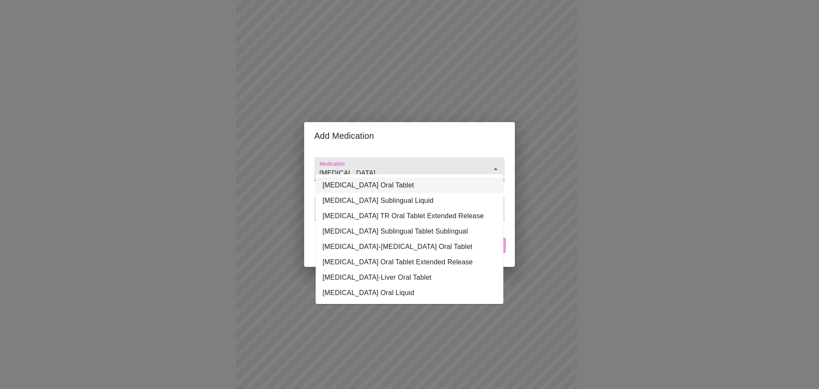
click at [383, 189] on li "[MEDICAL_DATA] Oral Tablet" at bounding box center [410, 184] width 188 height 15
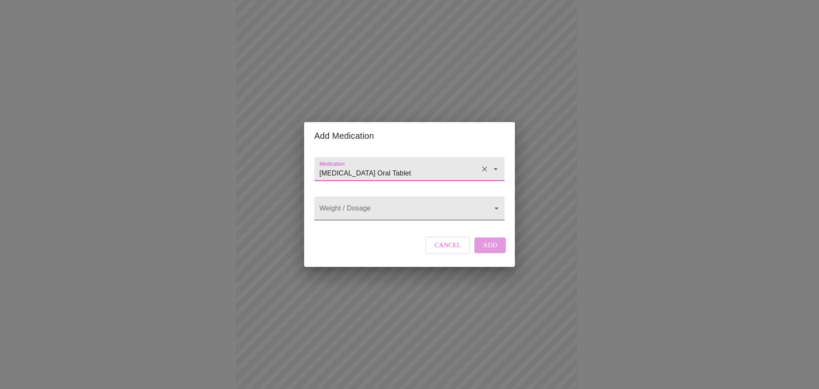
type input "[MEDICAL_DATA] Oral Tablet"
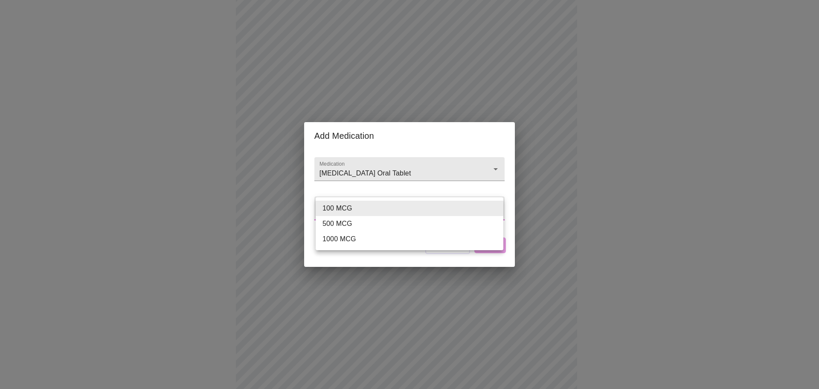
click at [396, 203] on body "MyMenopauseRx Appointments Messaging Labs Uploads Medications Community Refer a…" at bounding box center [409, 284] width 812 height 818
drag, startPoint x: 357, startPoint y: 237, endPoint x: 363, endPoint y: 238, distance: 5.6
click at [357, 238] on li "1000 MCG" at bounding box center [410, 238] width 188 height 15
type input "1000 MCG"
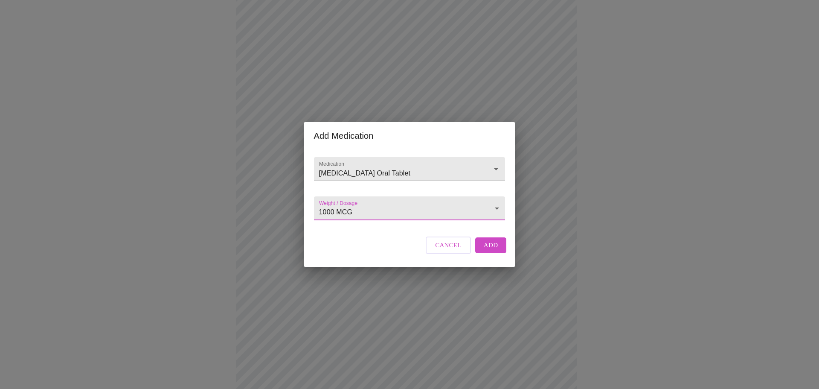
click at [491, 250] on span "Add" at bounding box center [491, 244] width 15 height 11
click at [397, 157] on div at bounding box center [409, 169] width 190 height 24
click at [366, 185] on li "[MEDICAL_DATA] Oral Tablet" at bounding box center [410, 184] width 188 height 15
type input "[MEDICAL_DATA] Oral Tablet"
click at [391, 198] on body "MyMenopauseRx Appointments Messaging Labs Uploads Medications Community Refer a…" at bounding box center [409, 300] width 812 height 850
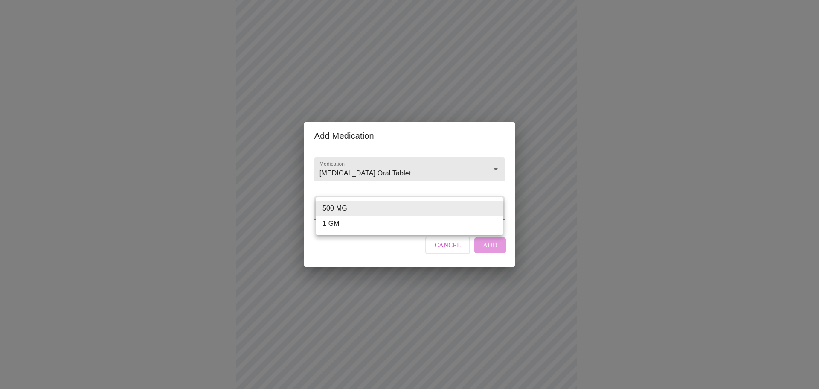
click at [359, 220] on li "1 GM" at bounding box center [410, 223] width 188 height 15
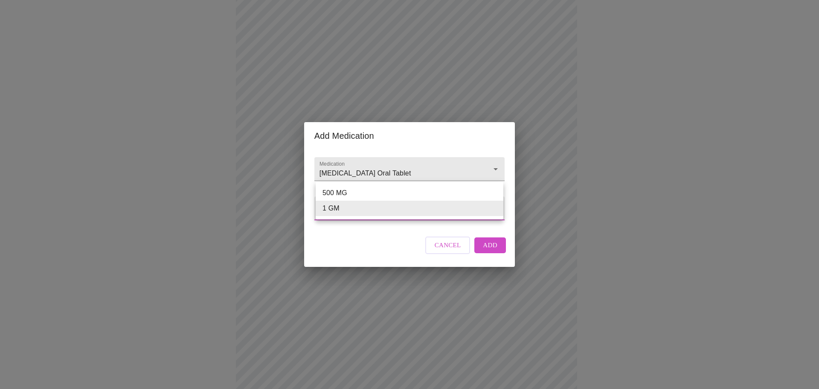
click at [422, 212] on body "MyMenopauseRx Appointments Messaging Labs Uploads Medications Community Refer a…" at bounding box center [409, 300] width 812 height 850
click at [382, 195] on li "500 MG" at bounding box center [410, 192] width 188 height 15
type input "500 MG"
click at [499, 252] on button "Add" at bounding box center [490, 244] width 32 height 15
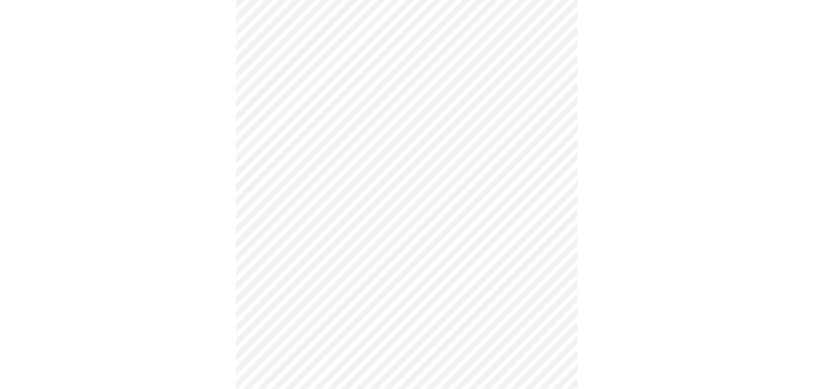
scroll to position [256, 0]
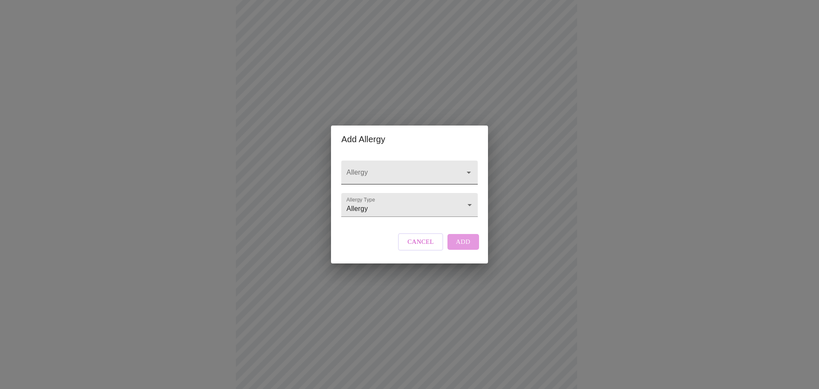
click at [400, 160] on div at bounding box center [409, 172] width 136 height 24
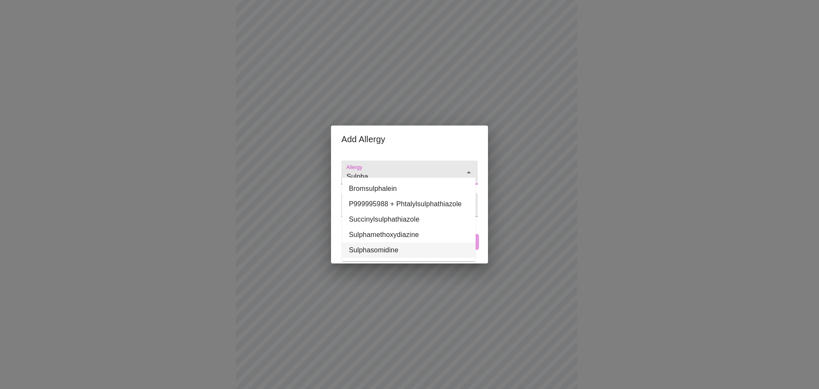
click at [395, 250] on li "Sulphasomidine" at bounding box center [408, 249] width 133 height 15
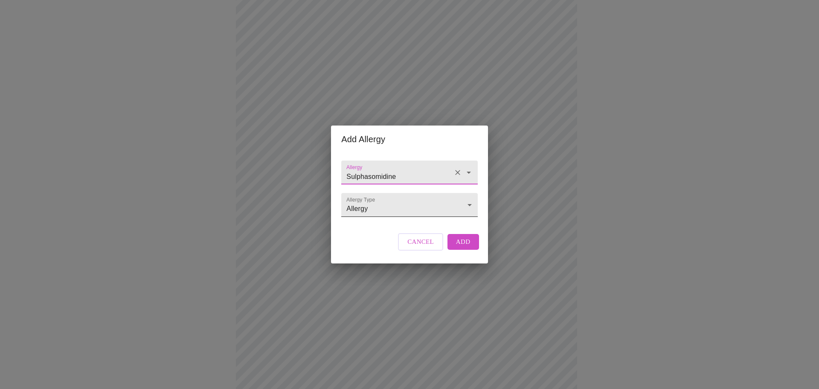
type input "Sulphasomidine"
click at [432, 216] on body "MyMenopauseRx Appointments Messaging Labs Uploads Medications Community Refer a…" at bounding box center [409, 188] width 812 height 881
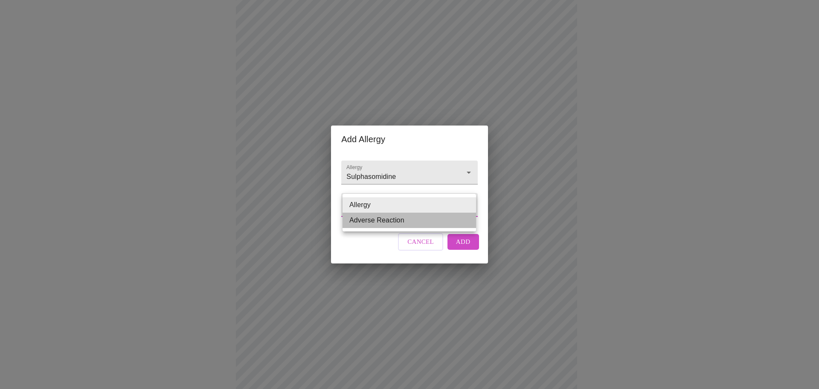
click at [432, 216] on li "Adverse Reaction" at bounding box center [408, 219] width 133 height 15
type input "Adverse Reaction"
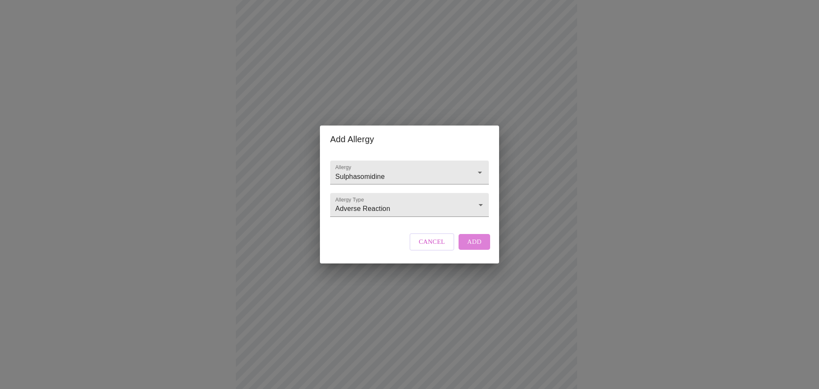
click at [485, 249] on button "Add" at bounding box center [474, 241] width 32 height 15
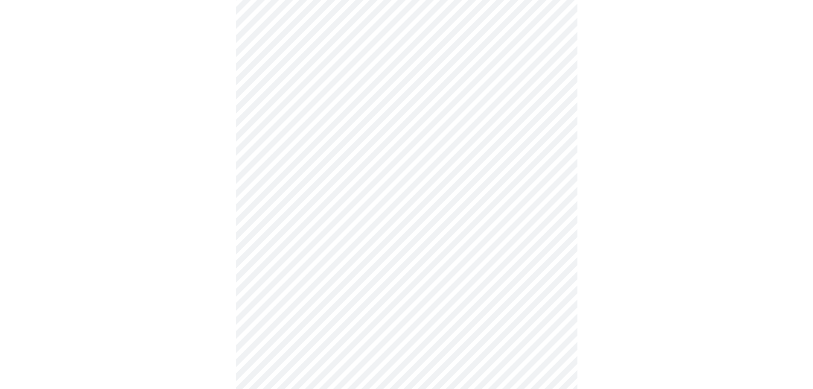
scroll to position [469, 0]
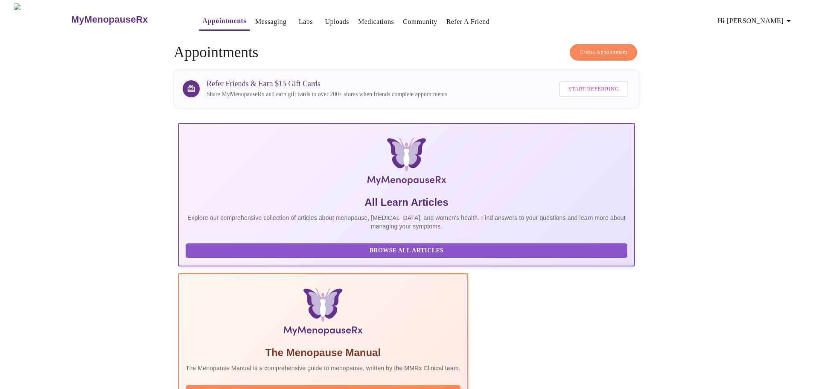
click at [299, 17] on link "Labs" at bounding box center [306, 22] width 14 height 12
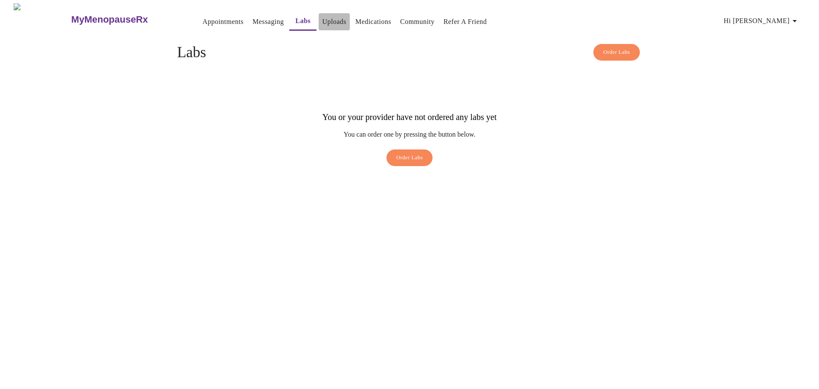
click at [322, 19] on link "Uploads" at bounding box center [334, 22] width 24 height 12
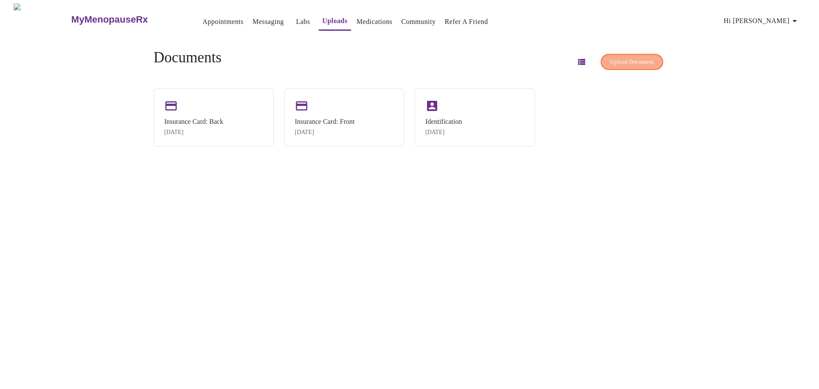
click at [610, 57] on span "Upload Document" at bounding box center [631, 62] width 43 height 10
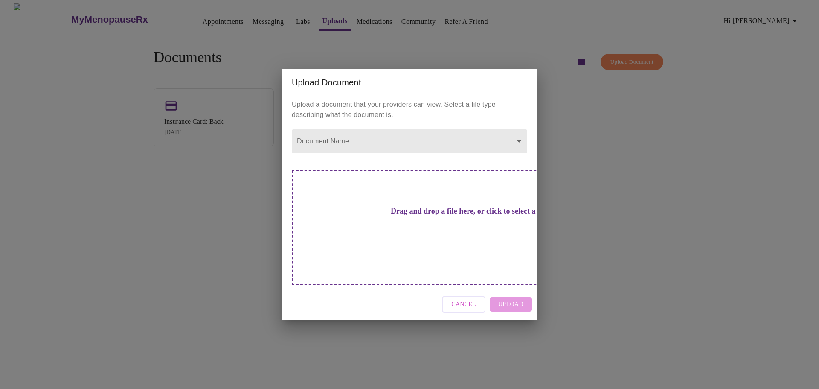
click at [454, 151] on body "MyMenopauseRx Appointments Messaging Labs Uploads Medications Community Refer a…" at bounding box center [409, 197] width 812 height 389
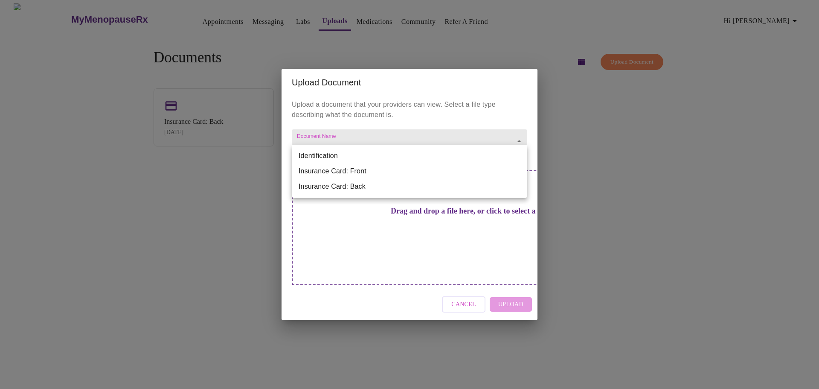
click at [493, 133] on div at bounding box center [409, 194] width 819 height 389
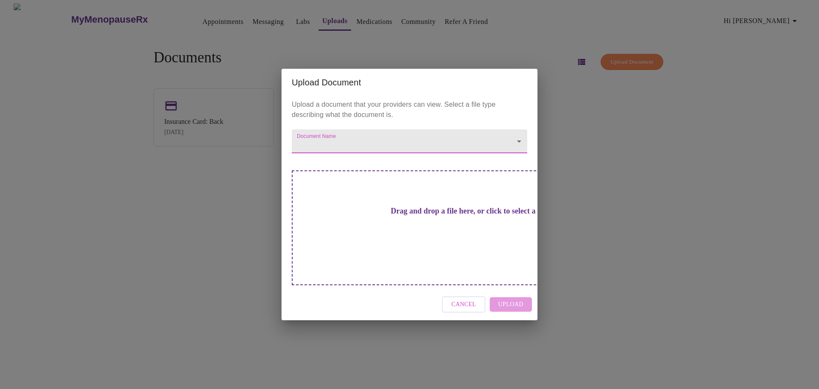
click at [604, 125] on div "Upload Document Upload a document that your providers can view. Select a file t…" at bounding box center [409, 194] width 819 height 389
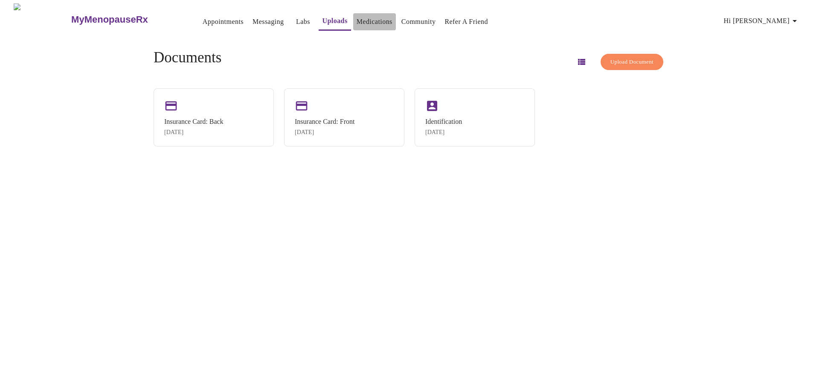
click at [364, 16] on link "Medications" at bounding box center [375, 22] width 36 height 12
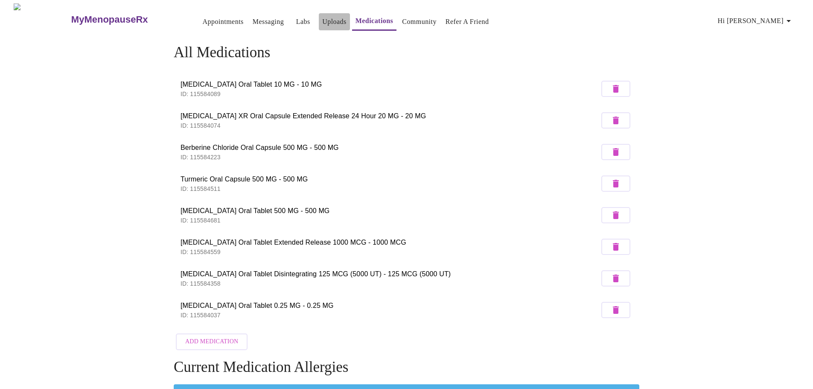
click at [322, 17] on link "Uploads" at bounding box center [334, 22] width 24 height 12
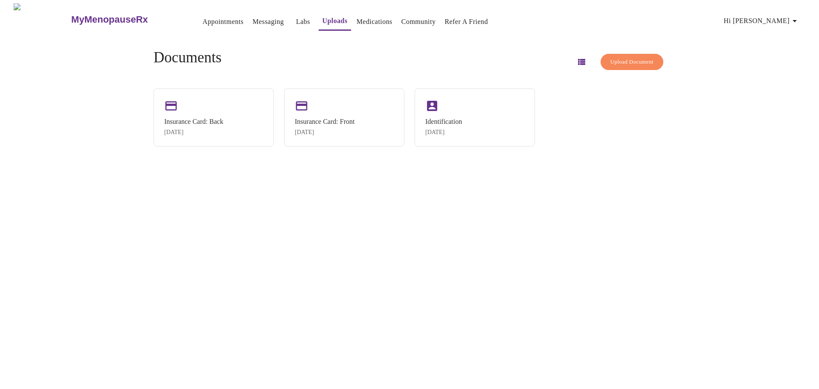
click at [296, 17] on link "Labs" at bounding box center [303, 22] width 14 height 12
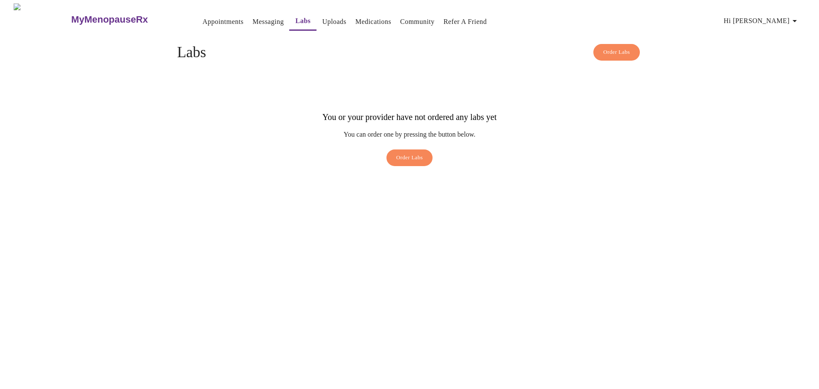
click at [296, 17] on link "Labs" at bounding box center [303, 21] width 15 height 12
click at [252, 16] on link "Messaging" at bounding box center [267, 22] width 31 height 12
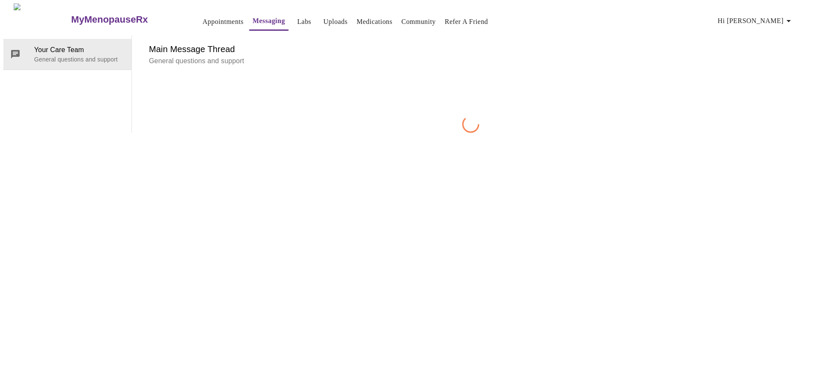
scroll to position [32, 0]
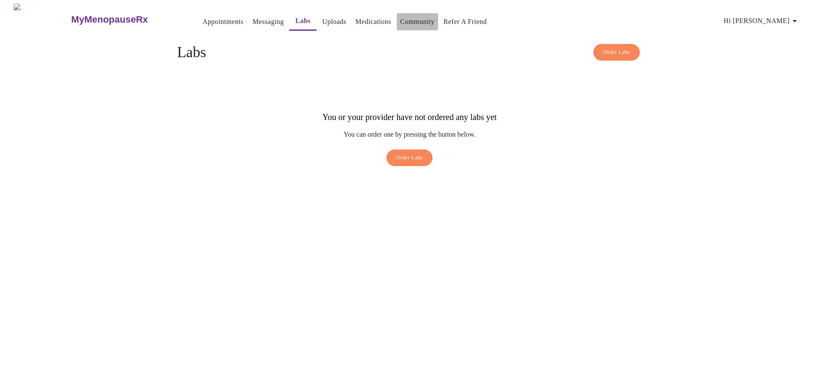
click at [415, 16] on link "Community" at bounding box center [417, 22] width 35 height 12
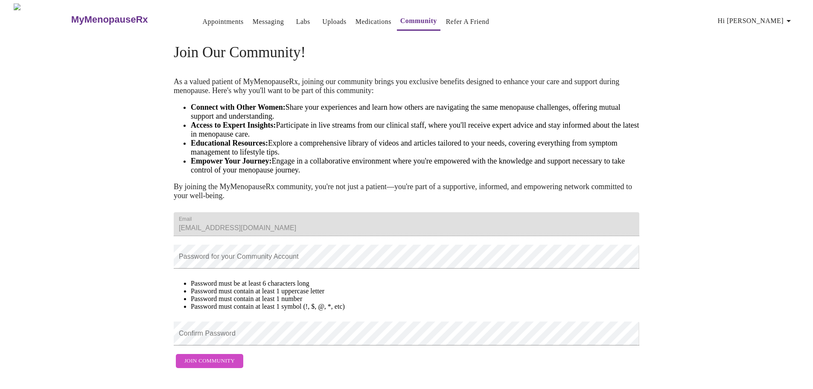
click at [454, 20] on link "Refer a Friend" at bounding box center [468, 22] width 44 height 12
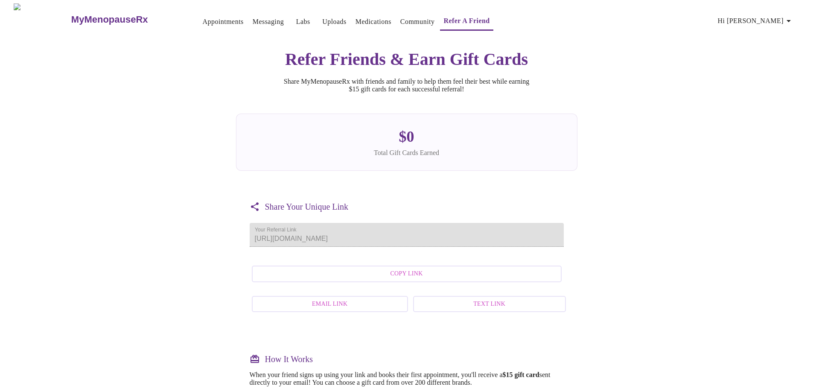
click at [752, 15] on span "Hi [PERSON_NAME]" at bounding box center [755, 21] width 76 height 12
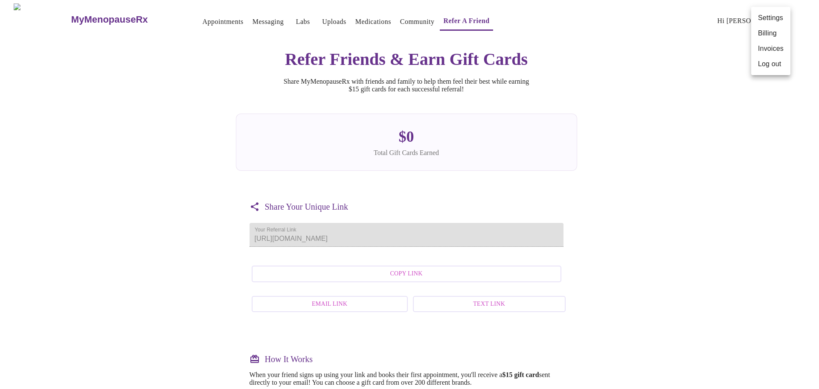
click at [763, 18] on li "Settings" at bounding box center [770, 17] width 39 height 15
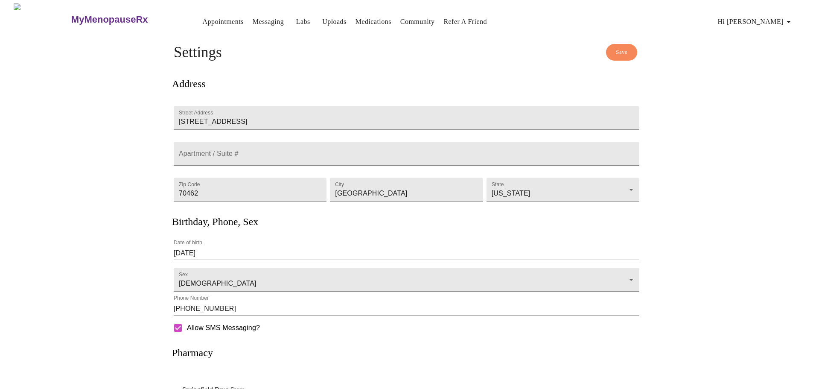
click at [630, 51] on button "Save" at bounding box center [621, 52] width 31 height 17
click at [207, 17] on link "Appointments" at bounding box center [223, 22] width 41 height 12
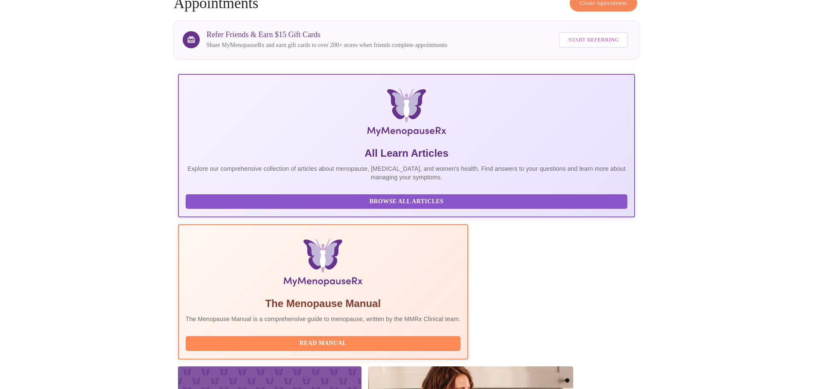
scroll to position [36, 0]
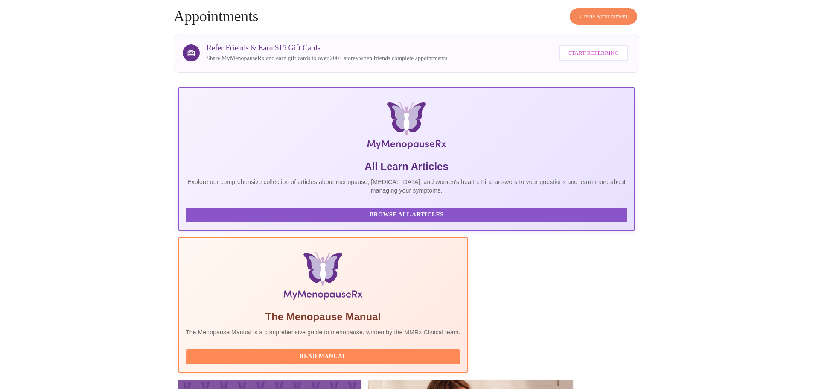
click at [236, 177] on p "Explore our comprehensive collection of articles about menopause, [MEDICAL_DATA…" at bounding box center [406, 185] width 441 height 17
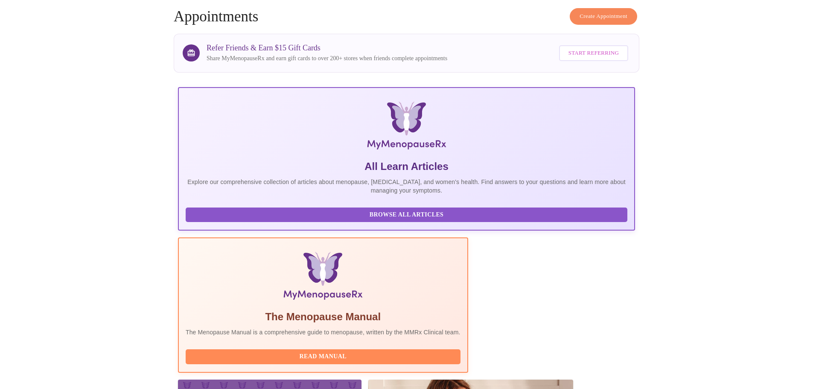
drag, startPoint x: 289, startPoint y: 168, endPoint x: 285, endPoint y: 180, distance: 11.7
